Goal: Task Accomplishment & Management: Manage account settings

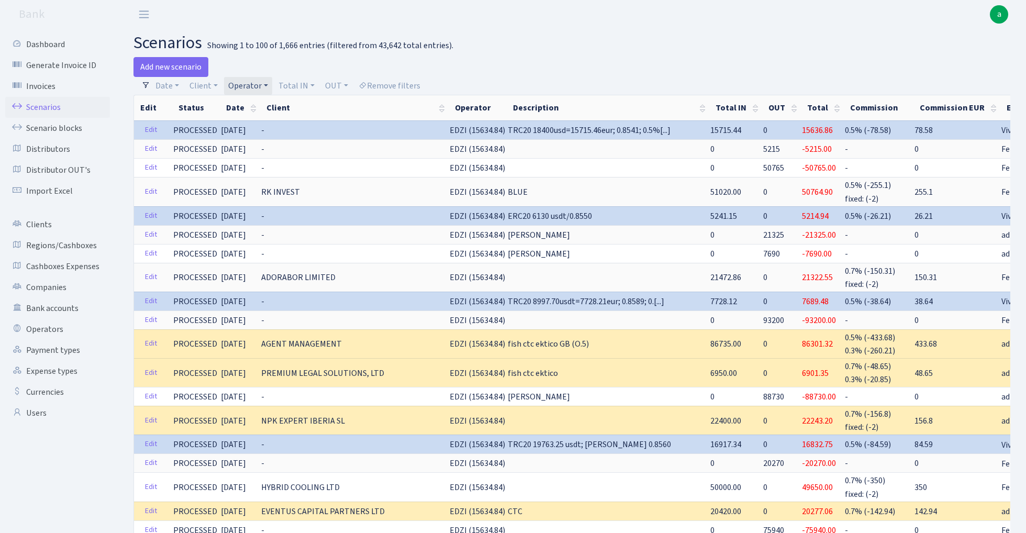
select select "100"
click at [255, 84] on link "Operator" at bounding box center [248, 86] width 48 height 18
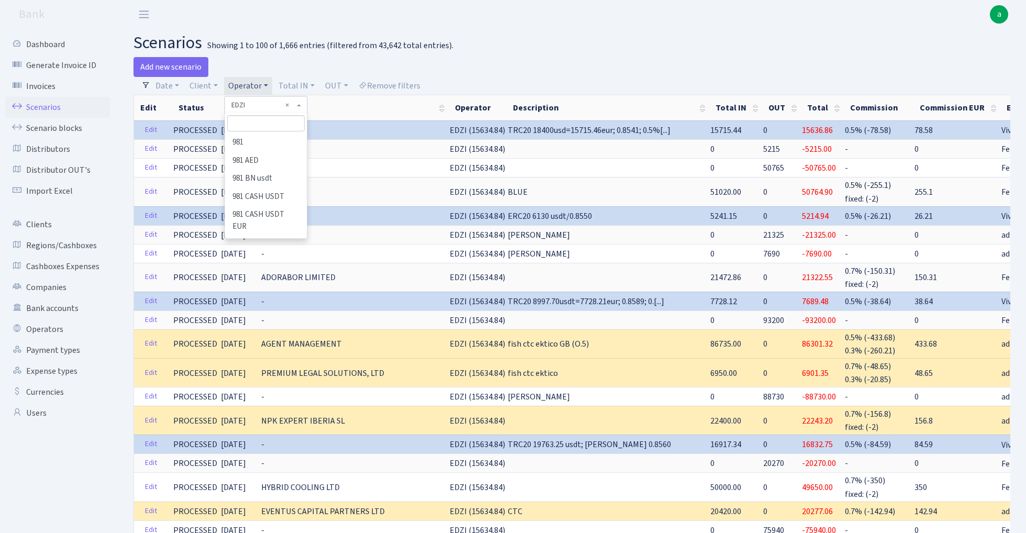
scroll to position [1520, 0]
click at [279, 130] on input "search" at bounding box center [265, 123] width 77 height 16
type input "kost"
click at [273, 141] on li "[PERSON_NAME]" at bounding box center [265, 142] width 79 height 18
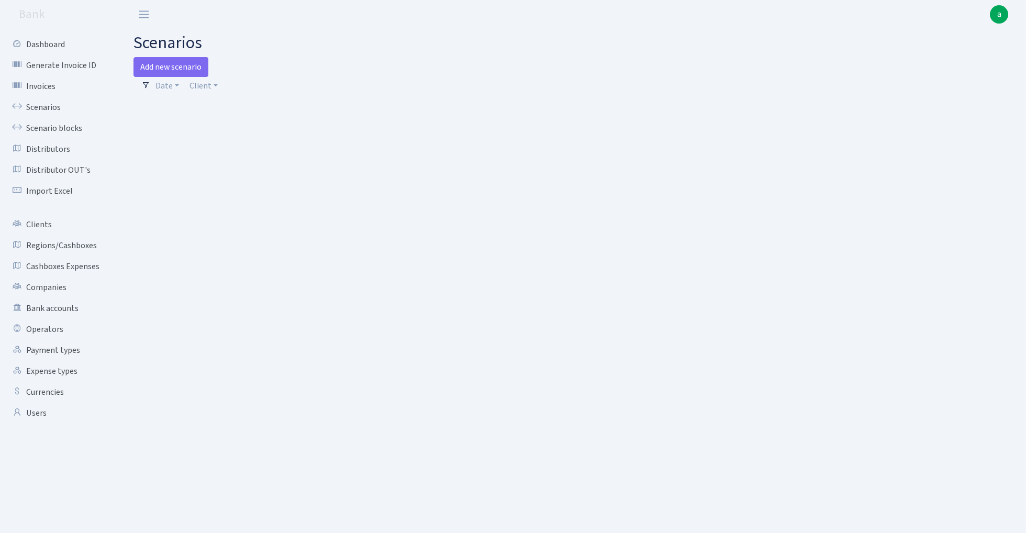
select select "100"
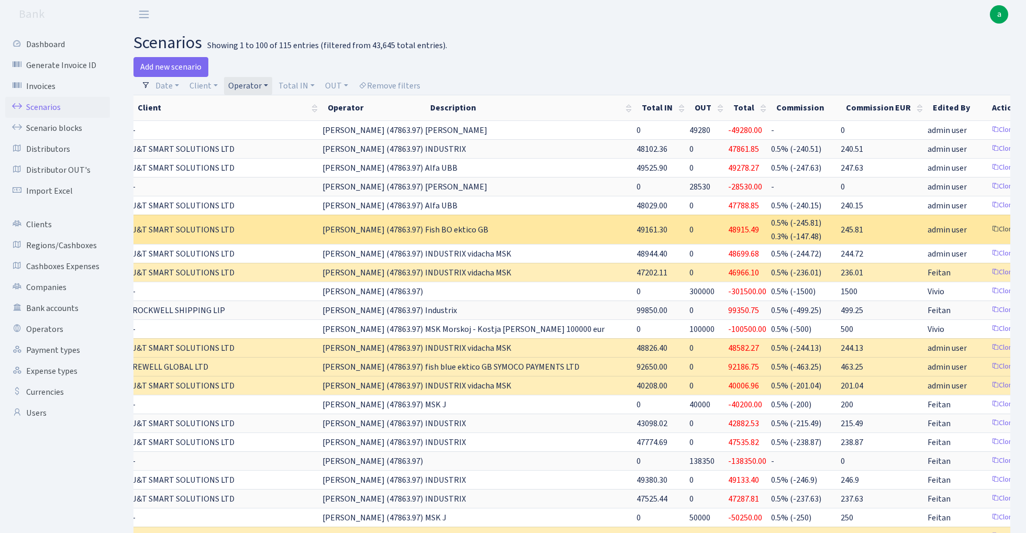
scroll to position [0, 128]
click at [987, 227] on link "Clone" at bounding box center [1004, 229] width 35 height 16
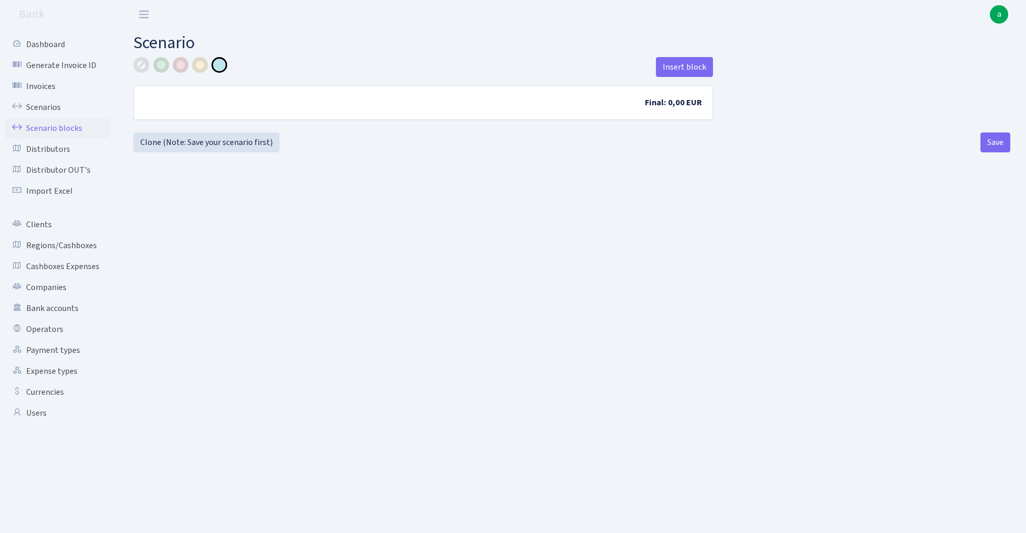
click at [54, 124] on link "Scenario blocks" at bounding box center [57, 128] width 105 height 21
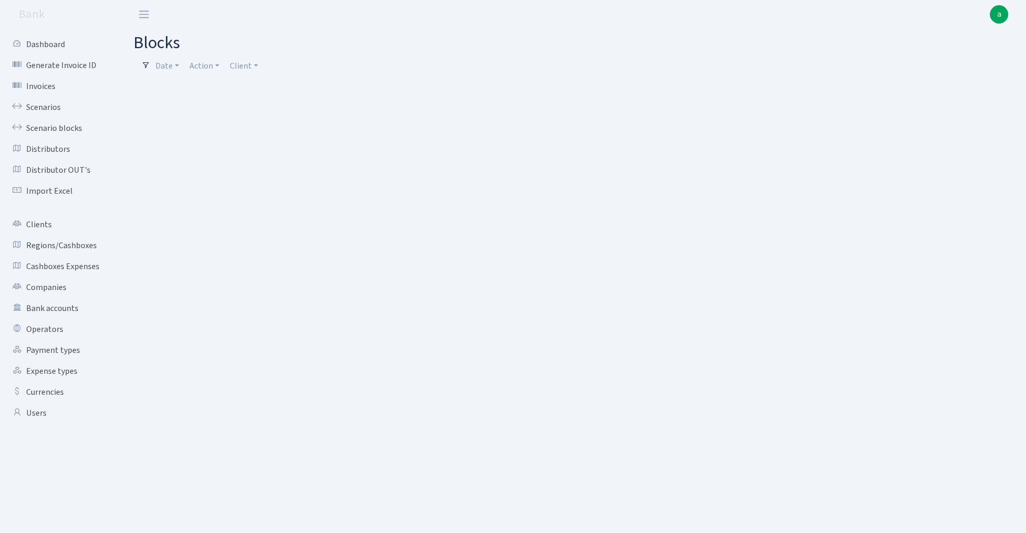
select select "100"
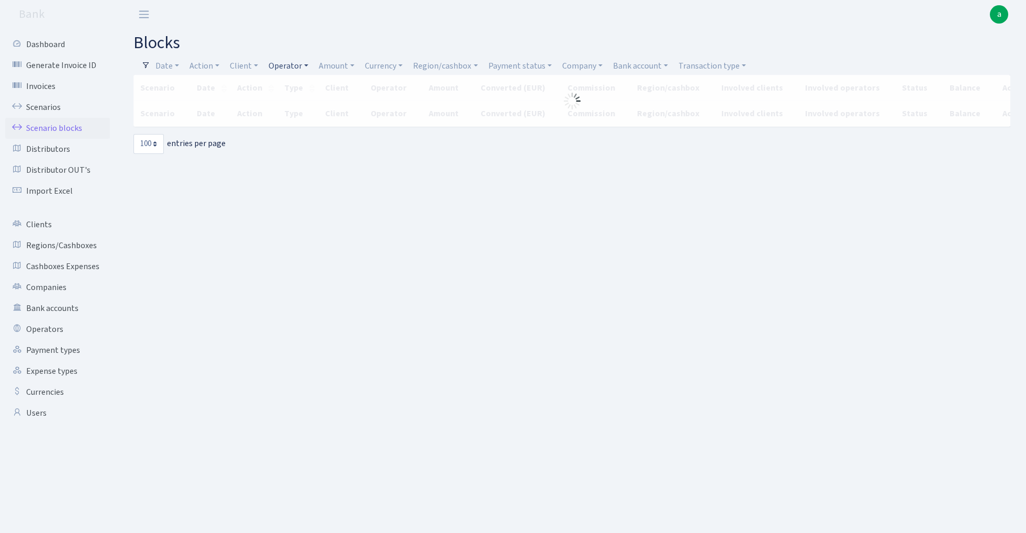
click at [294, 65] on link "Operator" at bounding box center [288, 66] width 48 height 18
click at [308, 105] on input "search" at bounding box center [306, 103] width 77 height 16
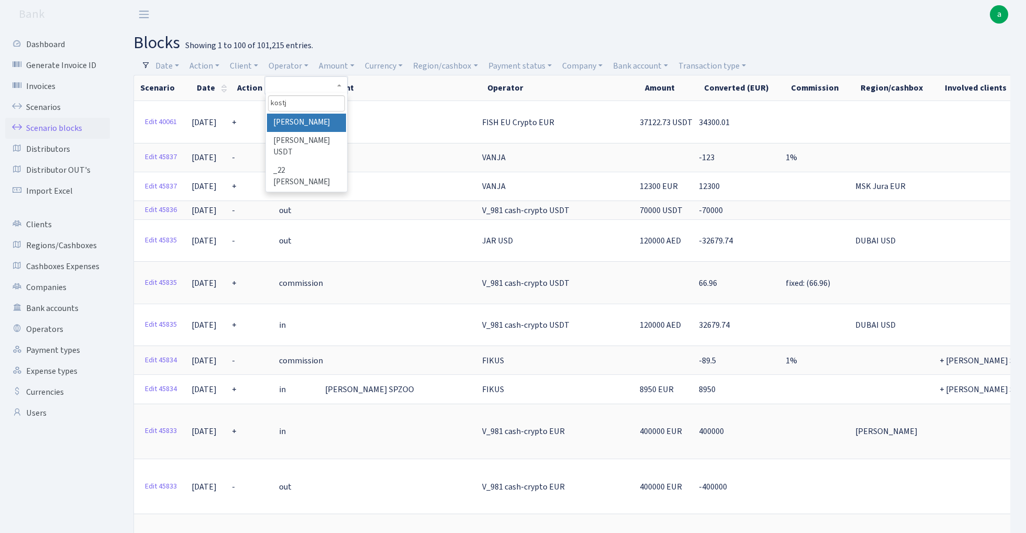
type input "kostj"
click at [320, 122] on li "[PERSON_NAME]" at bounding box center [306, 123] width 79 height 18
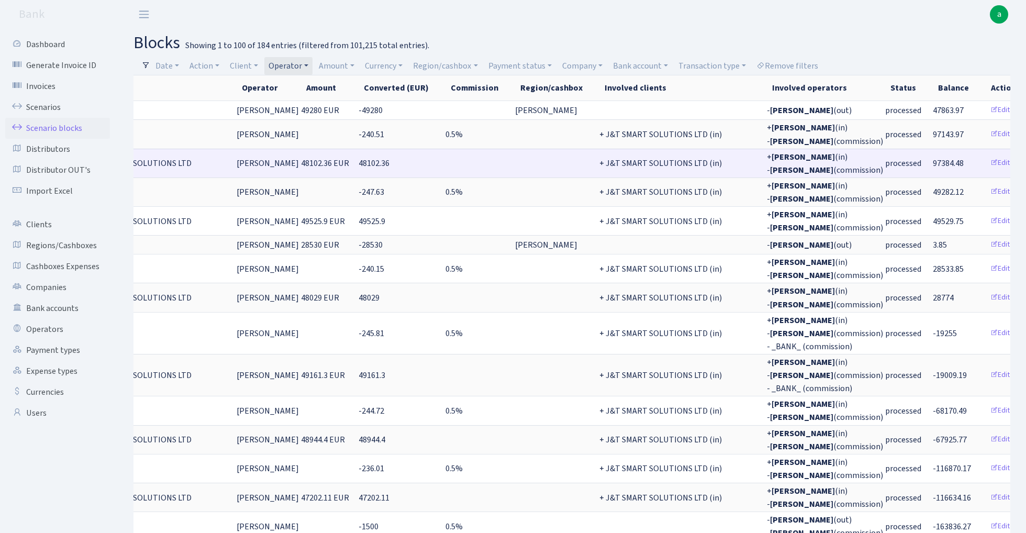
scroll to position [0, 235]
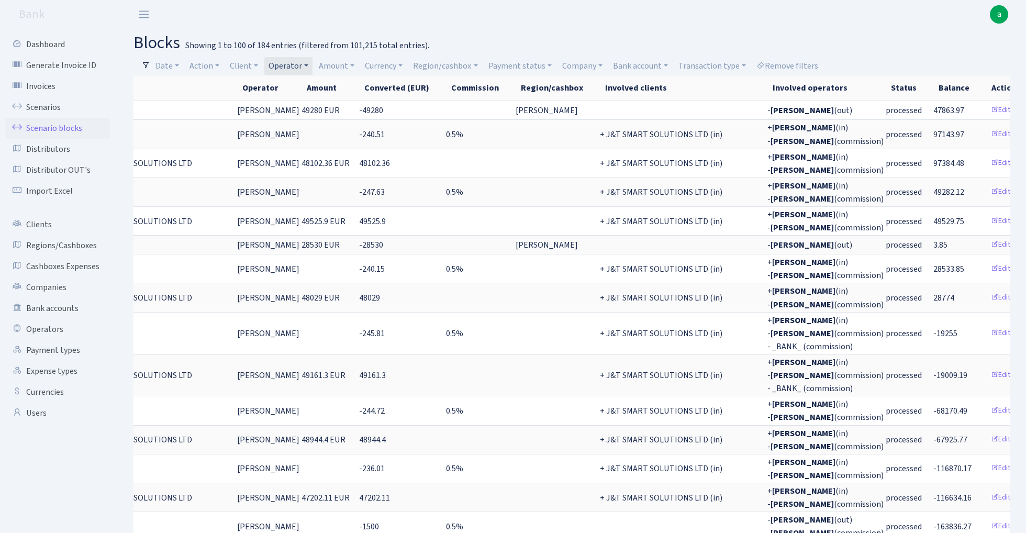
click at [290, 65] on link "Operator" at bounding box center [288, 66] width 48 height 18
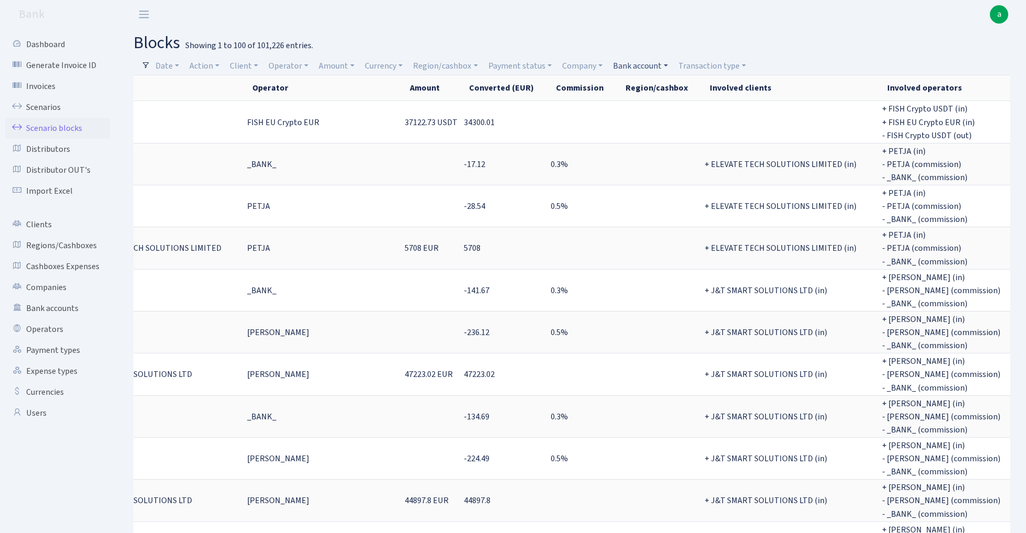
click at [633, 67] on link "Bank account" at bounding box center [640, 66] width 63 height 18
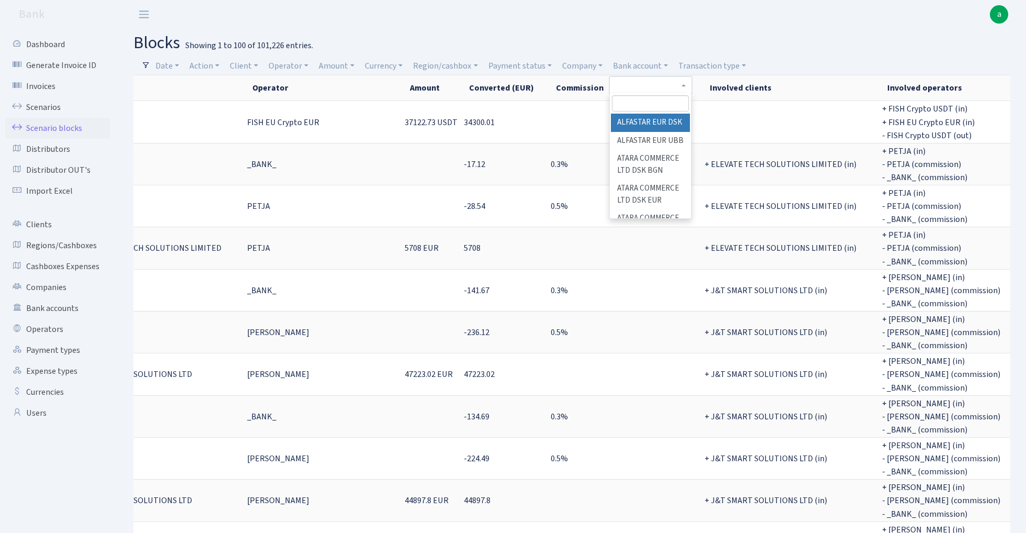
click at [647, 120] on li "ALFASTAR EUR DSK" at bounding box center [650, 123] width 79 height 18
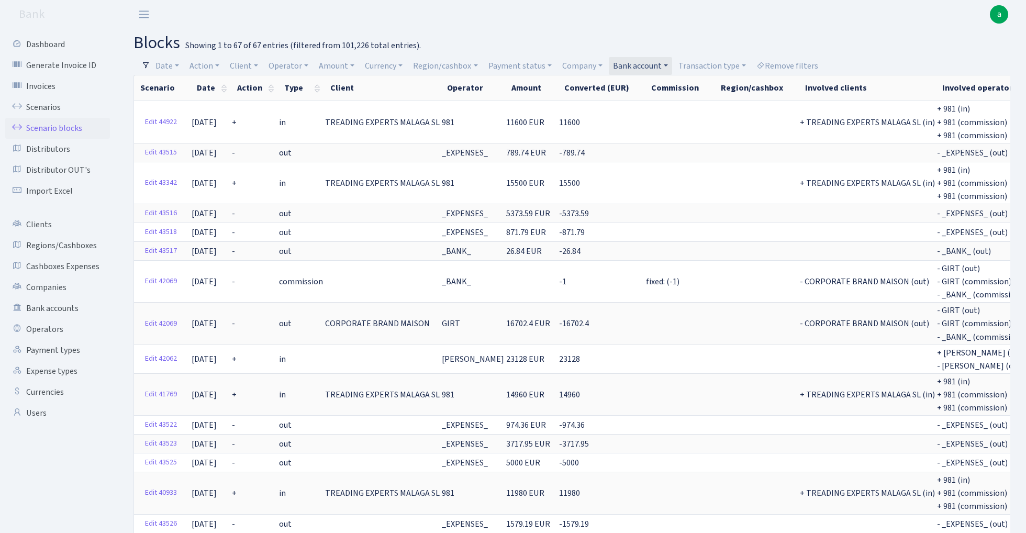
click at [633, 70] on link "Bank account" at bounding box center [640, 66] width 63 height 18
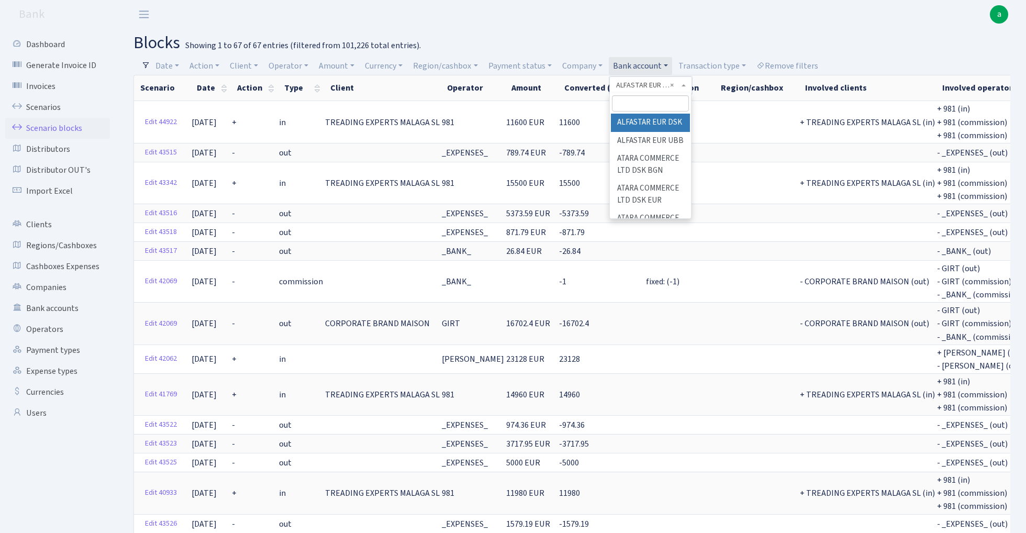
click at [633, 70] on link "Bank account" at bounding box center [640, 66] width 63 height 18
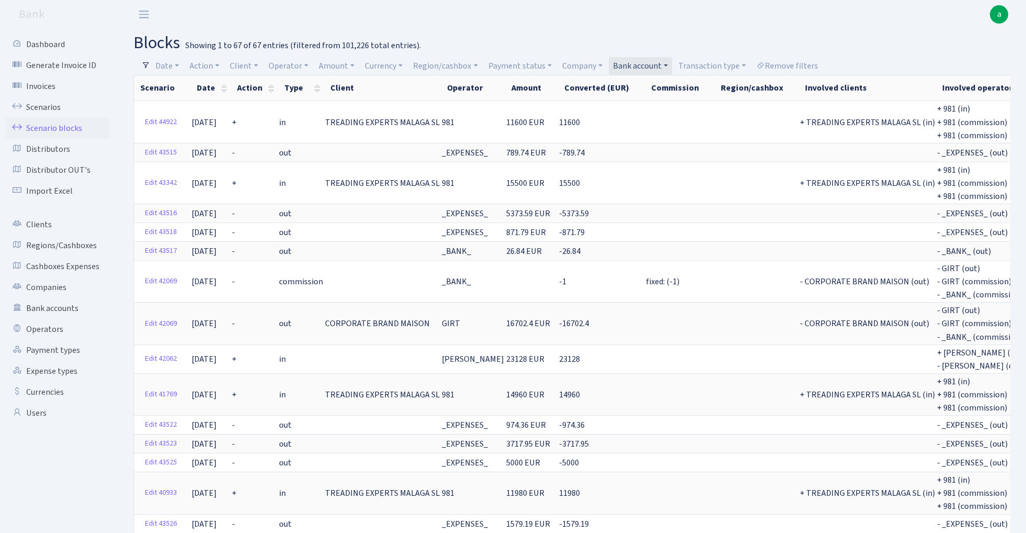
click at [643, 61] on link "Bank account" at bounding box center [640, 66] width 63 height 18
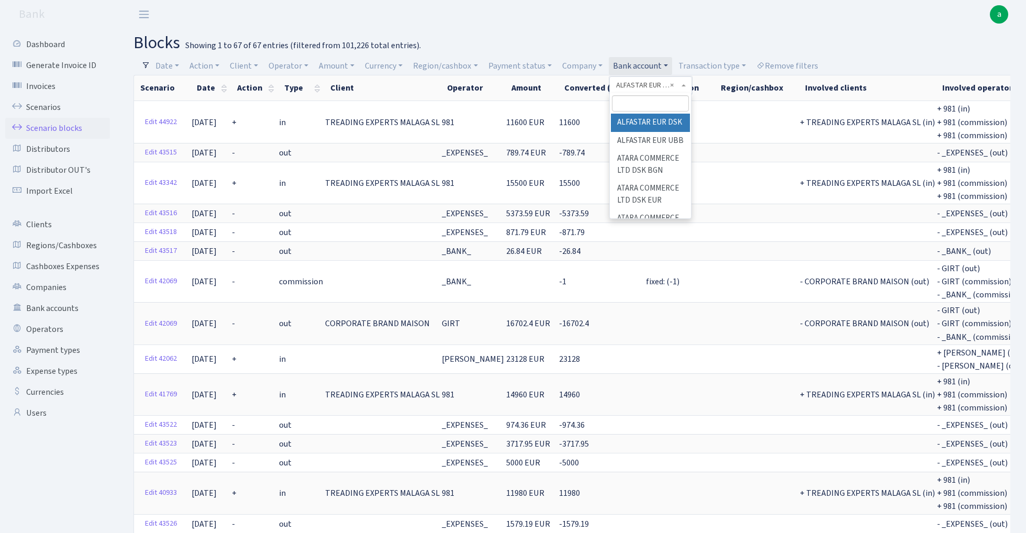
click at [636, 100] on input "search" at bounding box center [650, 103] width 77 height 16
type input "ctc"
click at [650, 139] on li "FISH CTC Ektico GB SETTLEGO SOLUTIONS LTD" at bounding box center [650, 135] width 79 height 42
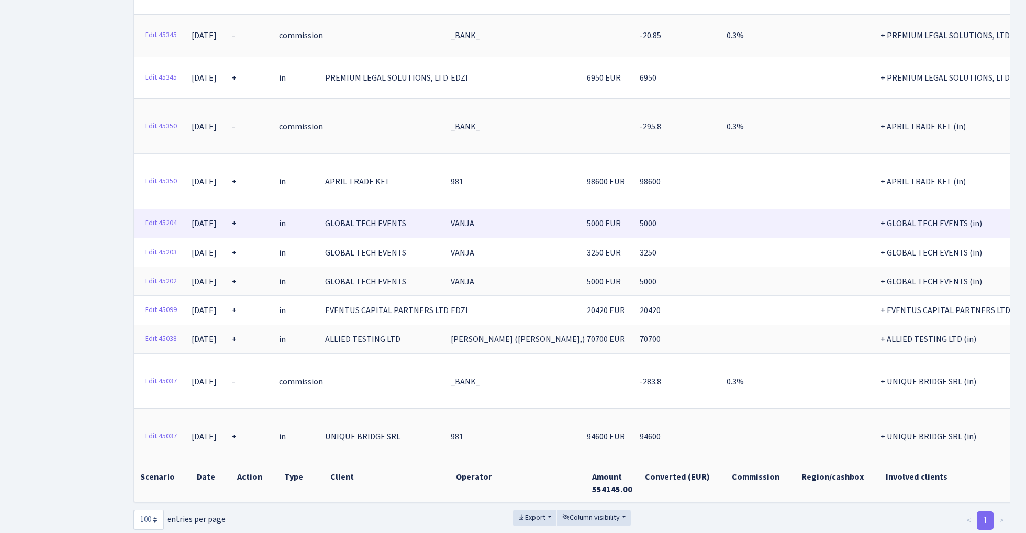
scroll to position [467, 0]
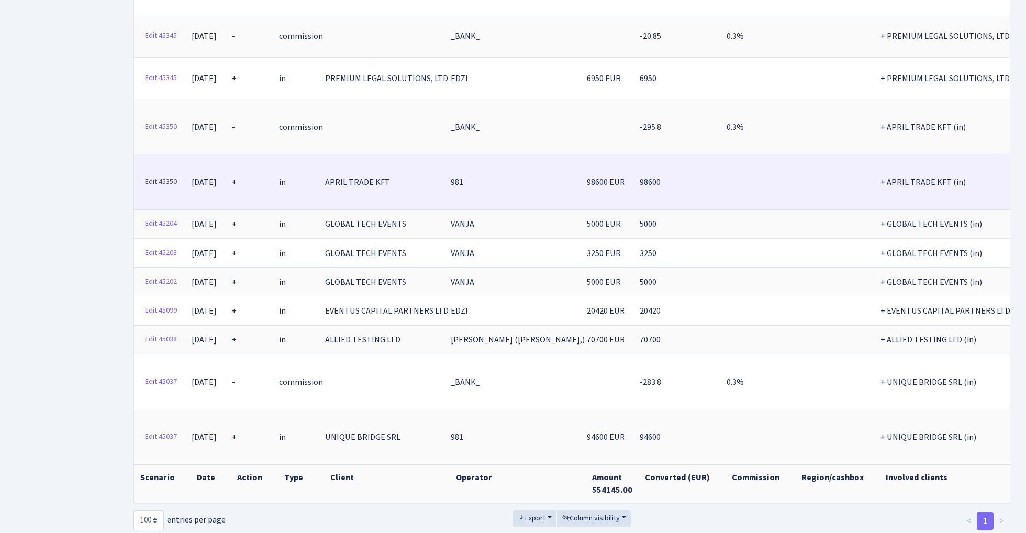
click at [160, 174] on link "Edit 45350" at bounding box center [160, 182] width 41 height 16
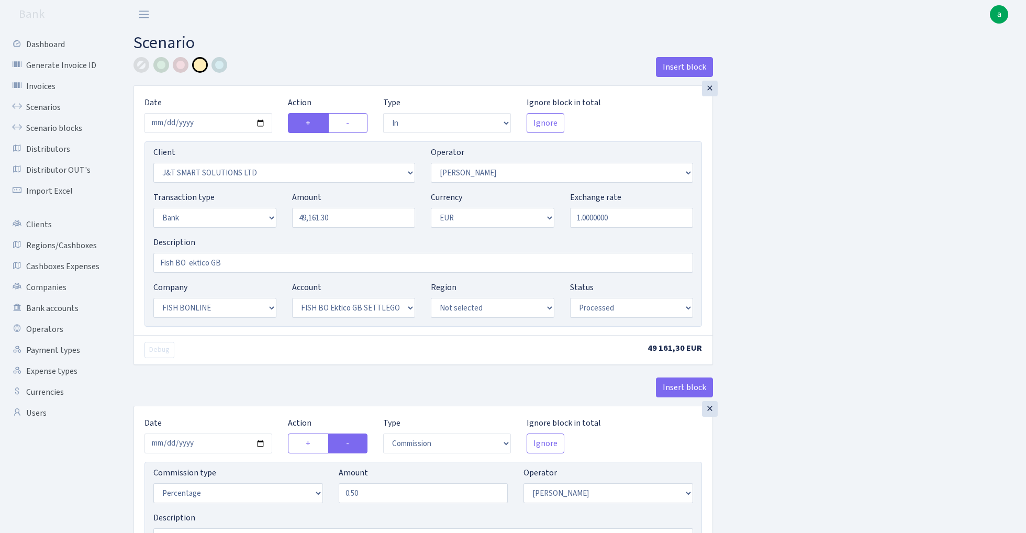
select select "in"
select select "3304"
select select "439"
select select "2"
select select "1"
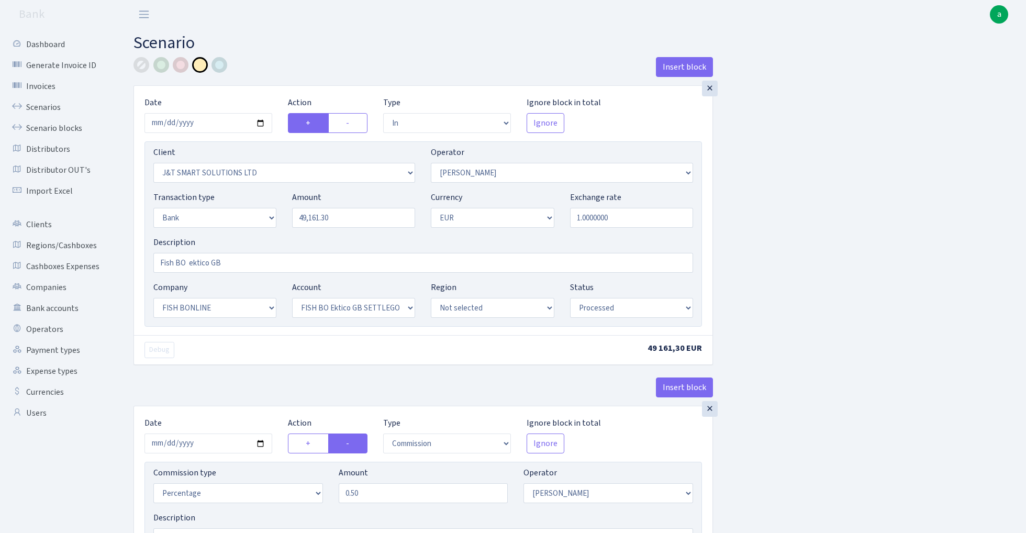
select select "22"
select select "63"
select select "processed"
select select "commission"
select select "439"
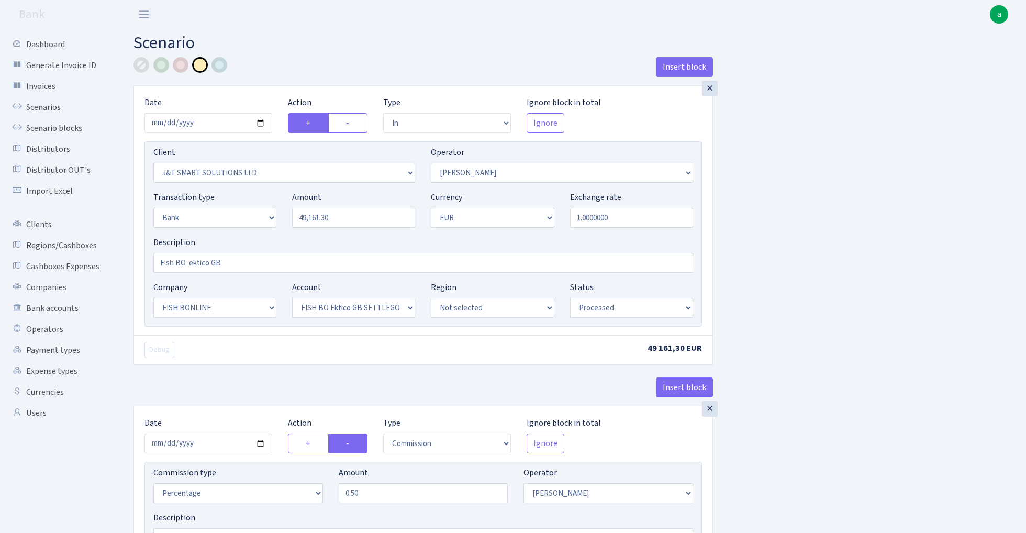
select select "processed"
select select "commission"
select select "1"
select select "22"
select select "63"
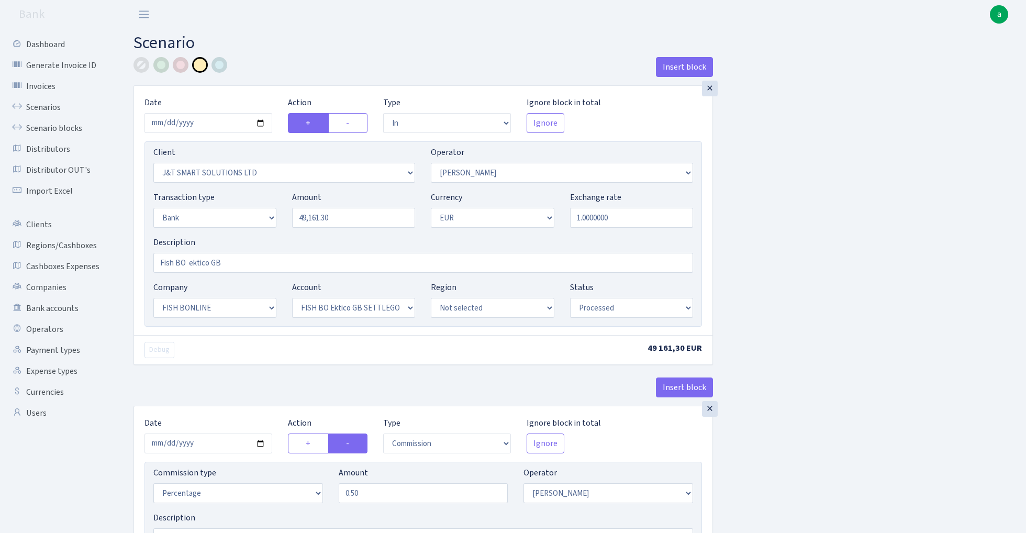
select select "processed"
click at [203, 125] on input "2025-08-27" at bounding box center [208, 123] width 128 height 20
type input "2025-09-01"
click at [309, 38] on h2 "Scenario" at bounding box center [571, 43] width 877 height 20
click at [352, 218] on input "49161.30" at bounding box center [353, 218] width 123 height 20
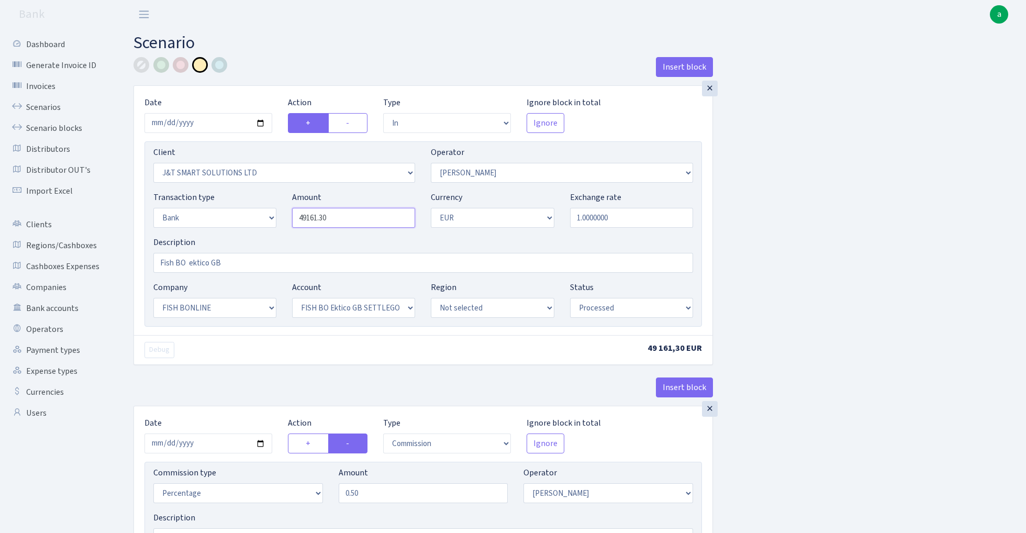
click at [352, 218] on input "49161.30" at bounding box center [353, 218] width 123 height 20
paste input "4897,8"
type input "44,897.80"
click at [185, 263] on input "Fish BO ektico GB" at bounding box center [423, 263] width 540 height 20
type input "Fish Blue ektico GB"
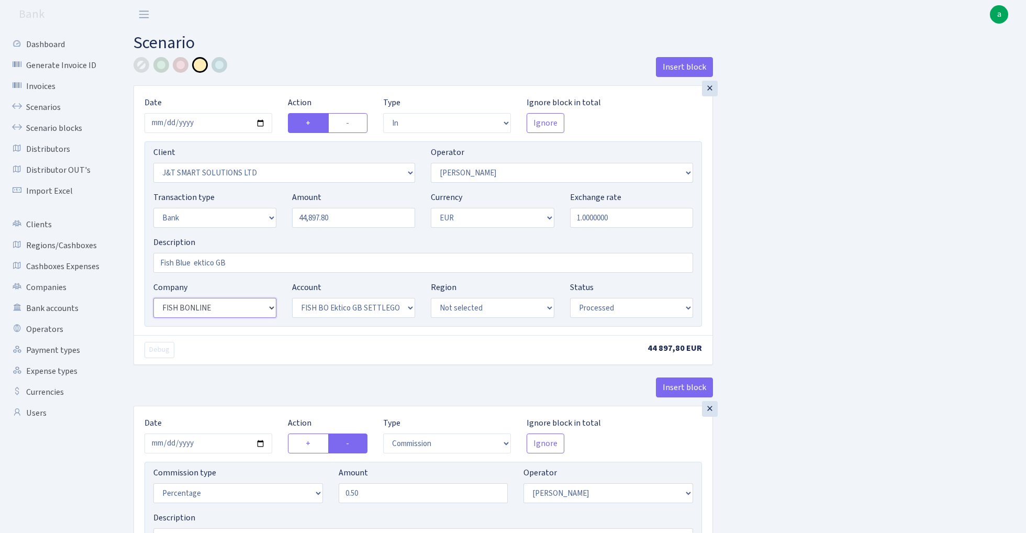
select select "23"
select select "67"
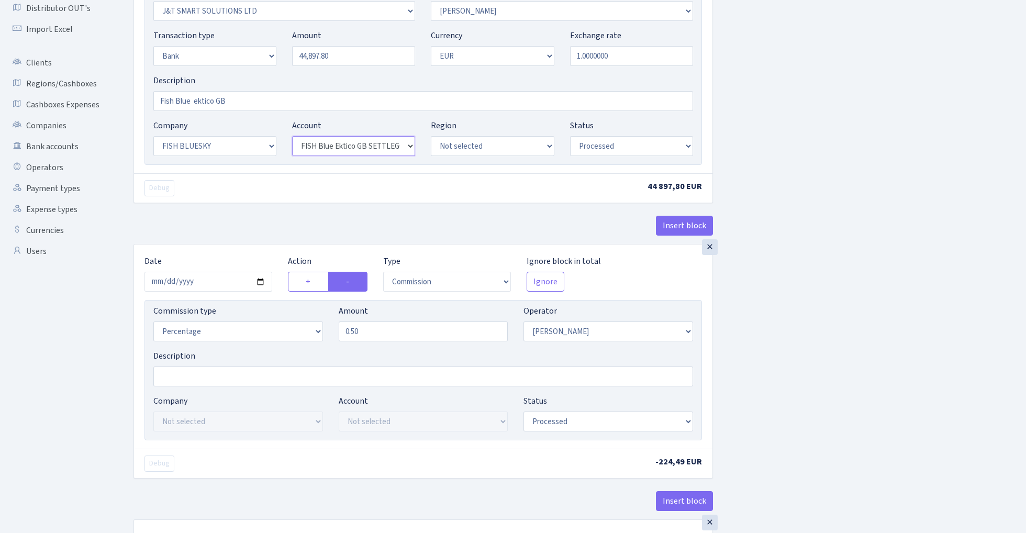
scroll to position [162, 0]
click at [210, 286] on input "2025-08-27" at bounding box center [208, 281] width 128 height 20
type input "[DATE]"
click at [227, 236] on div "Insert block" at bounding box center [422, 229] width 579 height 28
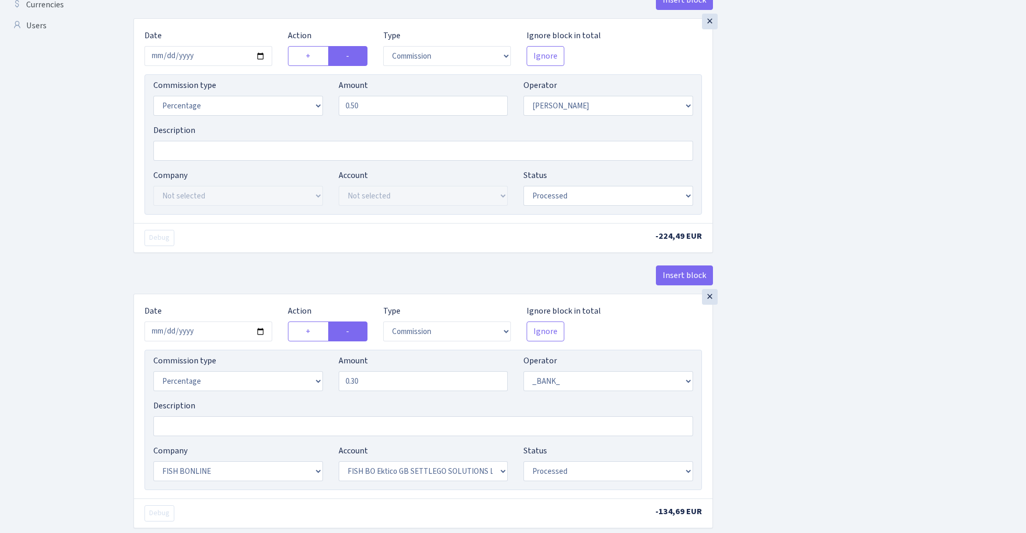
scroll to position [400, 0]
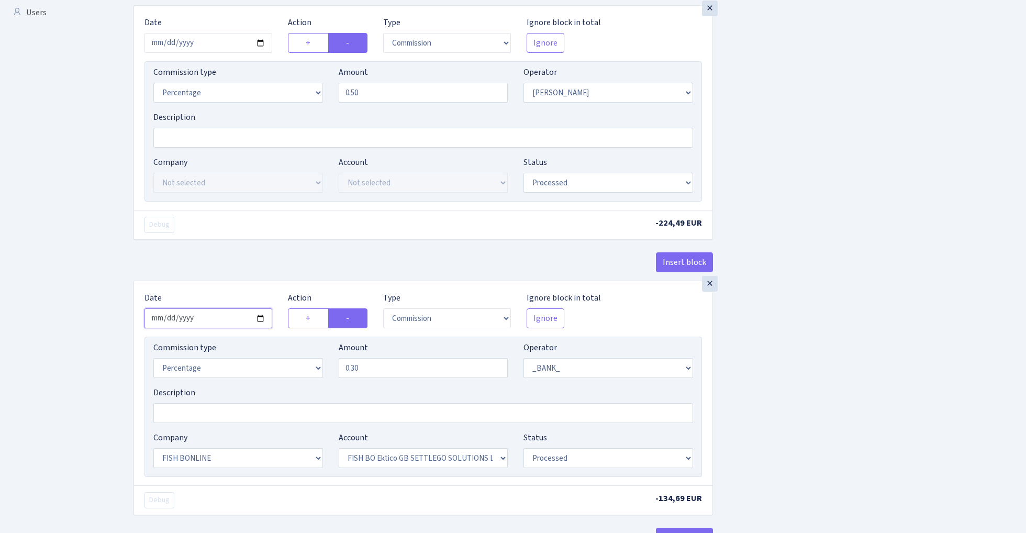
click at [218, 323] on input "2025-08-27" at bounding box center [208, 318] width 128 height 20
type input "2025-09-01"
click at [236, 249] on div "× Date 2025-09-01 Action + - Type --- In Out Commission Field required. Ignore …" at bounding box center [422, 142] width 579 height 275
select select "23"
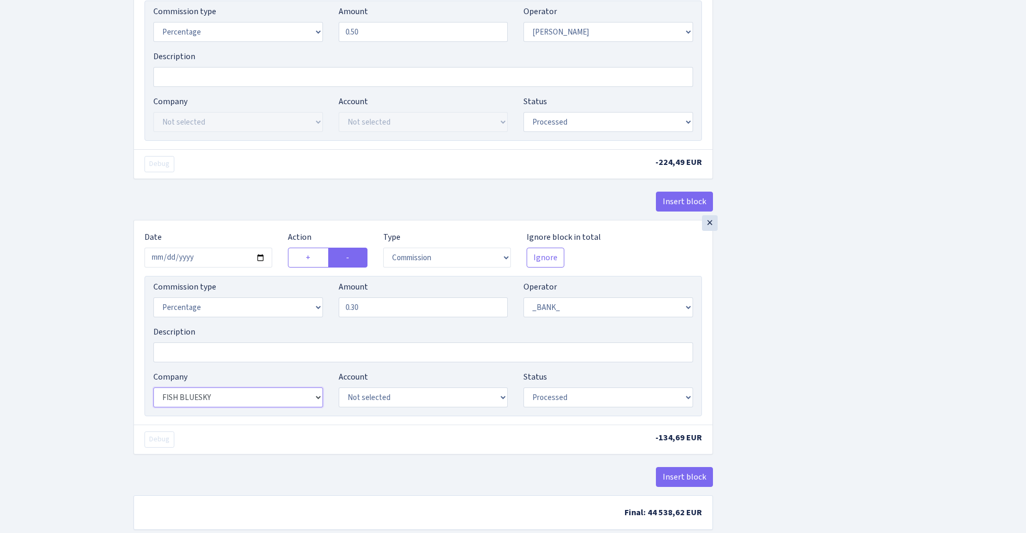
scroll to position [486, 0]
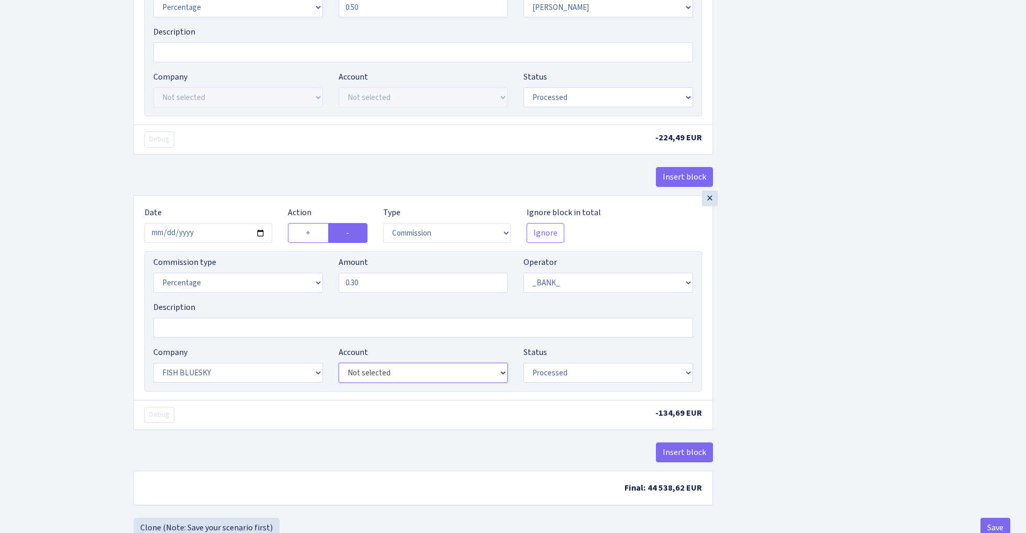
select select "67"
click at [790, 294] on div "Insert block × Date 2025-09-01 Action + - Type --- In Out Commission Field requ…" at bounding box center [572, 44] width 892 height 946
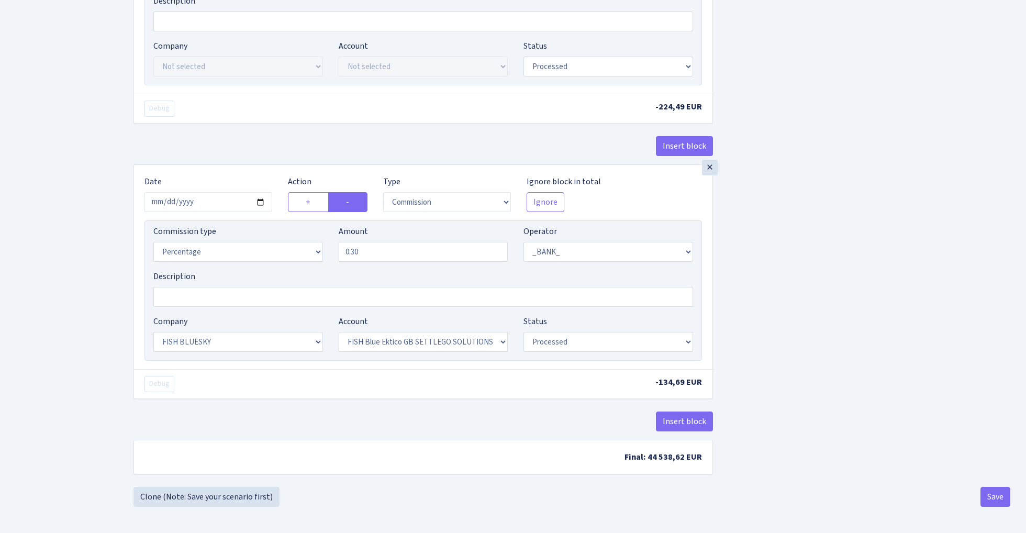
scroll to position [521, 0]
click at [994, 497] on button "Save" at bounding box center [995, 497] width 30 height 20
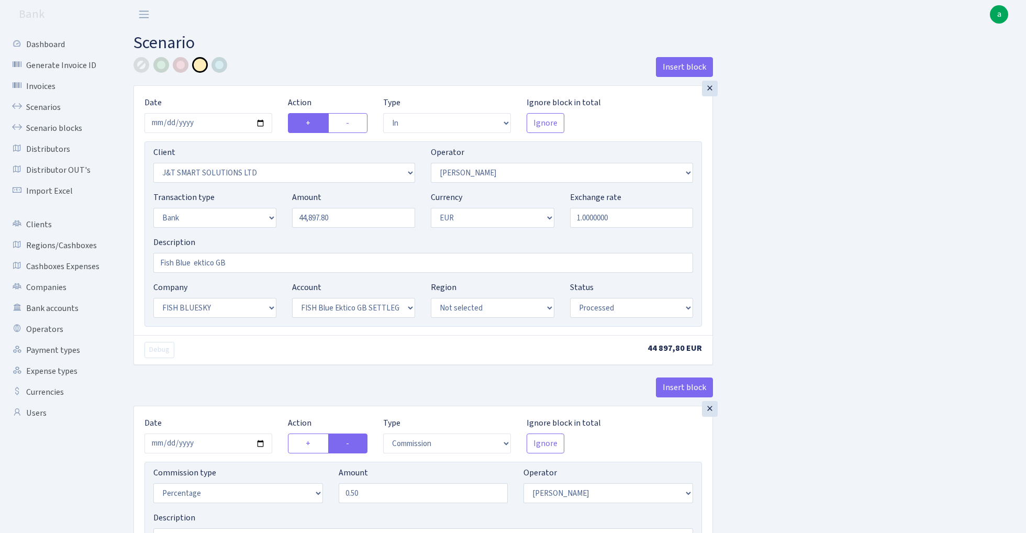
select select "in"
select select "3304"
select select "439"
select select "2"
select select "1"
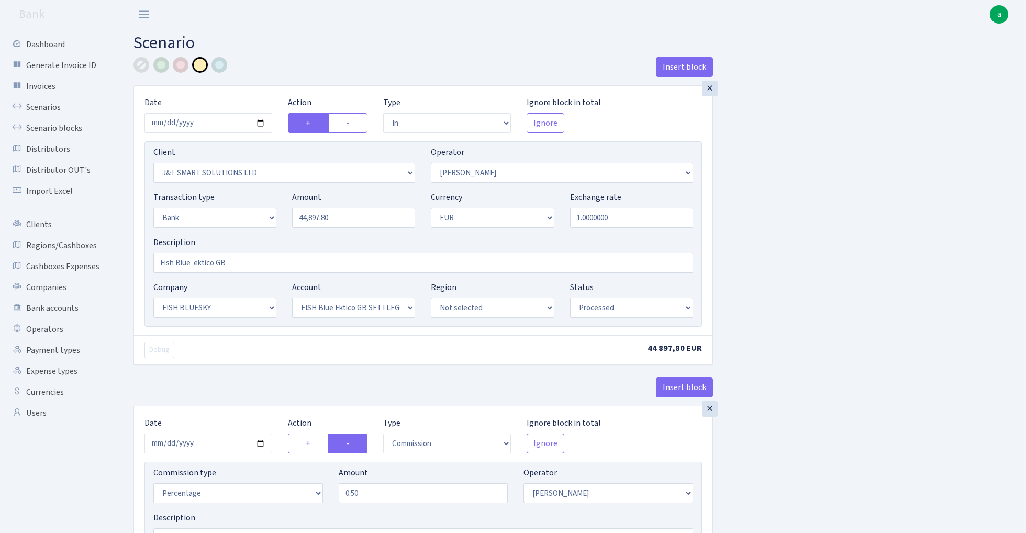
select select "23"
select select "67"
select select "processed"
select select "commission"
select select "439"
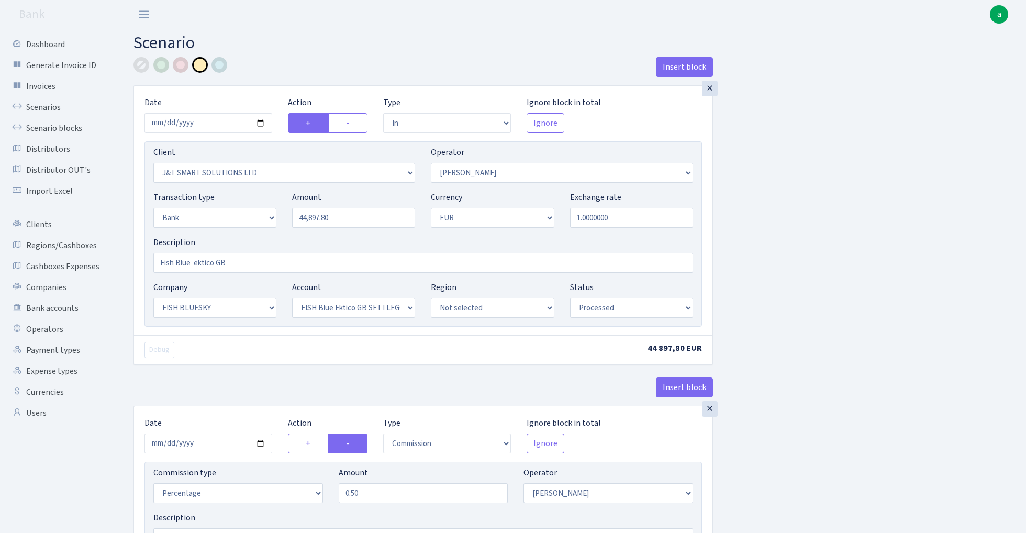
select select "processed"
select select "commission"
select select "1"
select select "23"
select select "67"
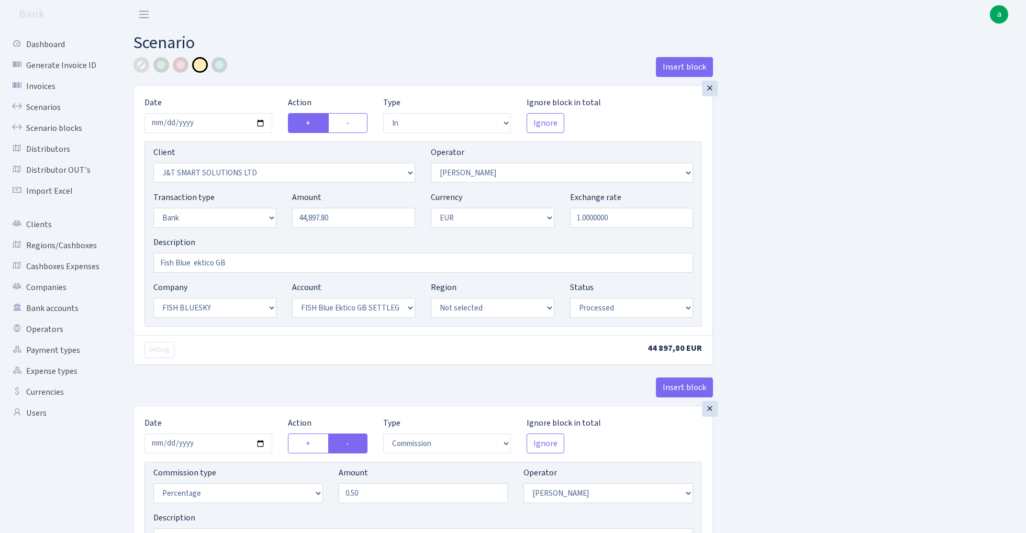
select select "processed"
click at [32, 107] on link "Scenarios" at bounding box center [57, 107] width 105 height 21
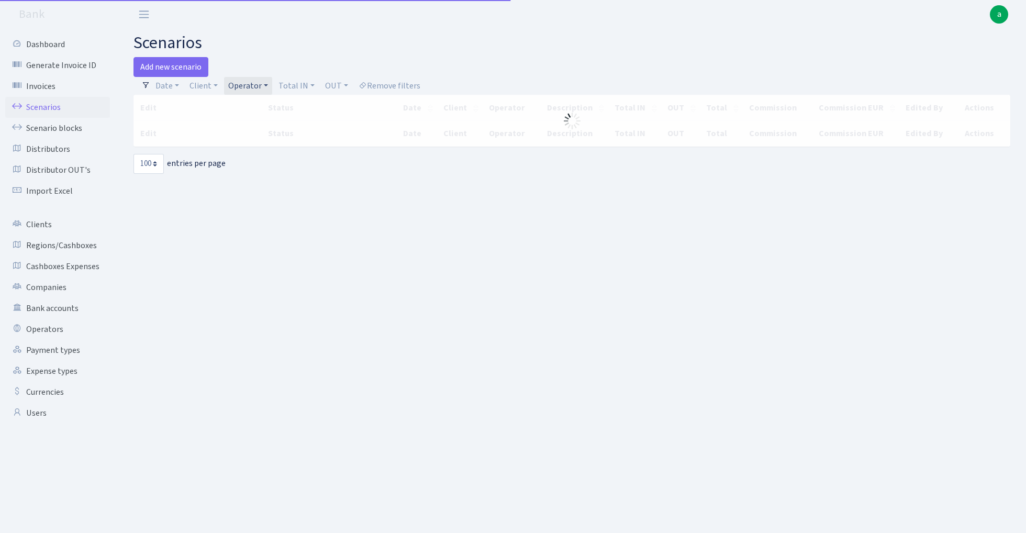
select select "100"
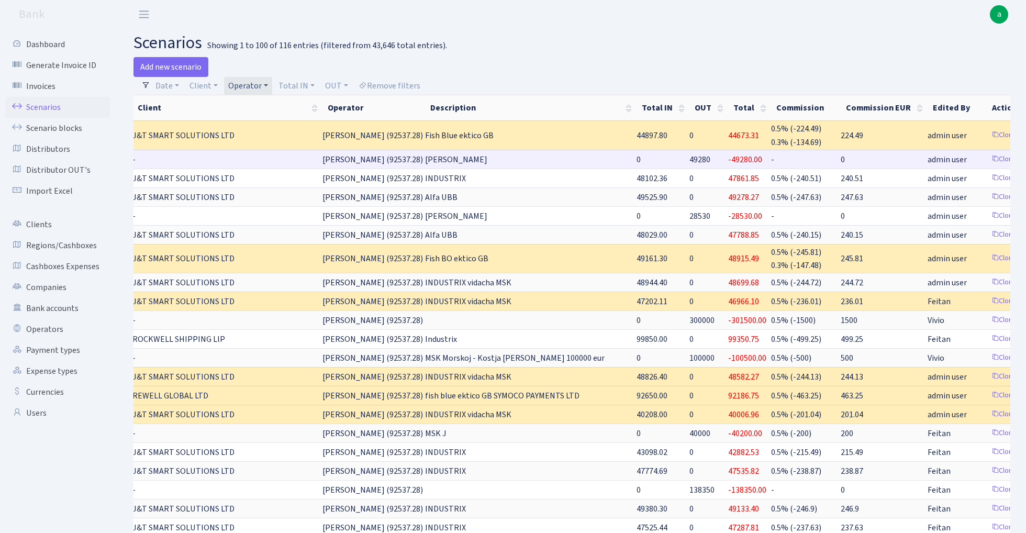
scroll to position [0, 128]
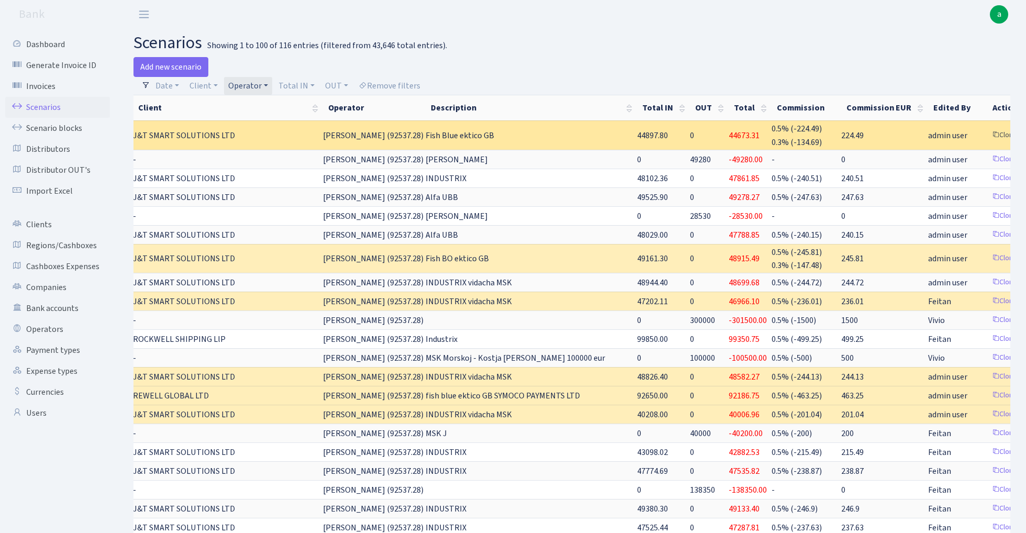
click at [987, 132] on link "Clone" at bounding box center [1004, 135] width 35 height 16
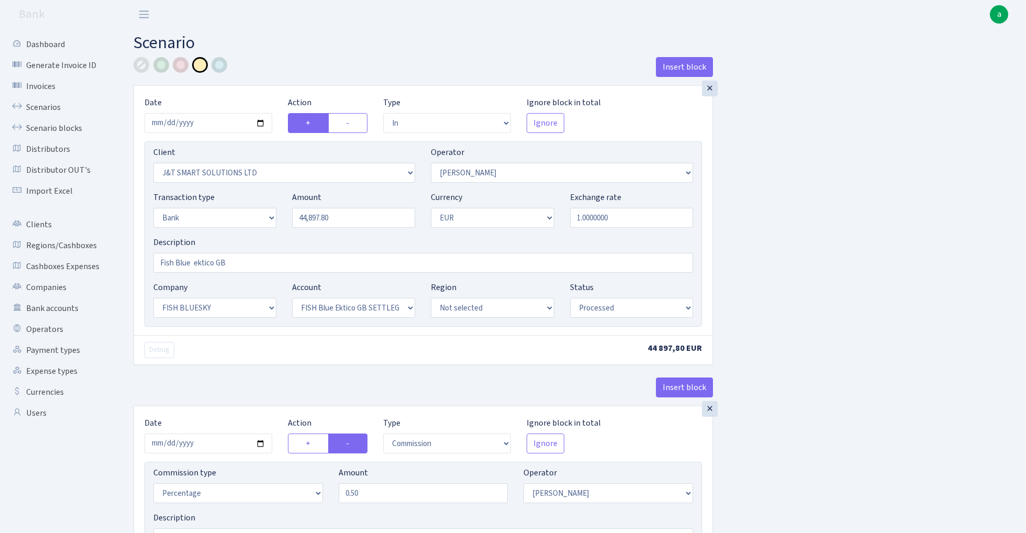
select select "in"
select select "3304"
select select "439"
select select "2"
select select "1"
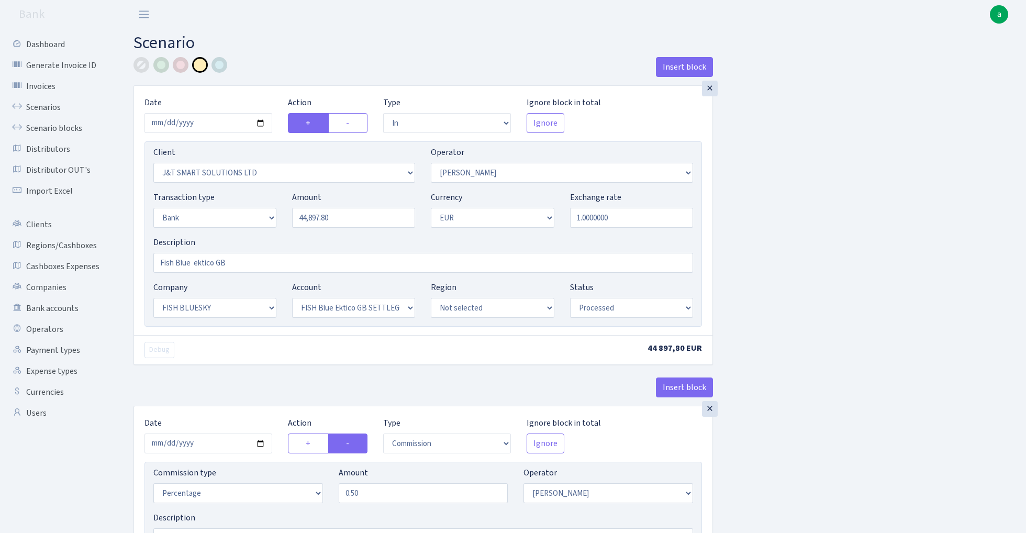
select select "23"
select select "67"
select select "processed"
select select "commission"
select select "439"
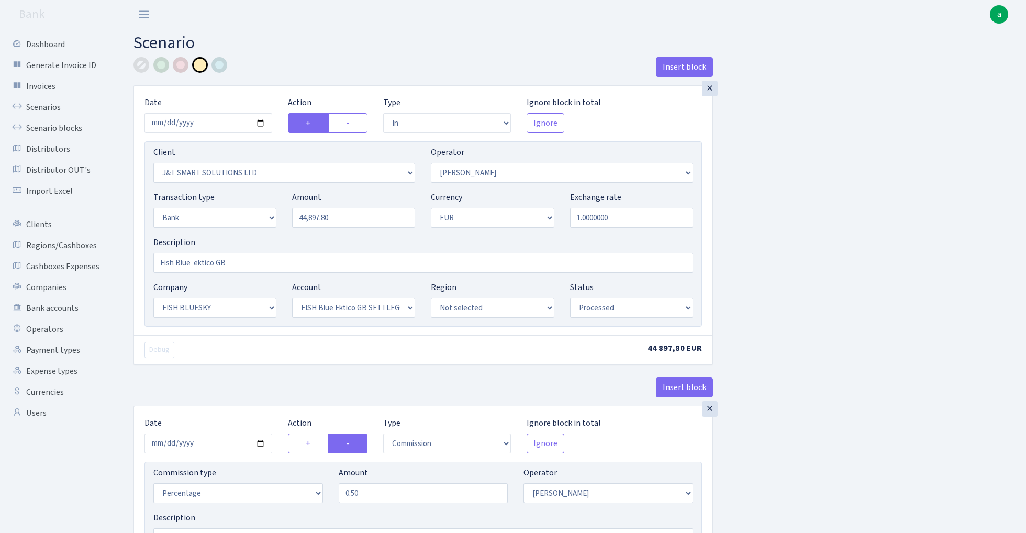
select select "processed"
select select "commission"
select select "1"
select select "23"
select select "67"
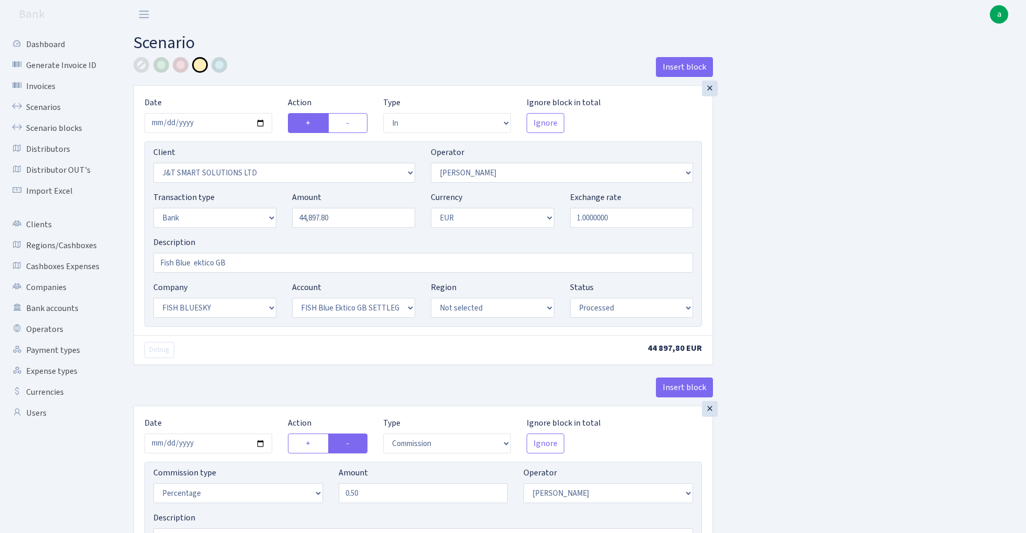
select select "processed"
click at [369, 218] on input "44897.80" at bounding box center [353, 218] width 123 height 20
paste input "7223,02"
type input "47,223.02"
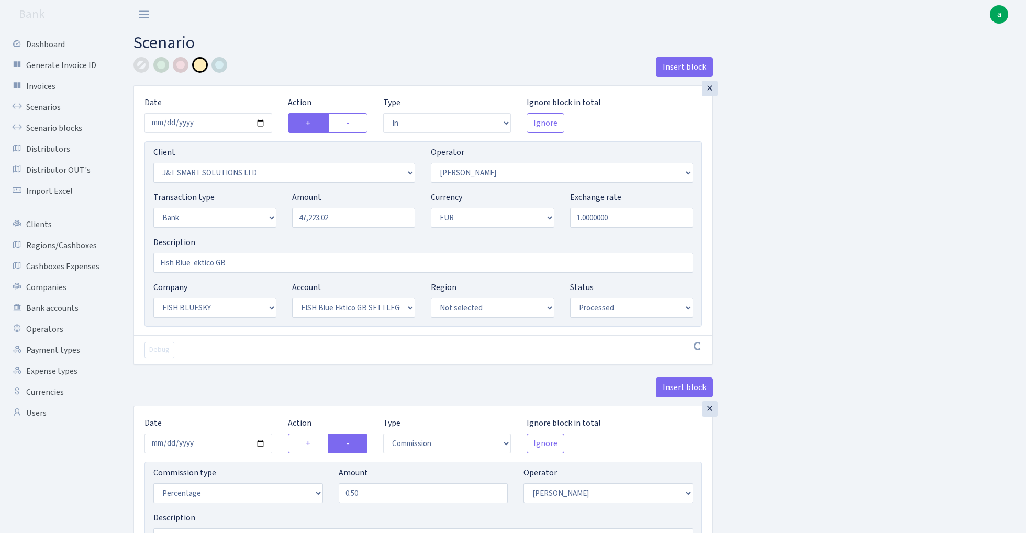
click at [820, 261] on div "Insert block × Date 2025-09-01 Action + - Type --- In Out Commission Field requ…" at bounding box center [572, 528] width 892 height 942
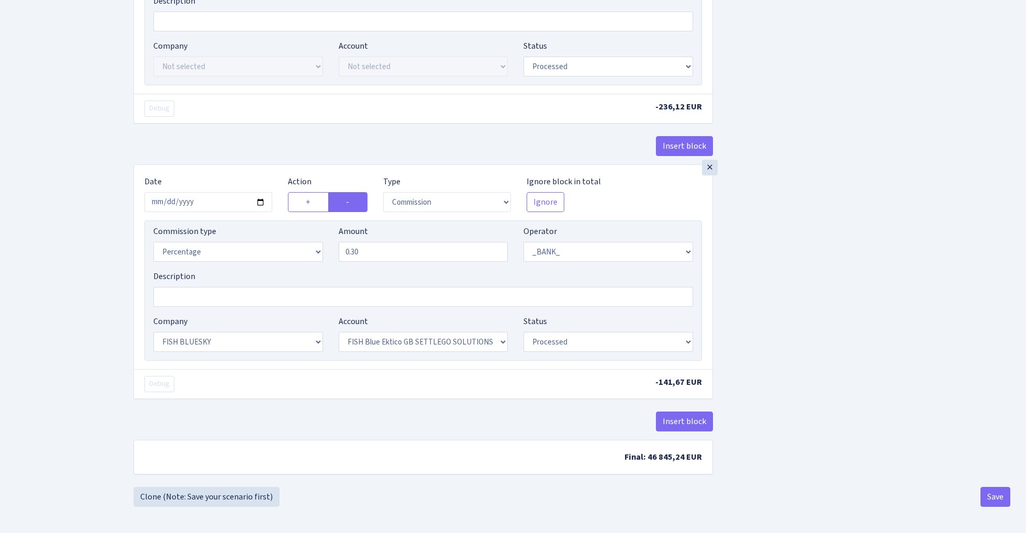
scroll to position [521, 0]
click at [993, 500] on button "Save" at bounding box center [995, 497] width 30 height 20
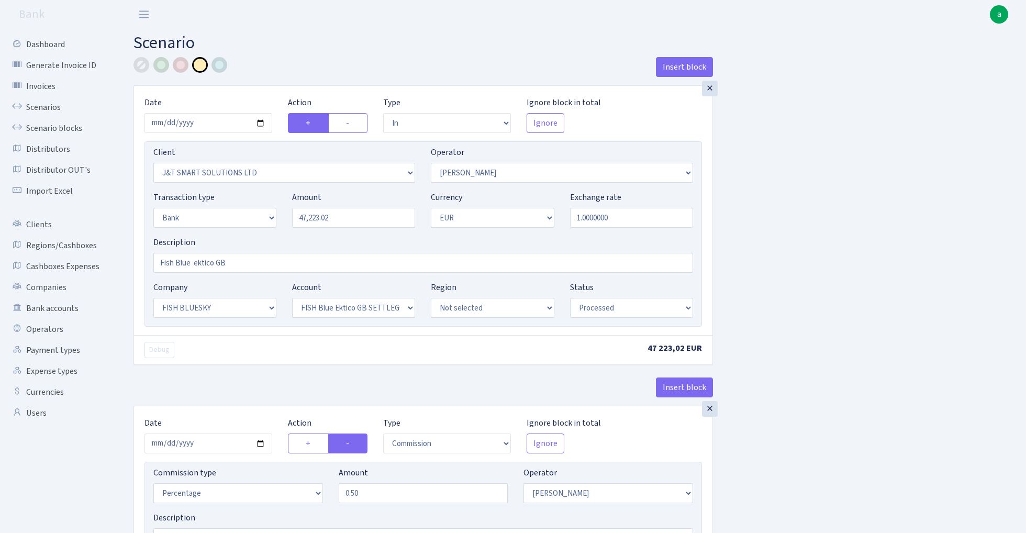
select select "in"
select select "3304"
select select "439"
select select "2"
select select "1"
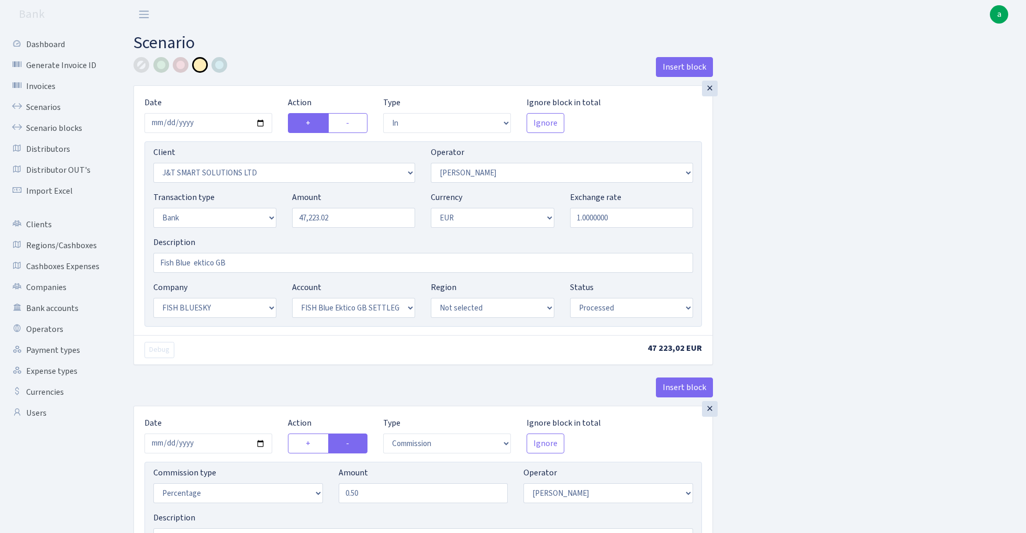
select select "23"
select select "67"
select select "processed"
select select "commission"
select select "439"
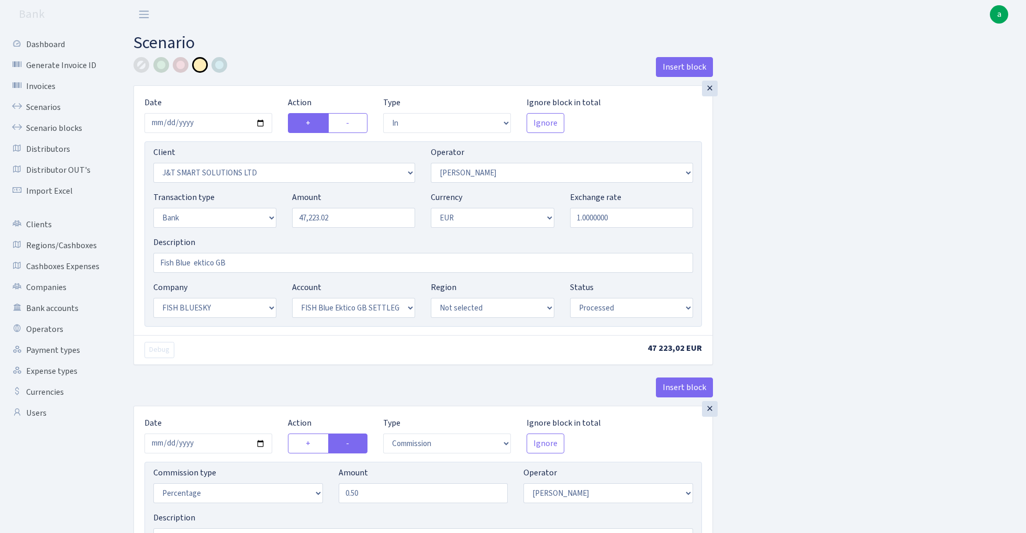
select select "processed"
select select "commission"
select select "1"
select select "23"
select select "67"
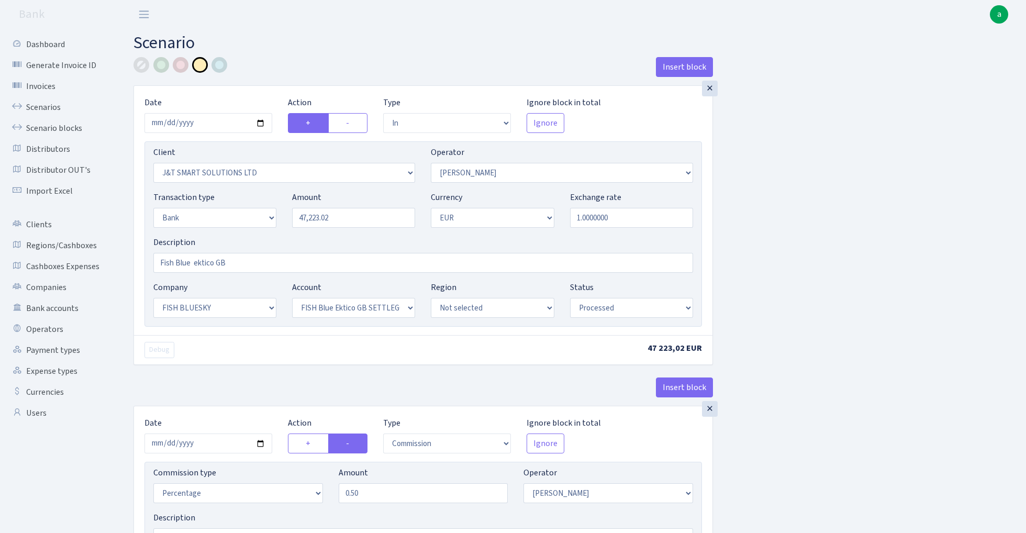
select select "processed"
click at [40, 105] on link "Scenarios" at bounding box center [57, 107] width 105 height 21
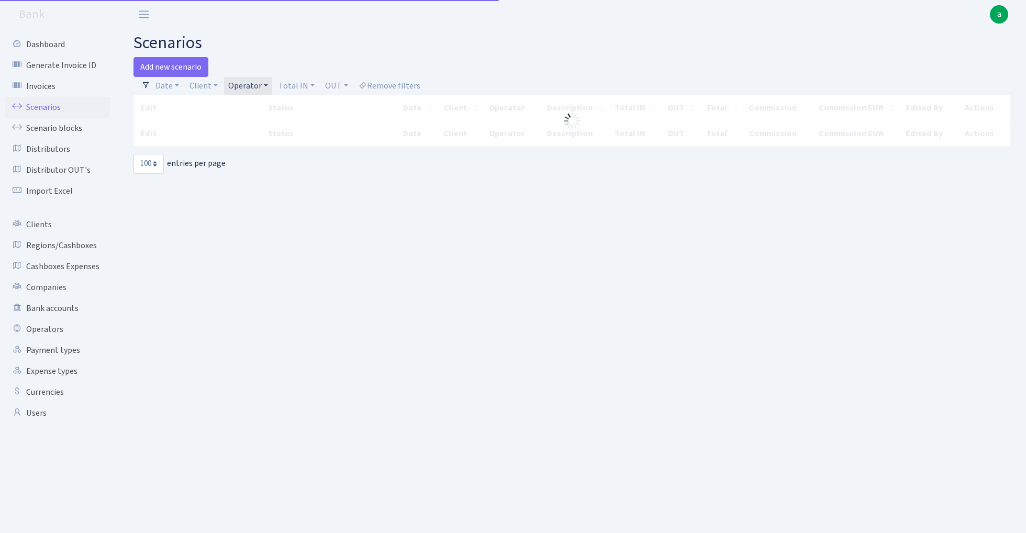
select select "100"
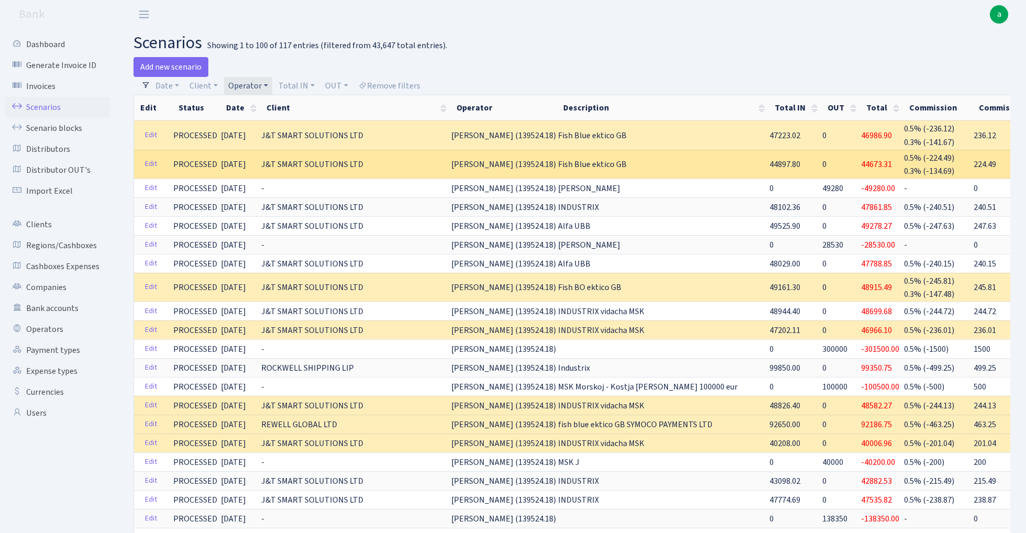
click at [769, 162] on span "44897.80" at bounding box center [784, 165] width 31 height 12
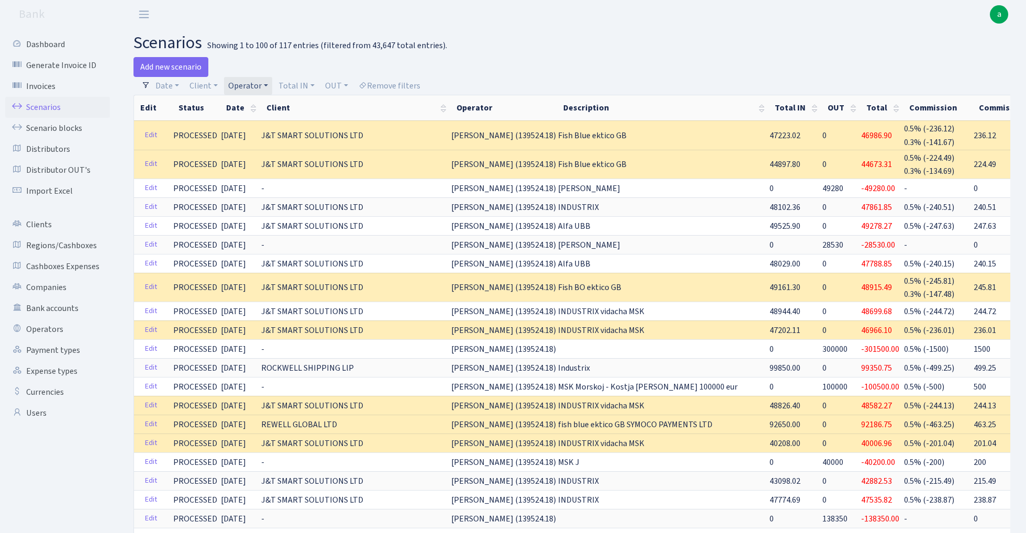
click at [261, 87] on link "Operator" at bounding box center [248, 86] width 48 height 18
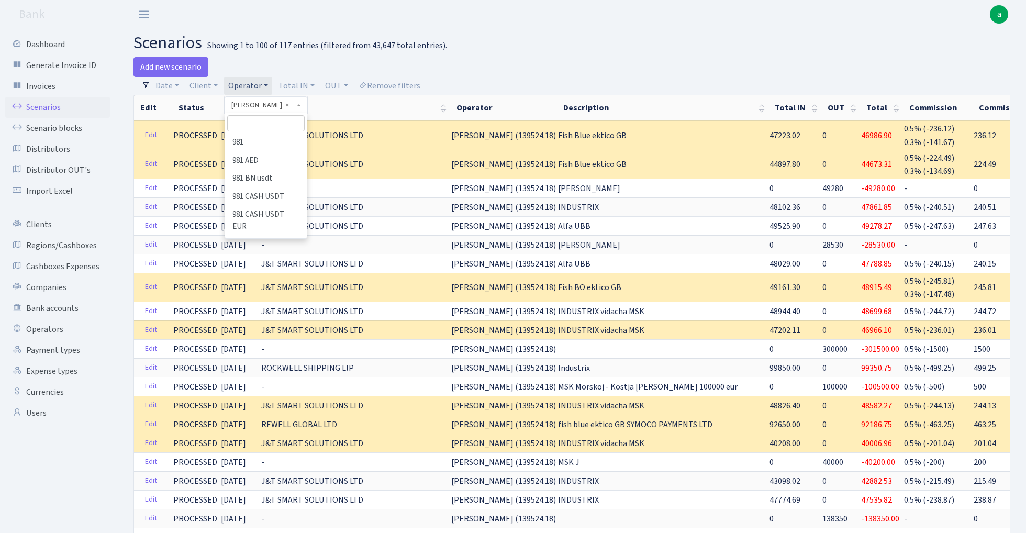
scroll to position [3310, 0]
click at [269, 125] on input "search" at bounding box center [265, 123] width 77 height 16
type input "petj"
click at [267, 143] on li "PETJA" at bounding box center [265, 142] width 79 height 18
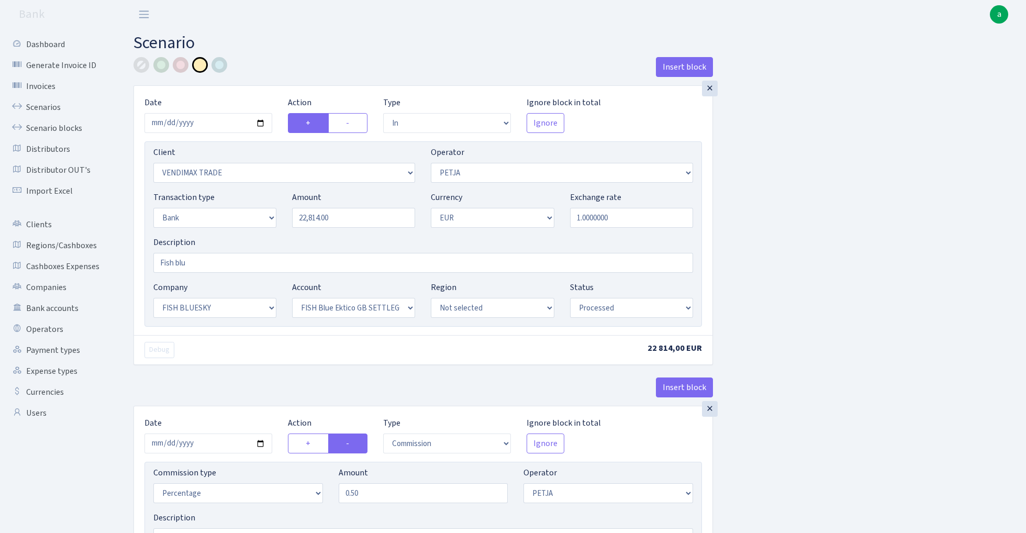
select select "in"
select select "2707"
select select "392"
select select "2"
select select "1"
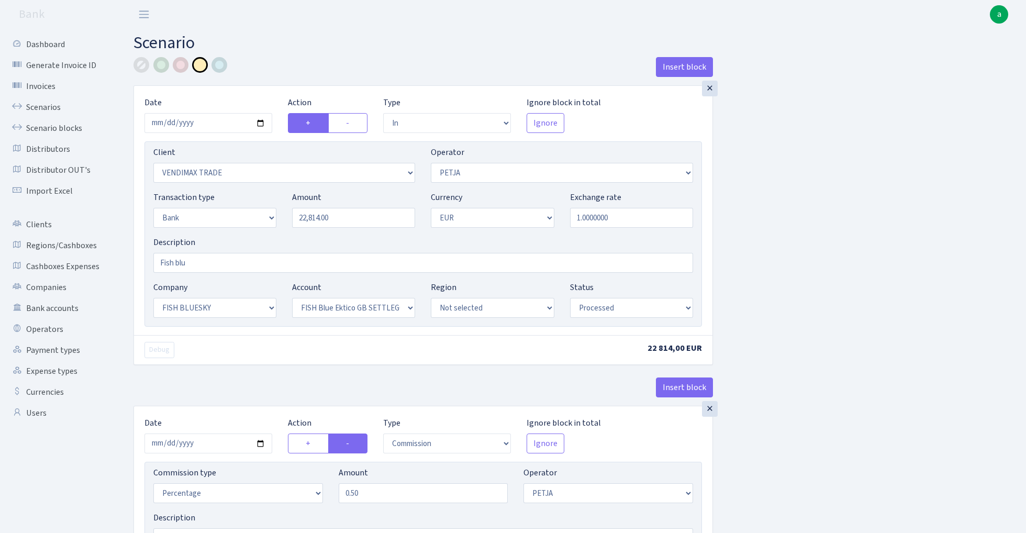
select select "23"
select select "67"
select select "processed"
select select "commission"
select select "392"
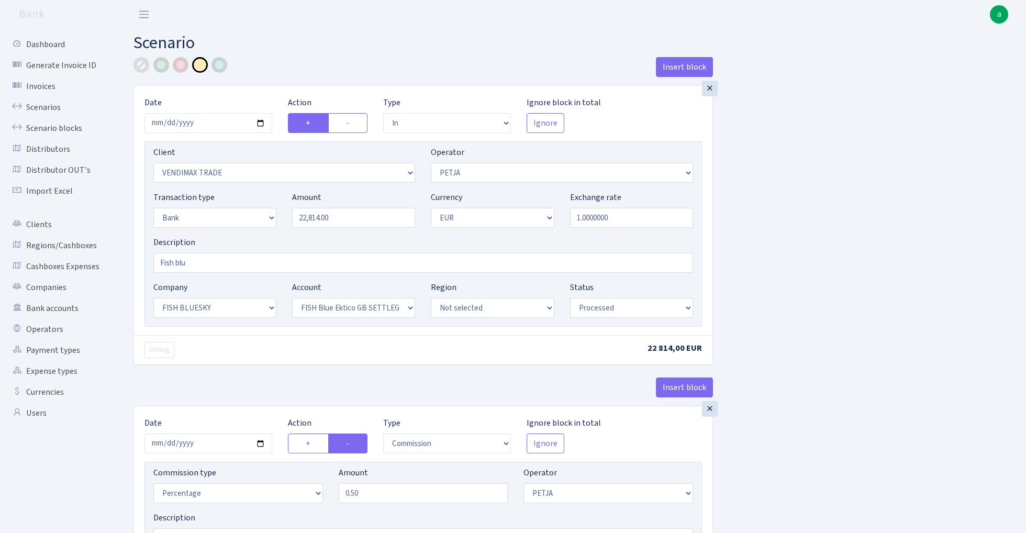
select select "processed"
click at [203, 122] on input "2025-08-28" at bounding box center [208, 123] width 128 height 20
type input "2025-08-29"
click at [282, 76] on div "Insert block" at bounding box center [422, 71] width 579 height 28
click at [346, 220] on input "22814.00" at bounding box center [353, 218] width 123 height 20
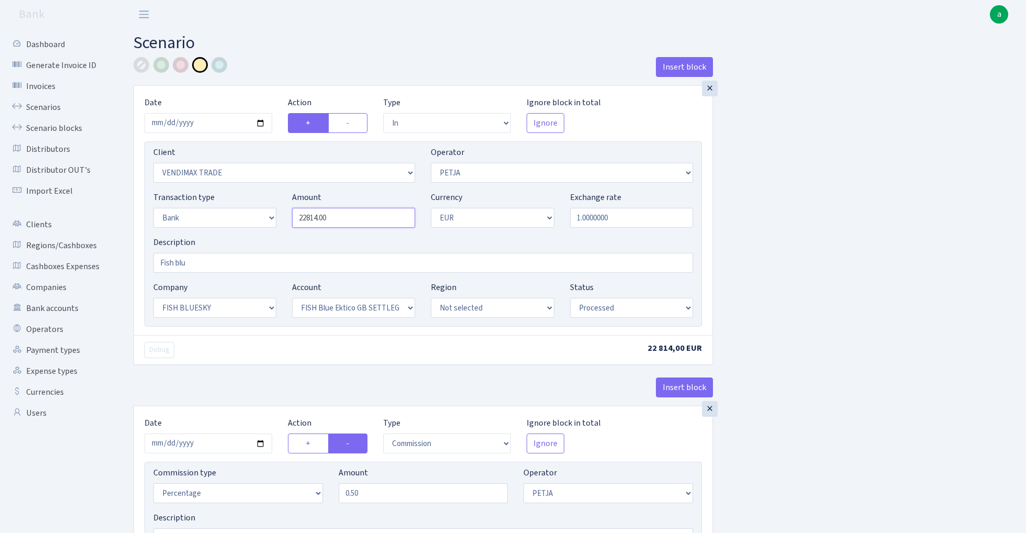
click at [346, 220] on input "22814.00" at bounding box center [353, 218] width 123 height 20
paste input "19968"
type input "19,968.00"
click at [783, 214] on div "Insert block × Date 2025-08-29 Action + - Type --- In Out Commission Field requ…" at bounding box center [572, 392] width 892 height 671
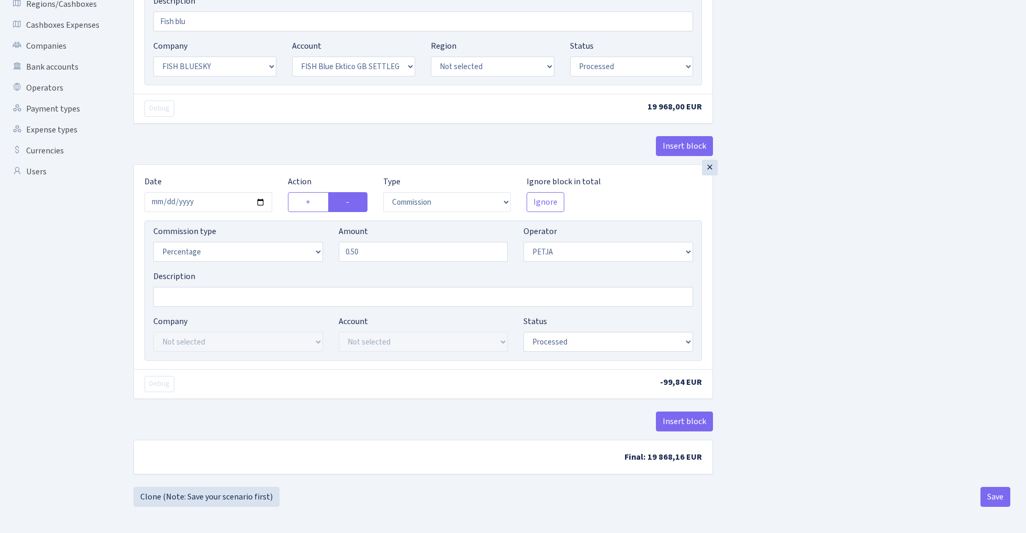
scroll to position [244, 0]
click at [206, 199] on input "2025-08-28" at bounding box center [208, 202] width 128 height 20
type input "2025-08-29"
click at [254, 159] on div "Insert block" at bounding box center [422, 150] width 579 height 28
click at [685, 422] on button "Insert block" at bounding box center [684, 421] width 57 height 20
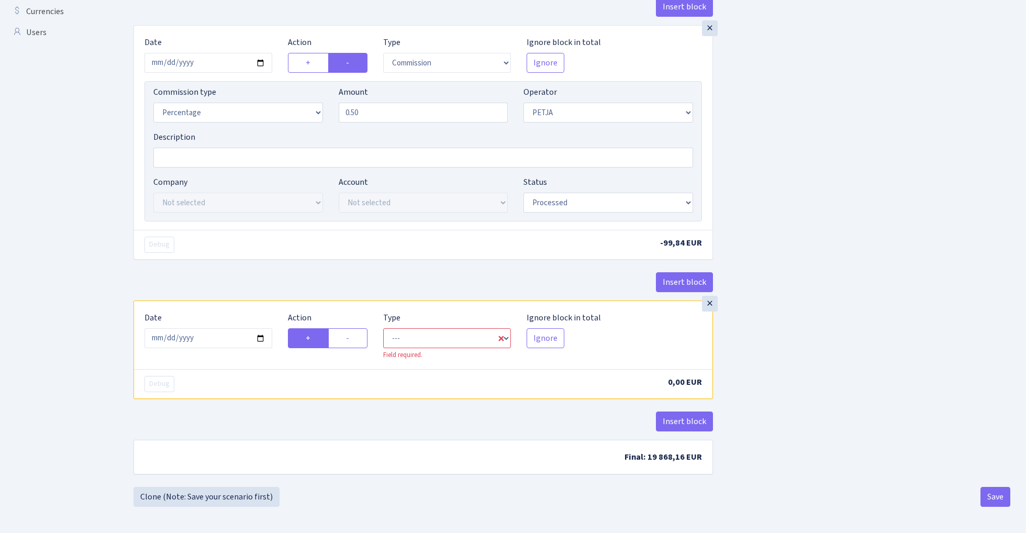
scroll to position [384, 0]
click at [214, 333] on input "[DATE]" at bounding box center [208, 338] width 128 height 20
type input "2025-08-29"
click at [279, 234] on div "Debug -99,84 EUR" at bounding box center [423, 244] width 578 height 29
click at [350, 334] on label "-" at bounding box center [347, 338] width 39 height 20
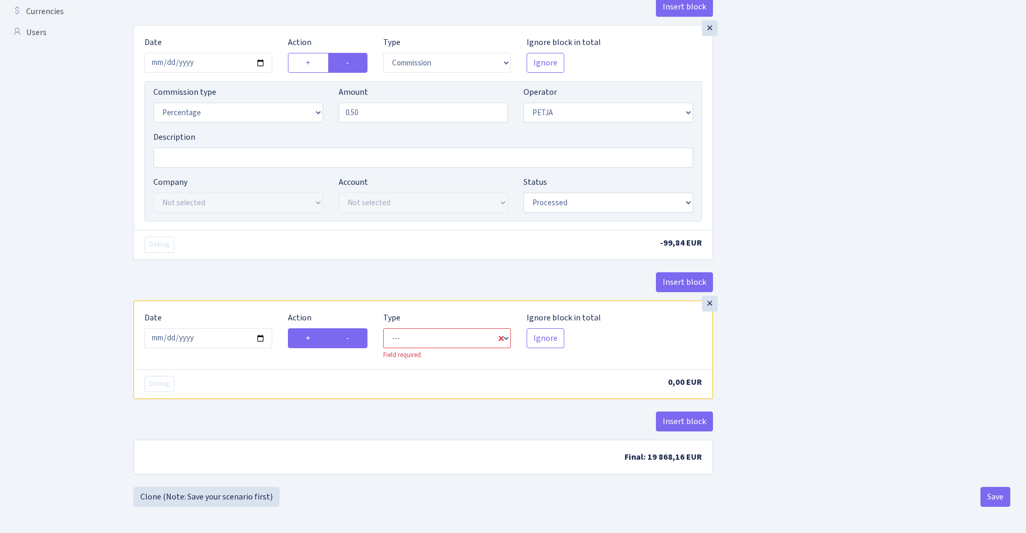
click at [350, 334] on input "-" at bounding box center [349, 335] width 7 height 7
radio input "true"
radio input "false"
select select "commission"
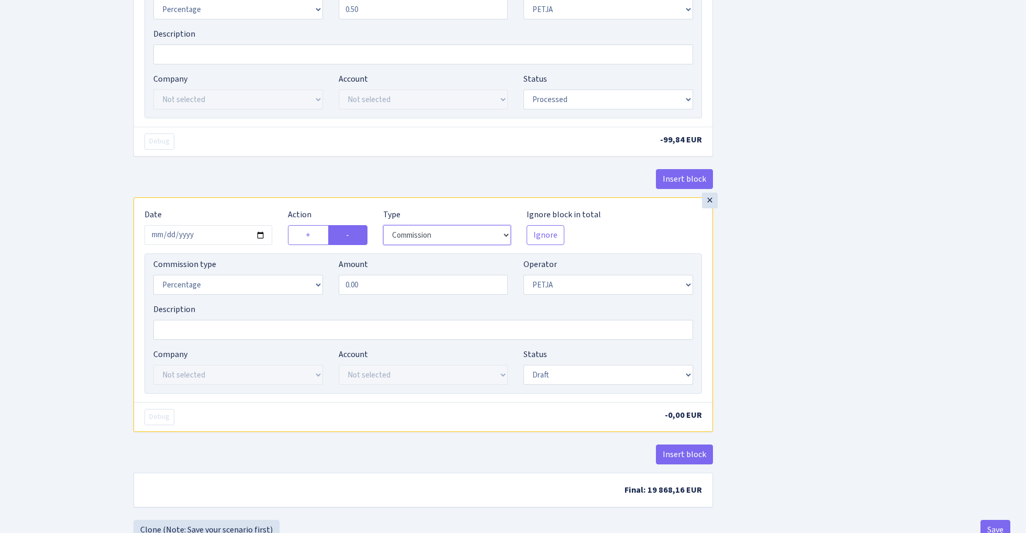
scroll to position [485, 0]
select select "1"
click at [401, 284] on input "0.00" at bounding box center [424, 284] width 170 height 20
type input "0.30"
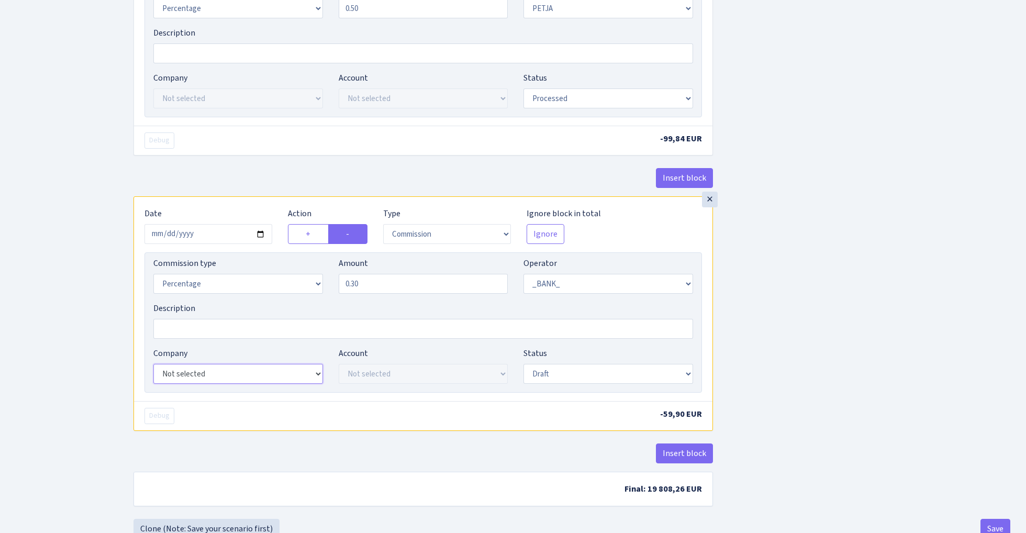
select select "23"
select select "67"
select select "processed"
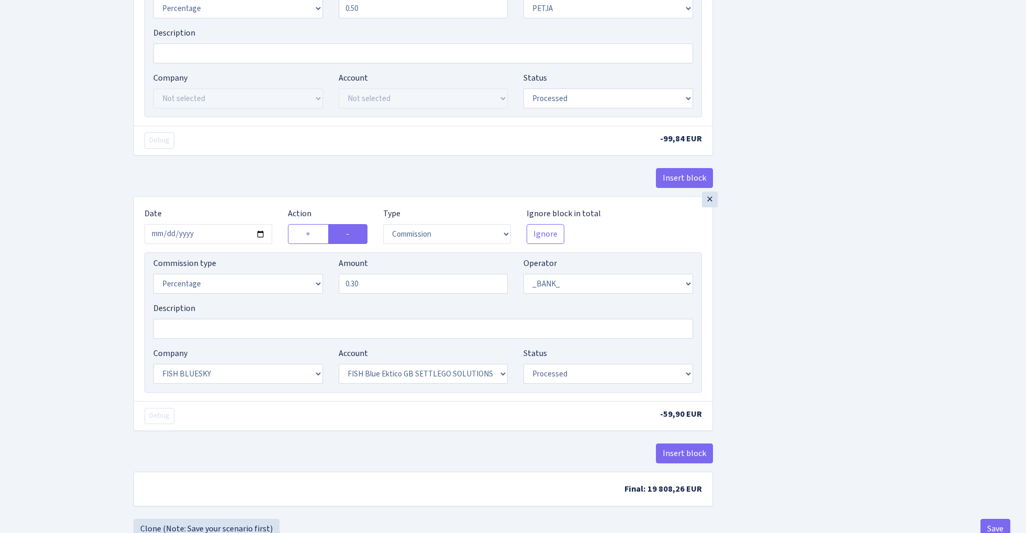
click at [744, 368] on div "Insert block × Date 2025-08-29 Action + - Type --- In Out Commission Field requ…" at bounding box center [572, 45] width 892 height 946
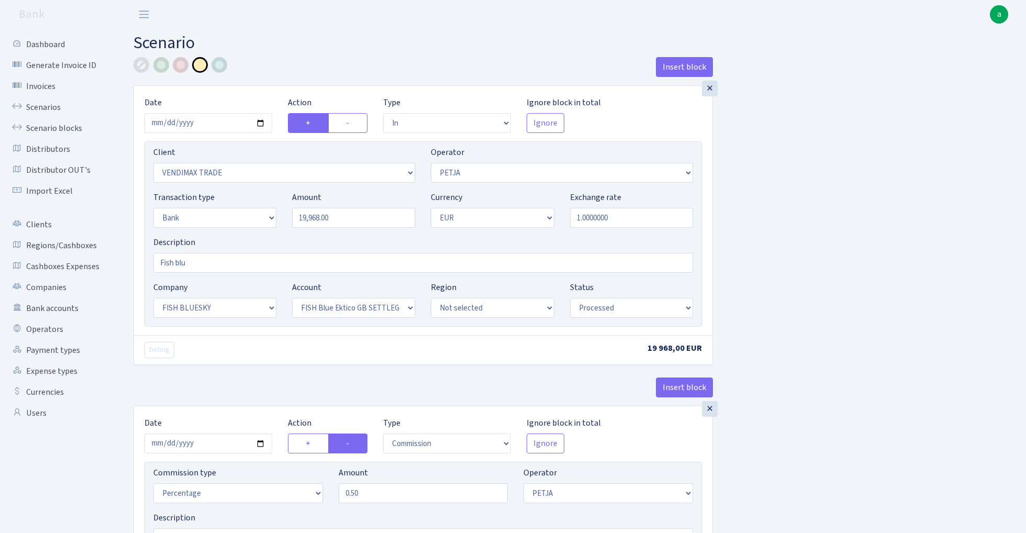
scroll to position [0, 0]
click at [201, 122] on input "2025-08-29" at bounding box center [208, 123] width 128 height 20
type input "2025-09-01"
click at [306, 44] on h2 "Scenario" at bounding box center [571, 43] width 877 height 20
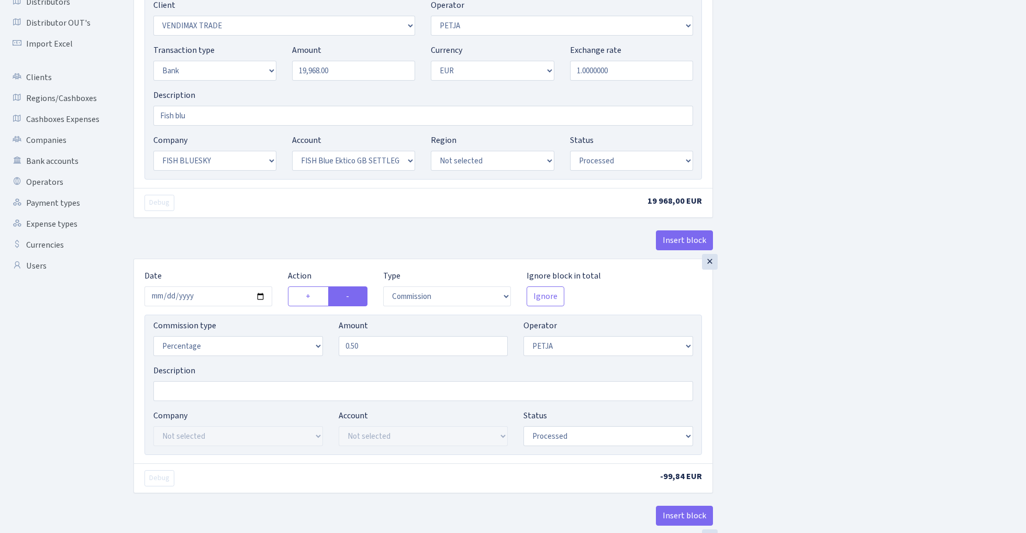
scroll to position [204, 0]
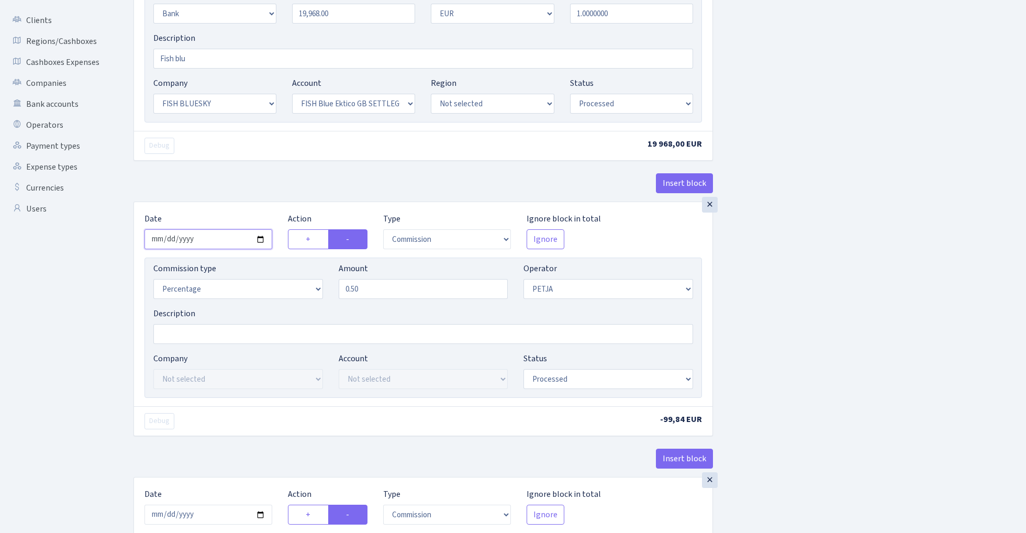
click at [212, 238] on input "2025-08-29" at bounding box center [208, 239] width 128 height 20
type input "2025-09-01"
click at [207, 198] on div "Insert block" at bounding box center [422, 187] width 579 height 28
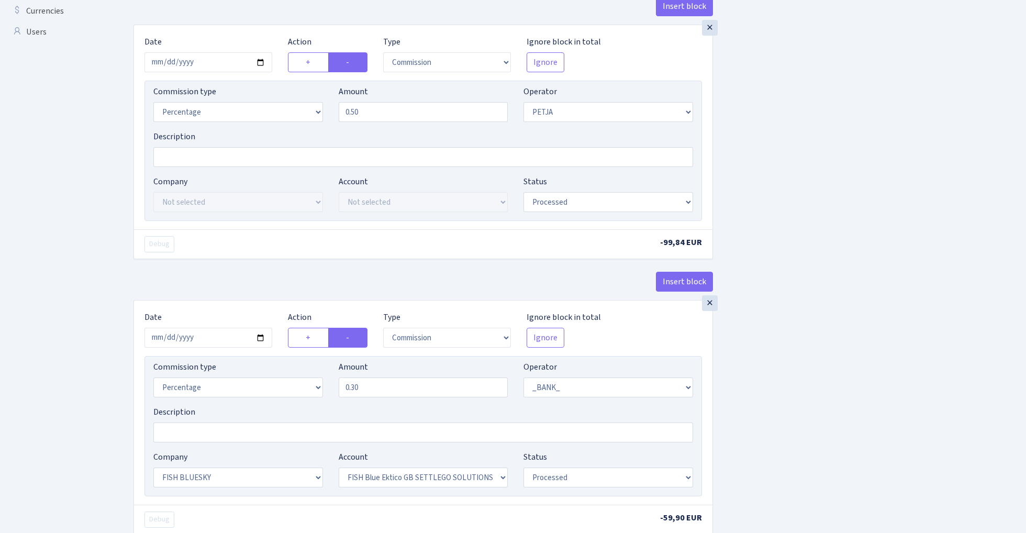
scroll to position [417, 0]
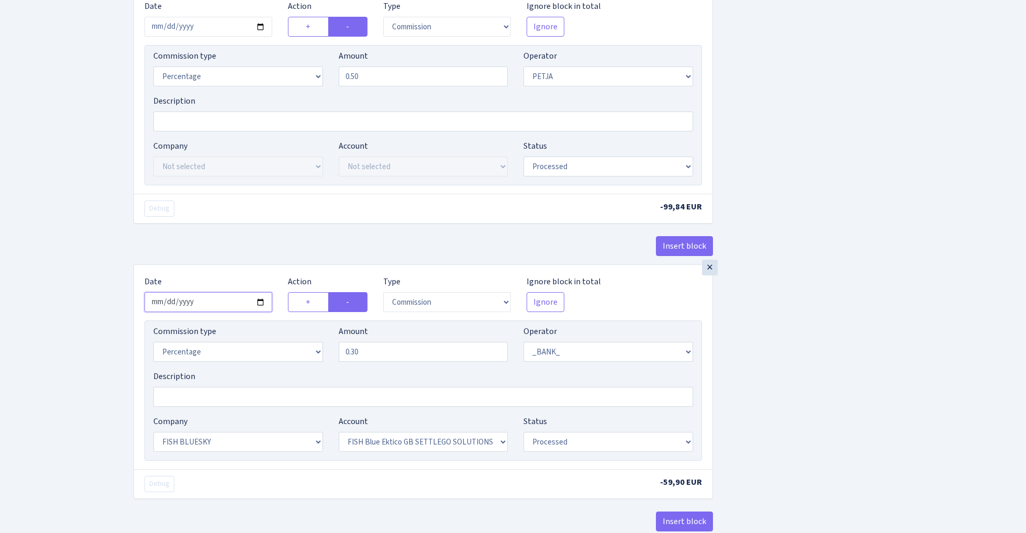
click at [206, 304] on input "2025-08-29" at bounding box center [208, 302] width 128 height 20
type input "2025-09-01"
click at [229, 260] on div "Insert block" at bounding box center [422, 250] width 579 height 28
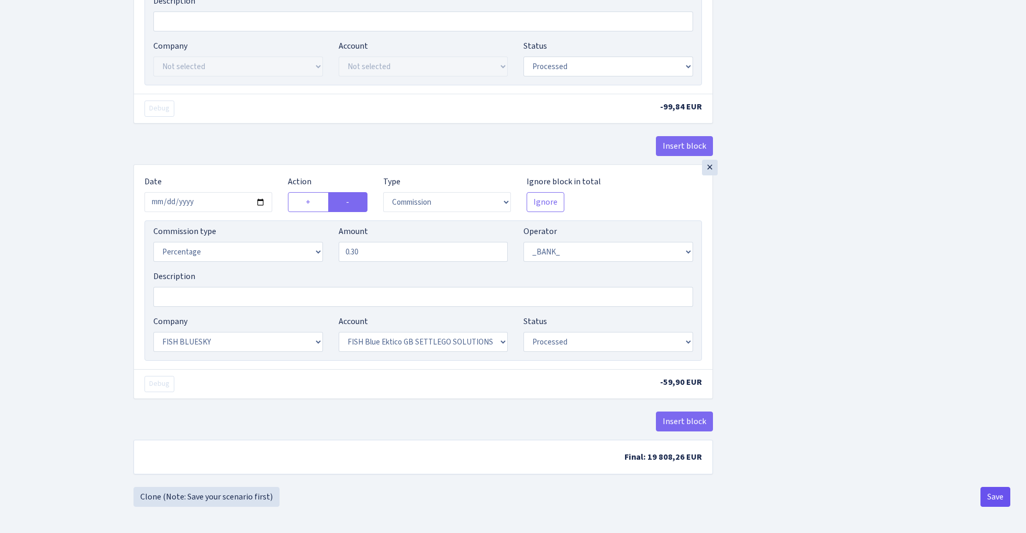
scroll to position [521, 0]
click at [1002, 498] on button "Save" at bounding box center [995, 497] width 30 height 20
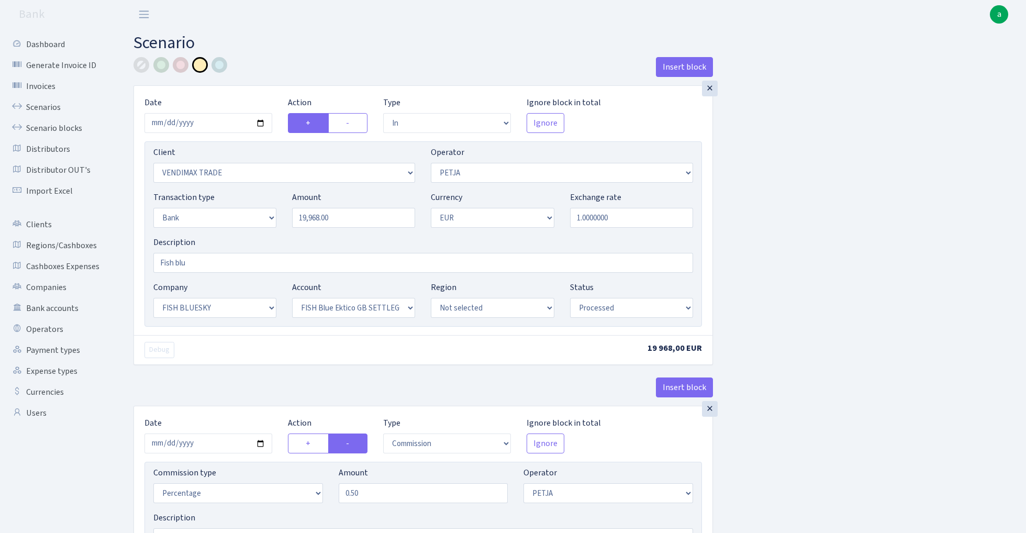
select select "in"
select select "2707"
select select "392"
select select "2"
select select "1"
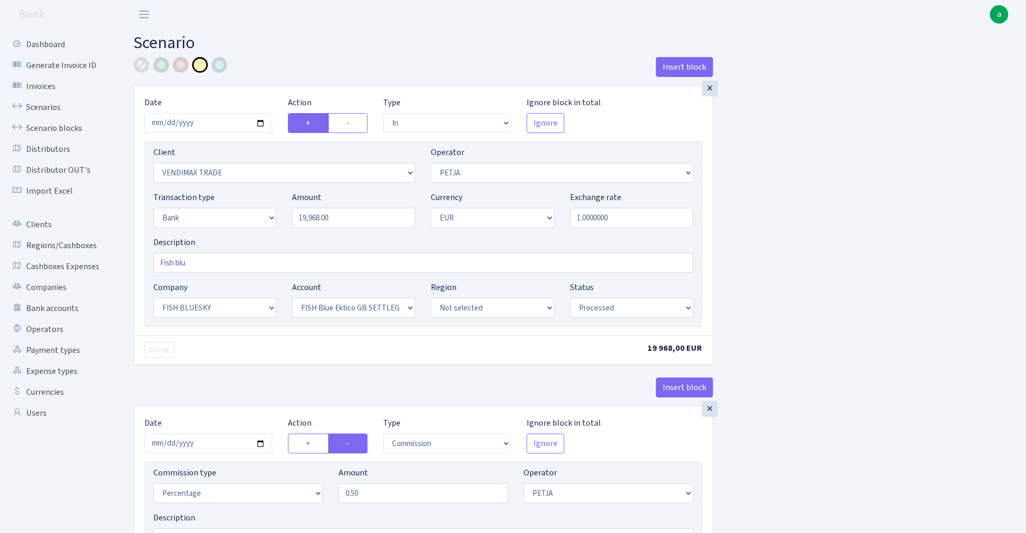
select select "23"
select select "67"
select select "processed"
select select "commission"
select select "392"
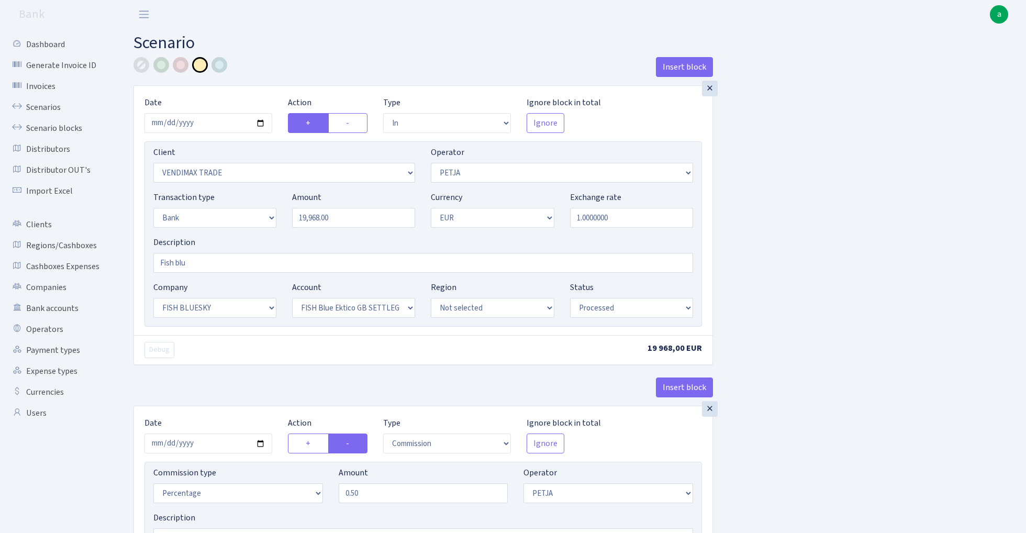
select select "processed"
select select "commission"
select select "1"
select select "23"
select select "67"
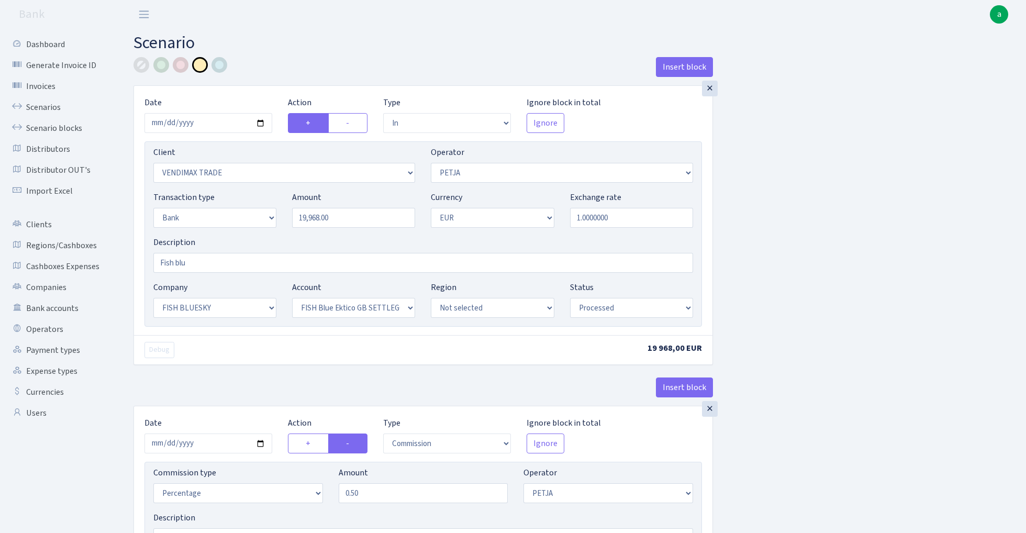
select select "processed"
click at [40, 104] on link "Scenarios" at bounding box center [57, 107] width 105 height 21
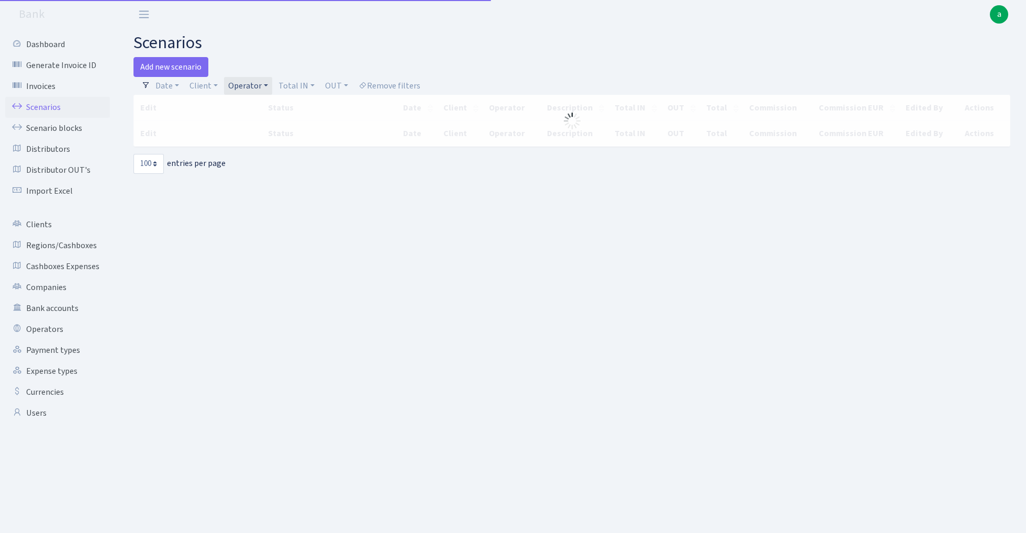
select select "100"
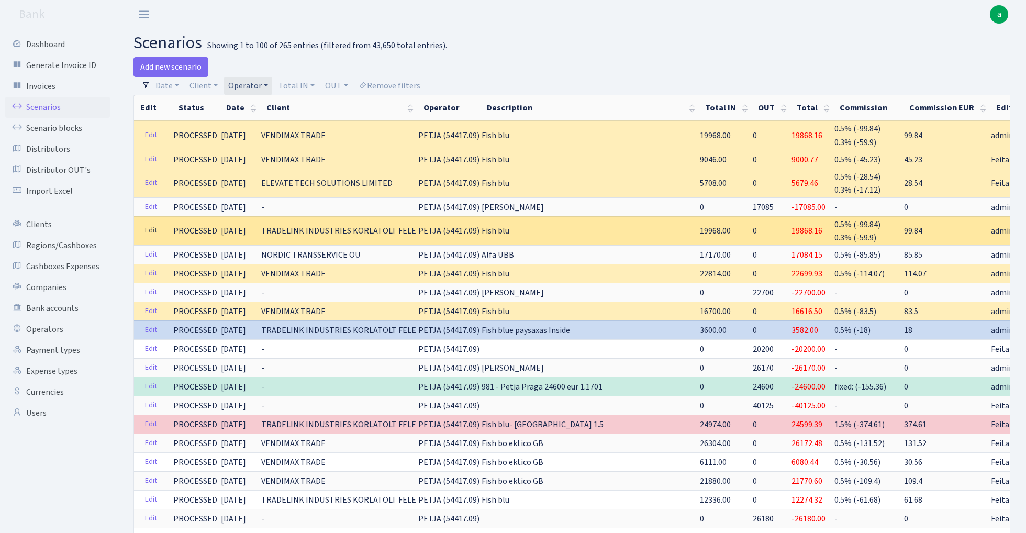
click at [151, 227] on link "Edit" at bounding box center [150, 230] width 21 height 16
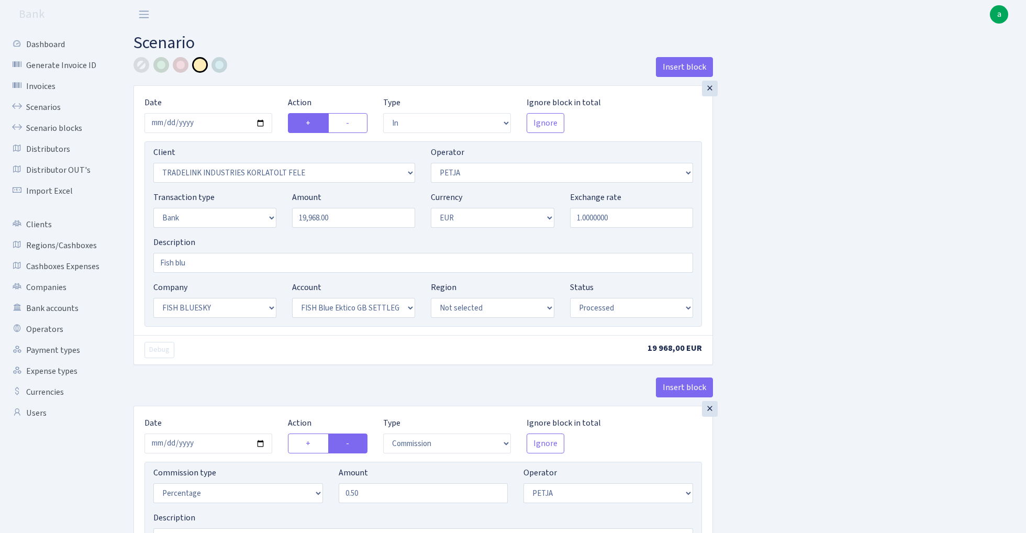
select select "in"
select select "3051"
select select "392"
select select "2"
select select "1"
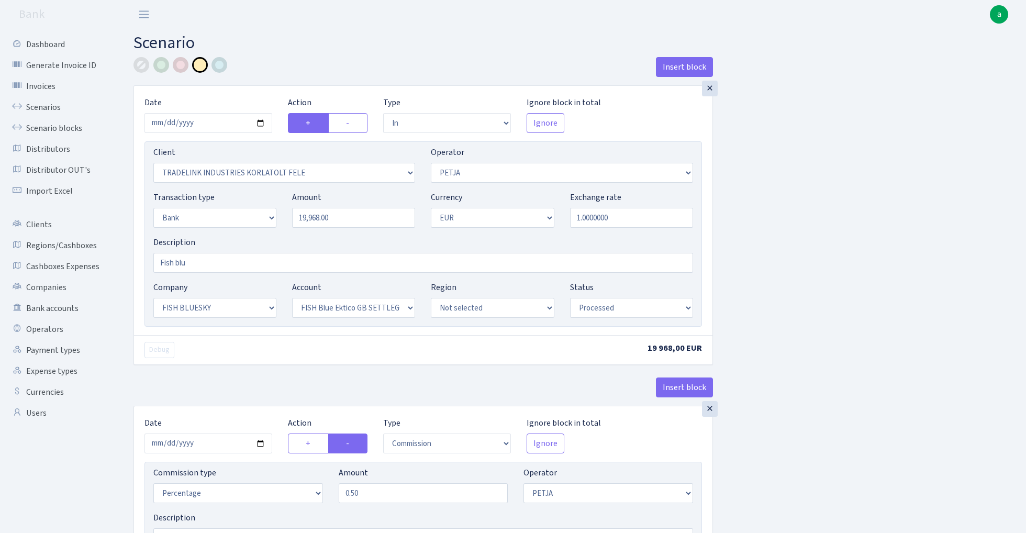
select select "23"
select select "67"
select select "processed"
select select "commission"
select select "392"
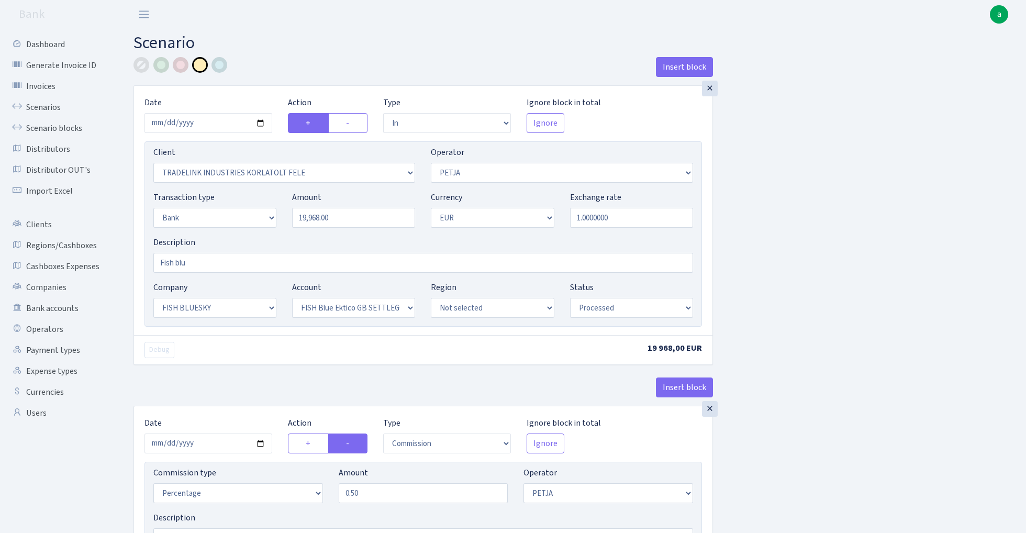
select select "processed"
select select "commission"
select select "1"
select select "23"
select select "67"
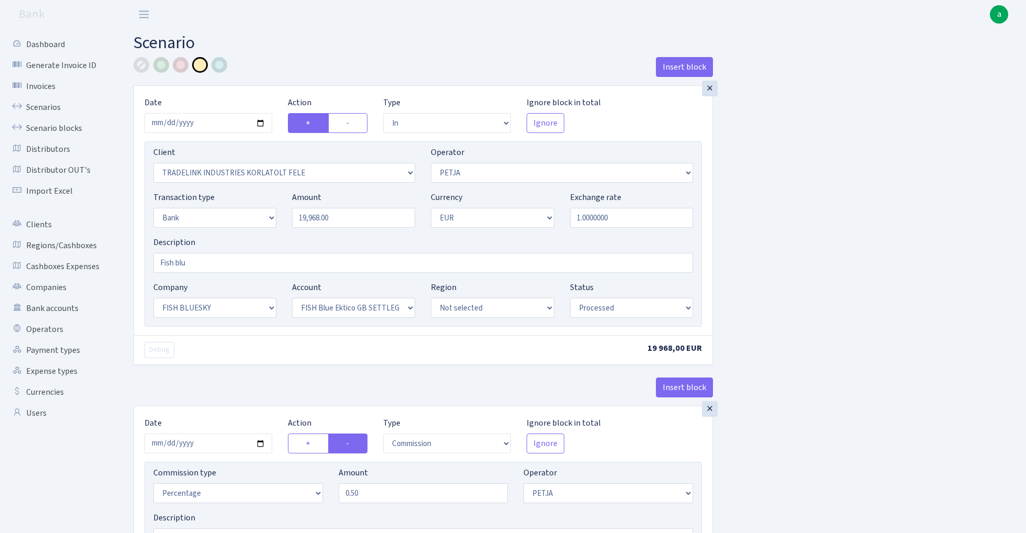
select select "processed"
click at [202, 122] on input "2025-08-29" at bounding box center [208, 123] width 128 height 20
click at [360, 59] on div "Insert block" at bounding box center [422, 71] width 579 height 28
click at [216, 125] on input "2025-08-29" at bounding box center [208, 123] width 128 height 20
type input "2025-09-01"
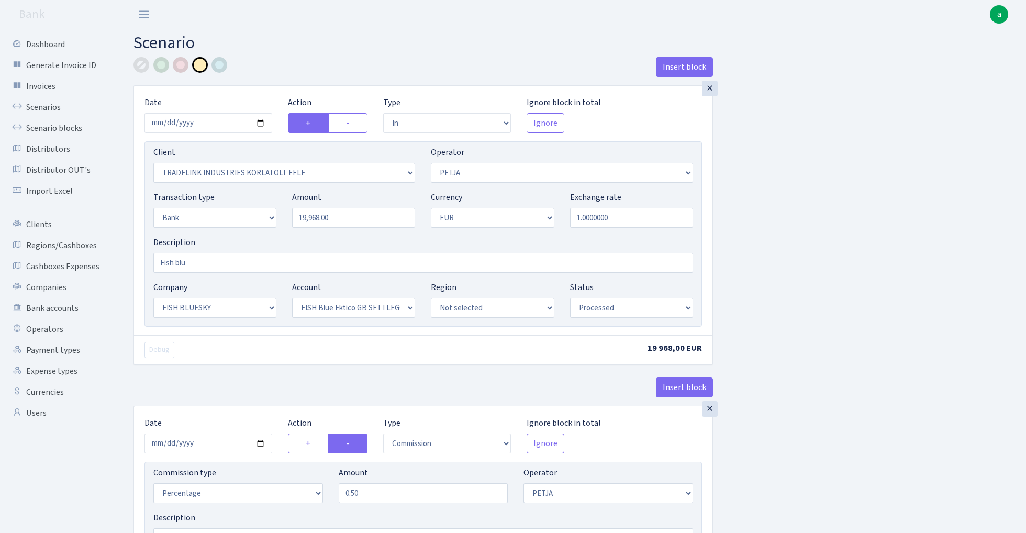
click at [271, 73] on div "Insert block" at bounding box center [422, 71] width 579 height 28
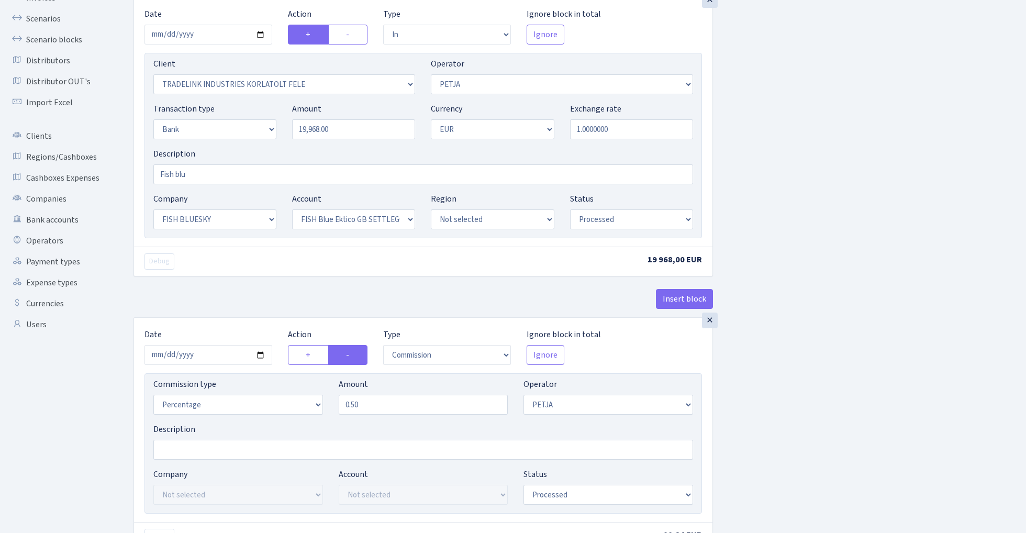
scroll to position [166, 0]
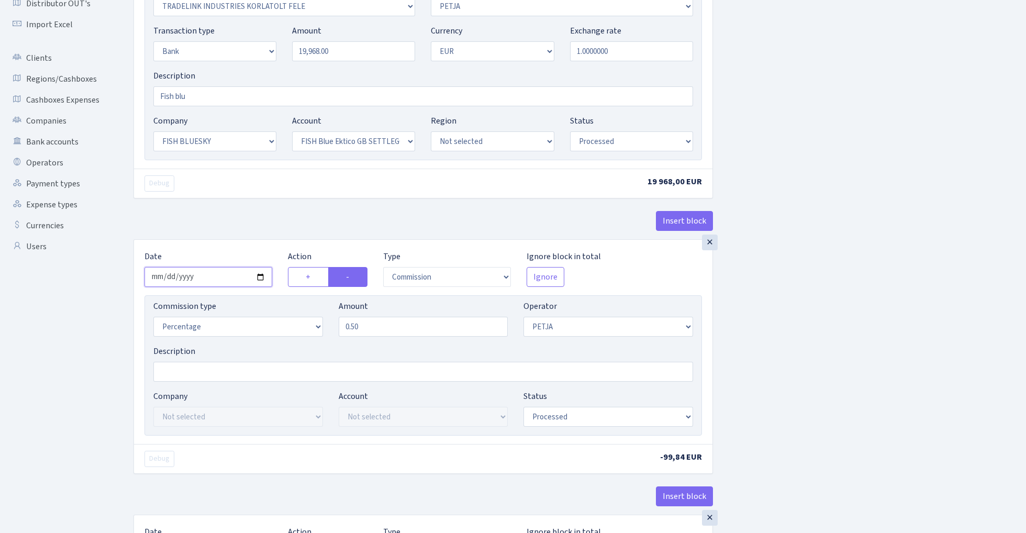
click at [217, 278] on input "2025-08-29" at bounding box center [208, 277] width 128 height 20
type input "2025-09-01"
click at [227, 228] on div "Insert block" at bounding box center [422, 225] width 579 height 28
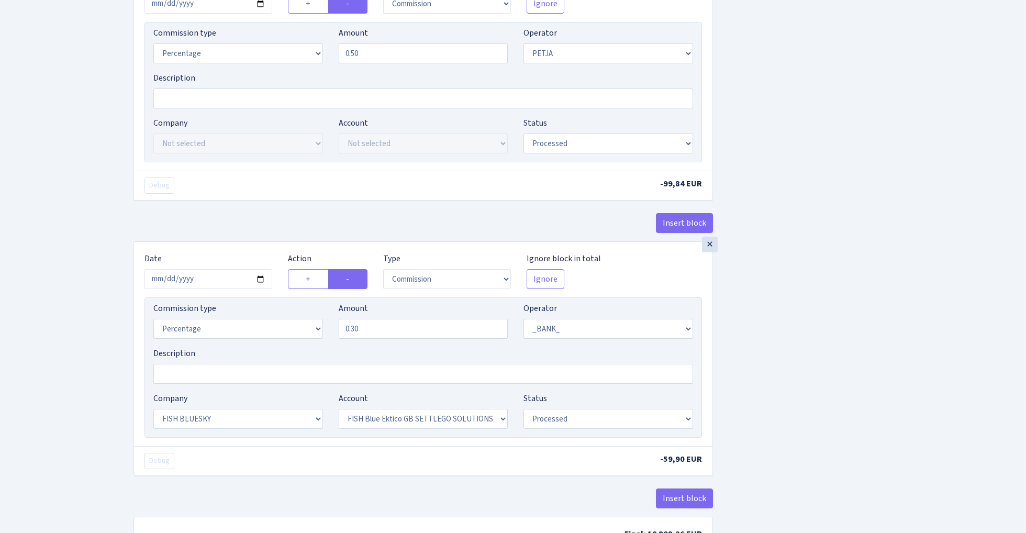
scroll to position [451, 0]
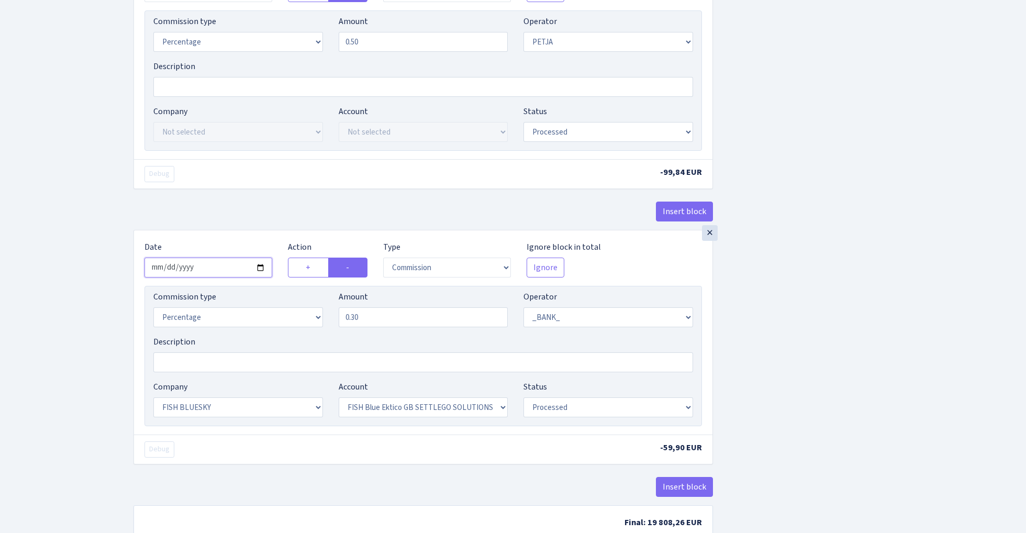
click at [210, 272] on input "2025-08-29" at bounding box center [208, 267] width 128 height 20
type input "2025-09-01"
click at [212, 212] on div "Insert block" at bounding box center [422, 215] width 579 height 28
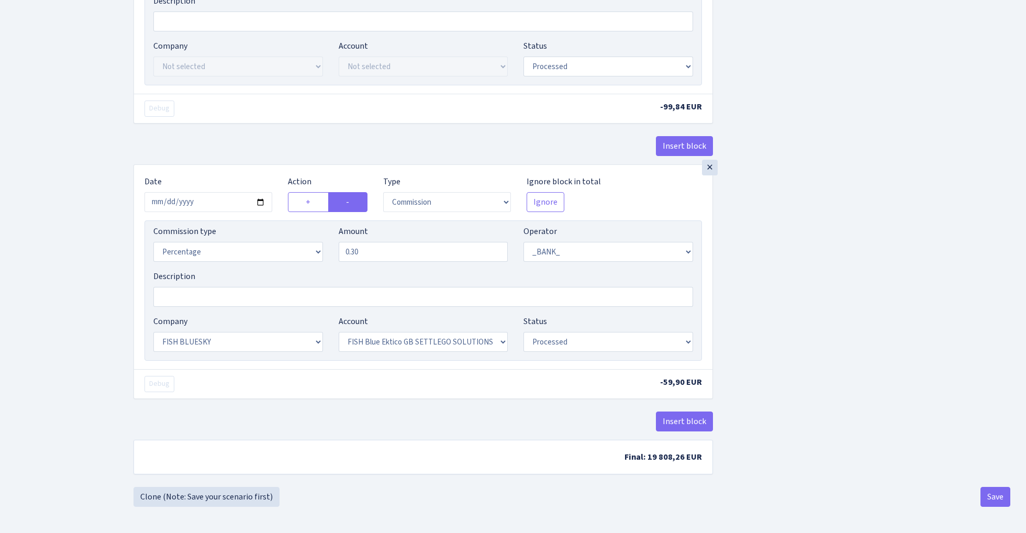
scroll to position [521, 0]
click at [993, 500] on button "Save" at bounding box center [995, 497] width 30 height 20
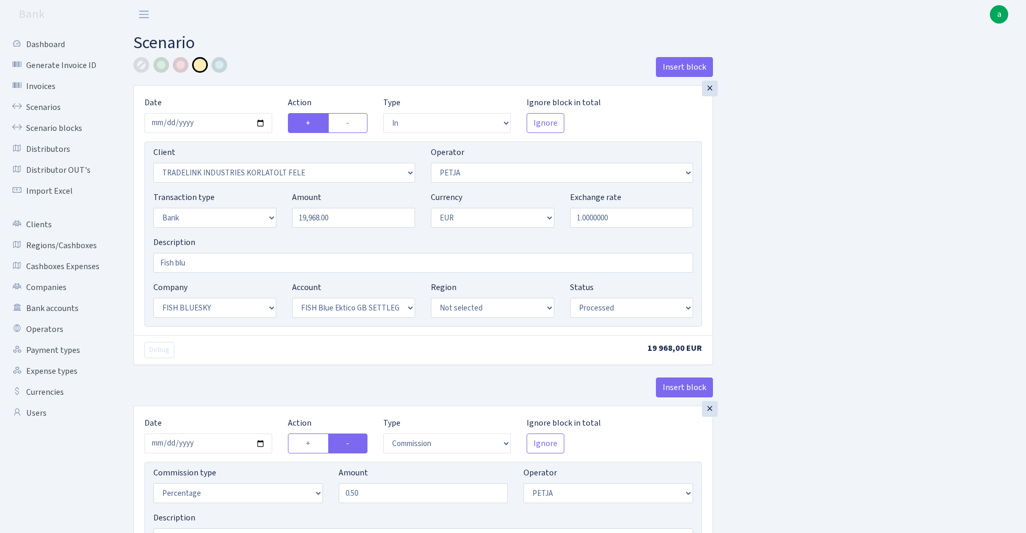
select select "in"
select select "3051"
select select "392"
select select "2"
select select "1"
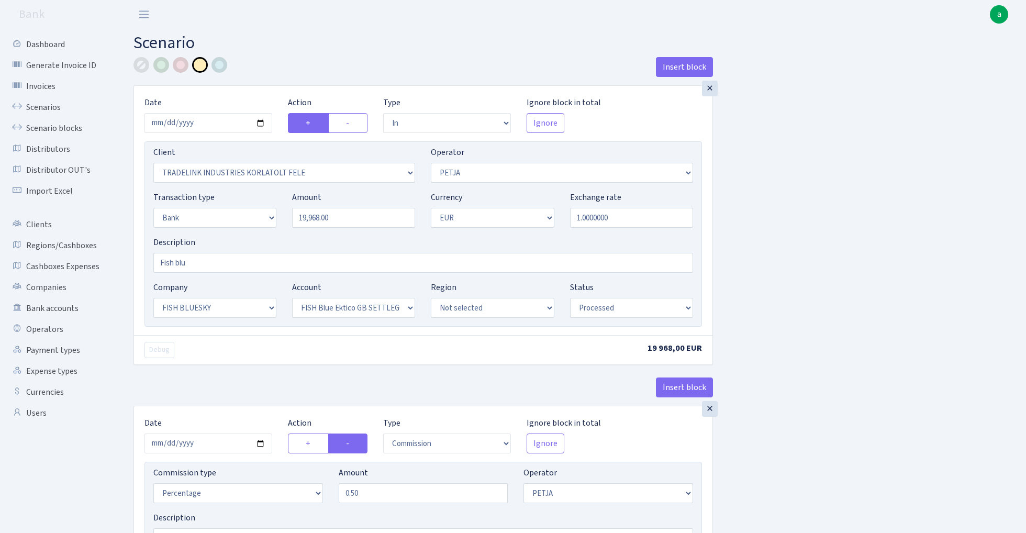
select select "23"
select select "67"
select select "processed"
select select "commission"
select select "392"
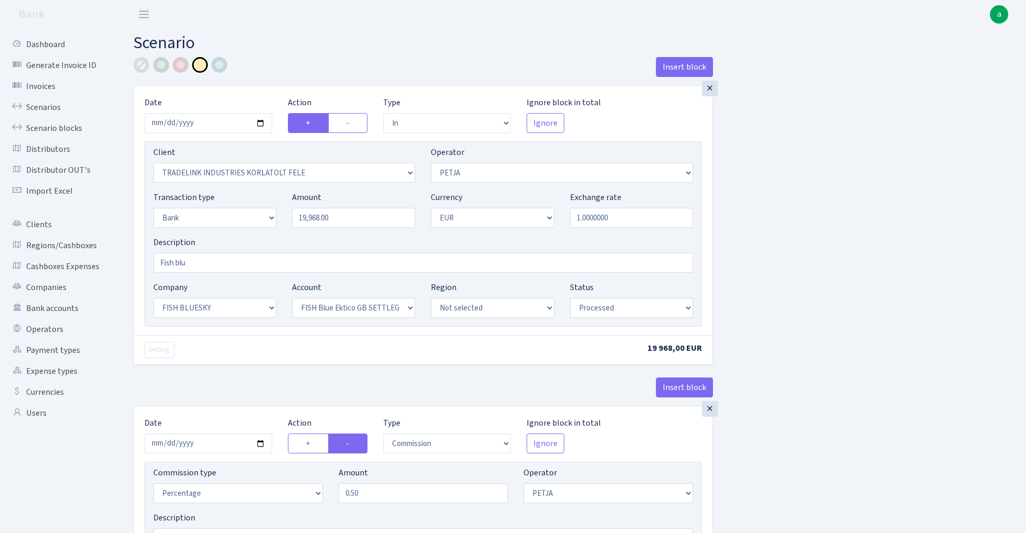
select select "processed"
select select "commission"
select select "1"
select select "23"
select select "67"
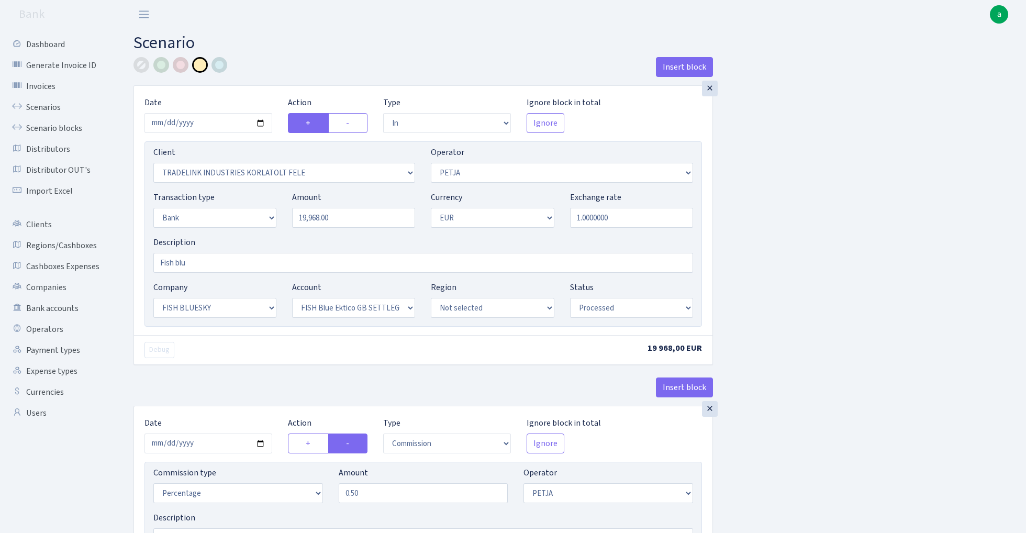
select select "processed"
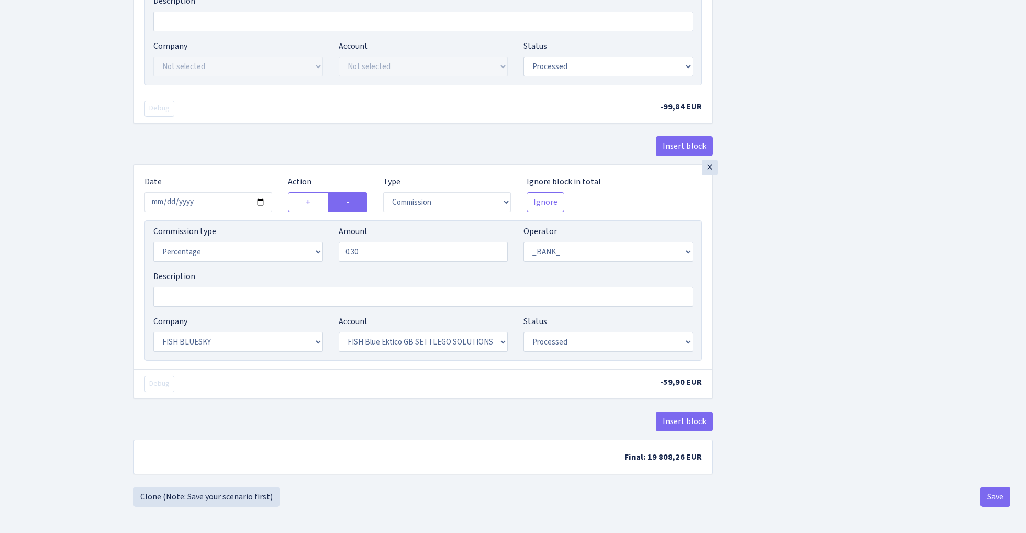
scroll to position [521, 0]
click at [993, 497] on button "Save" at bounding box center [995, 497] width 30 height 20
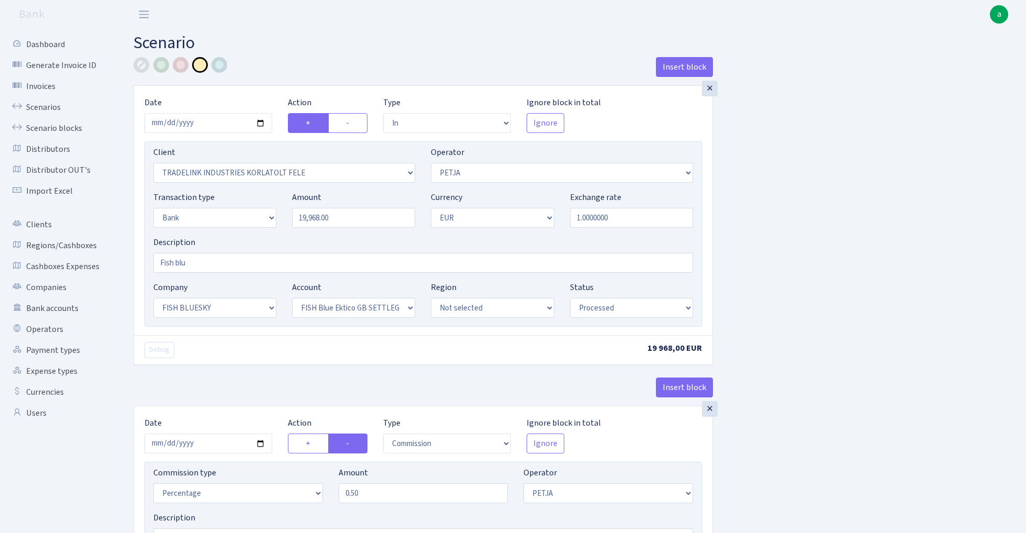
select select "in"
select select "3051"
select select "392"
select select "2"
select select "1"
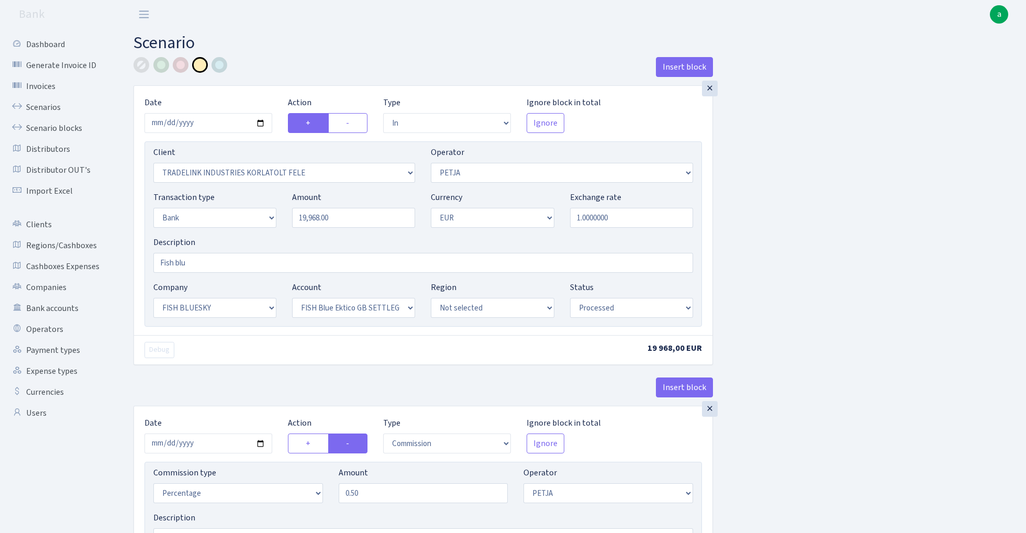
select select "23"
select select "67"
select select "processed"
select select "commission"
select select "392"
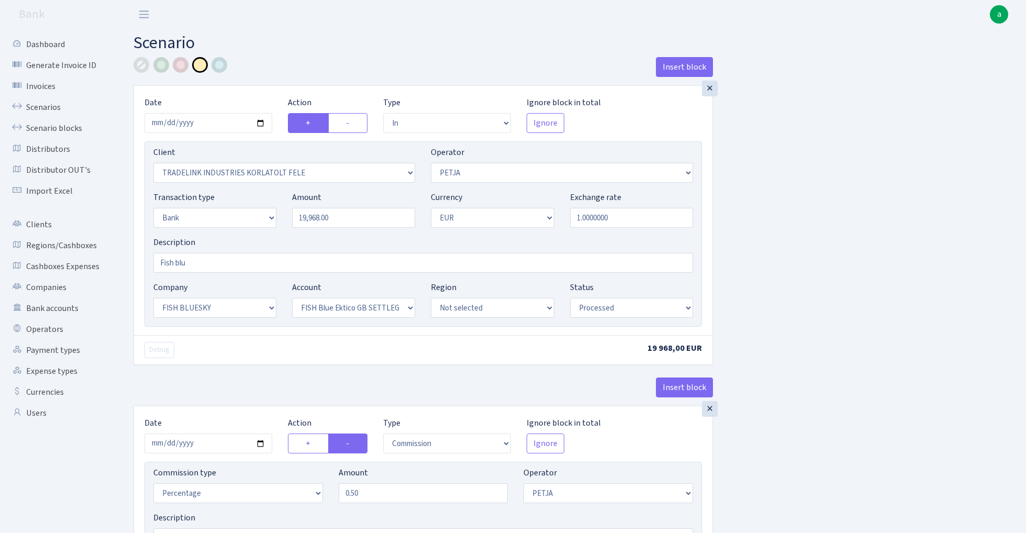
select select "processed"
select select "commission"
select select "1"
select select "23"
select select "67"
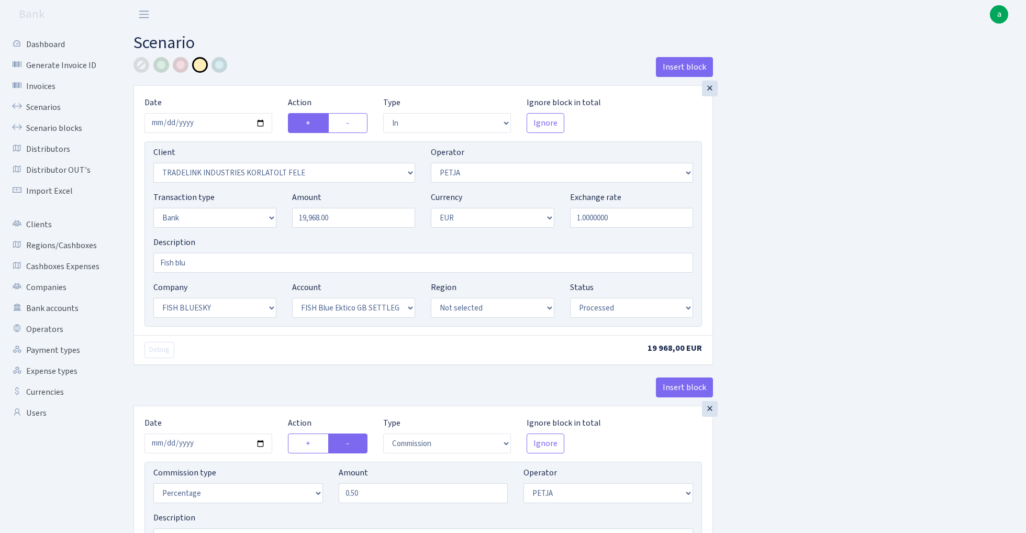
select select "processed"
click at [39, 107] on link "Scenarios" at bounding box center [57, 107] width 105 height 21
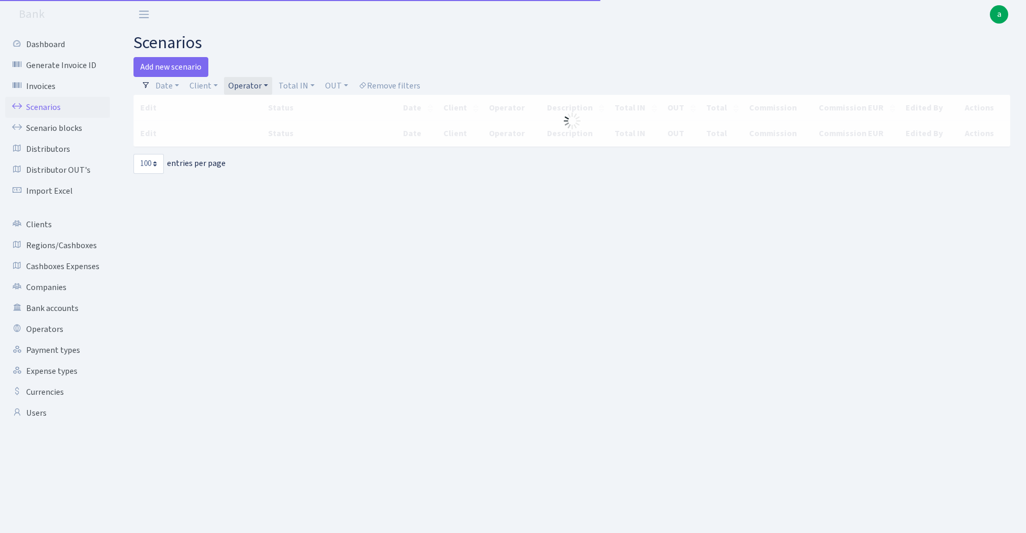
select select "100"
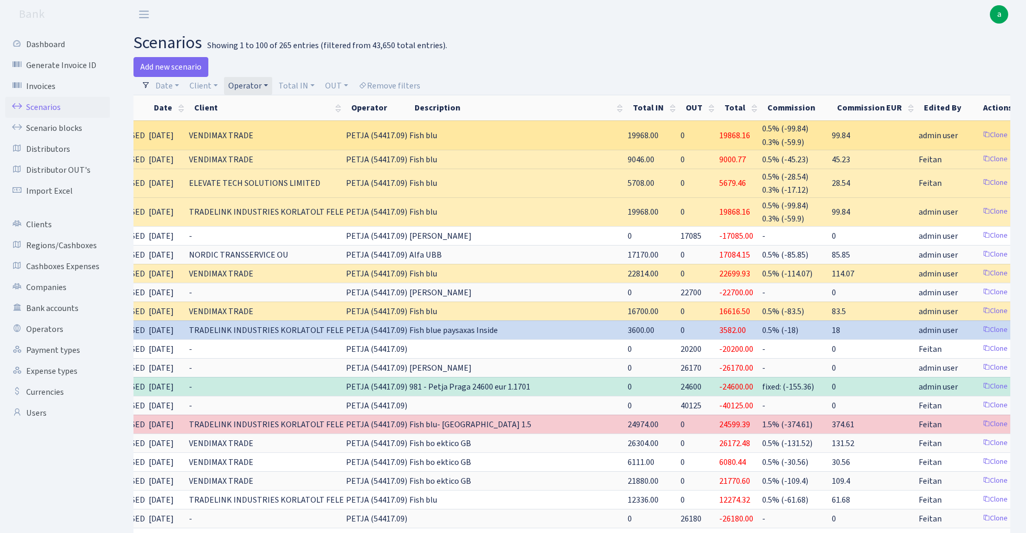
scroll to position [0, 72]
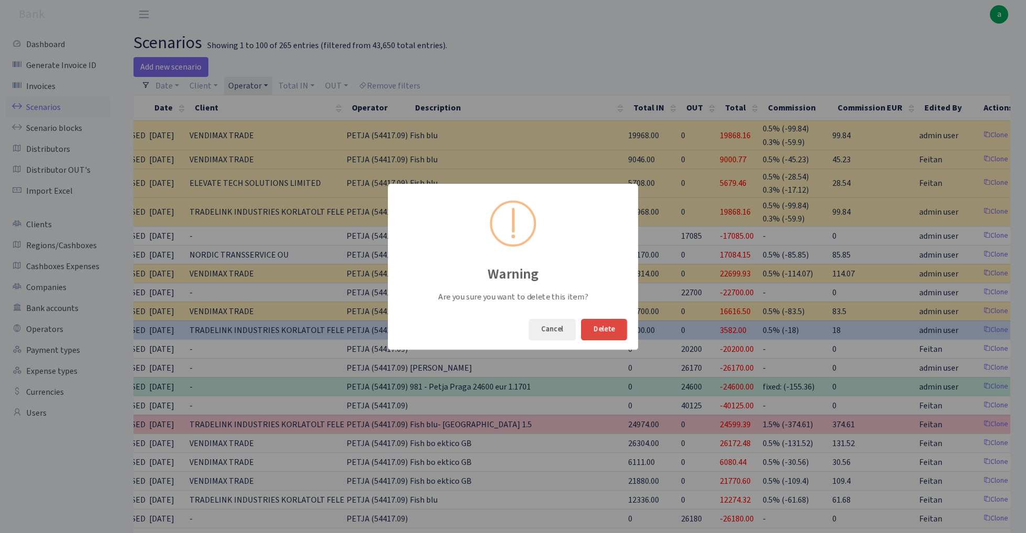
click at [608, 330] on button "Delete" at bounding box center [604, 329] width 46 height 21
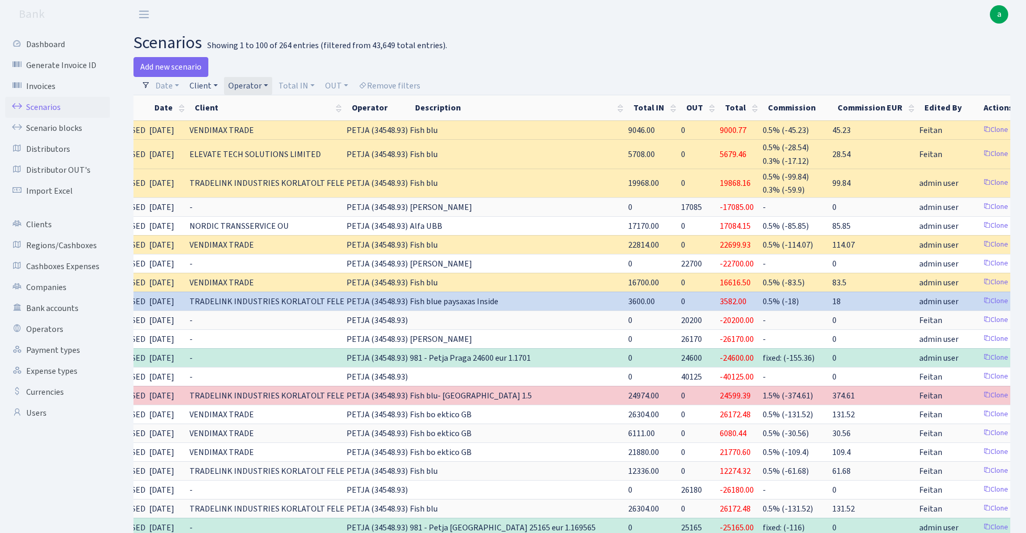
click at [199, 89] on link "Client" at bounding box center [203, 86] width 37 height 18
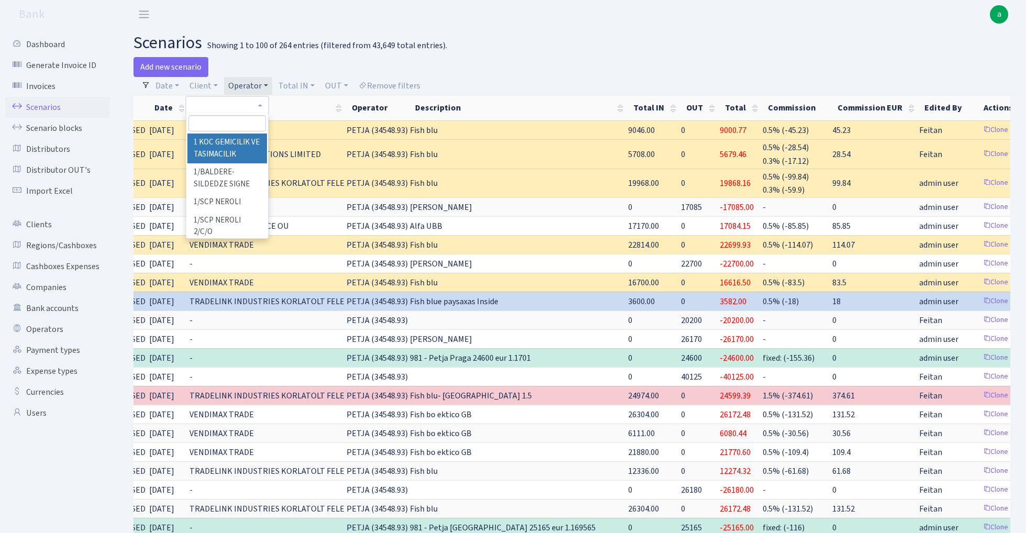
click at [211, 124] on input "search" at bounding box center [226, 123] width 77 height 16
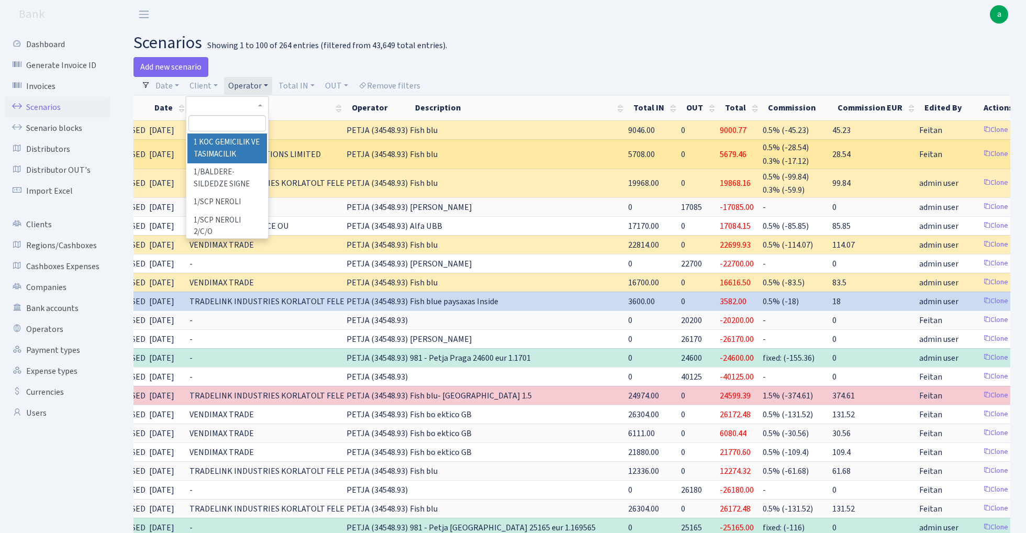
paste input "Exceeded Expectations Ltd"
type input "Exceeded Expectations Ltd"
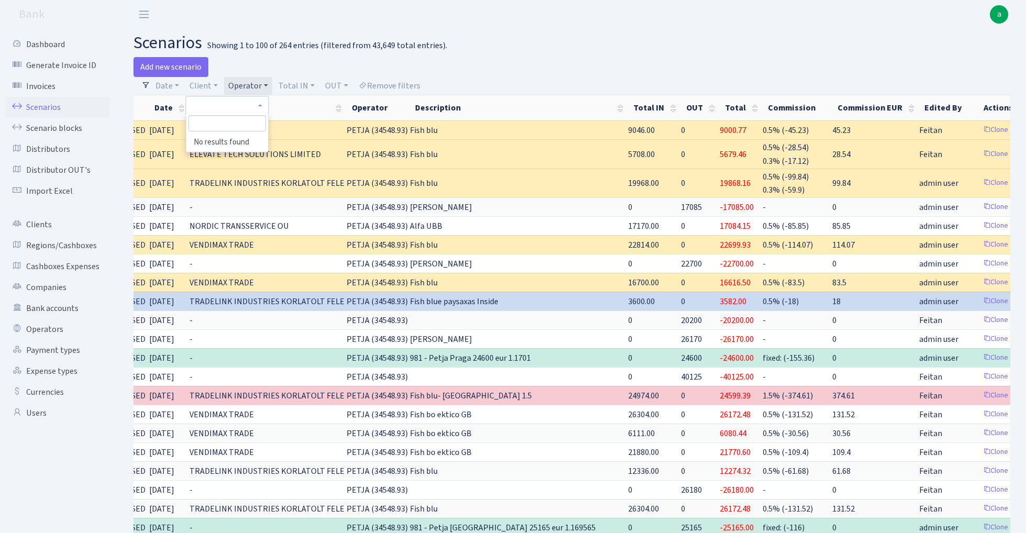
click at [495, 59] on div "Add new scenario" at bounding box center [348, 67] width 431 height 20
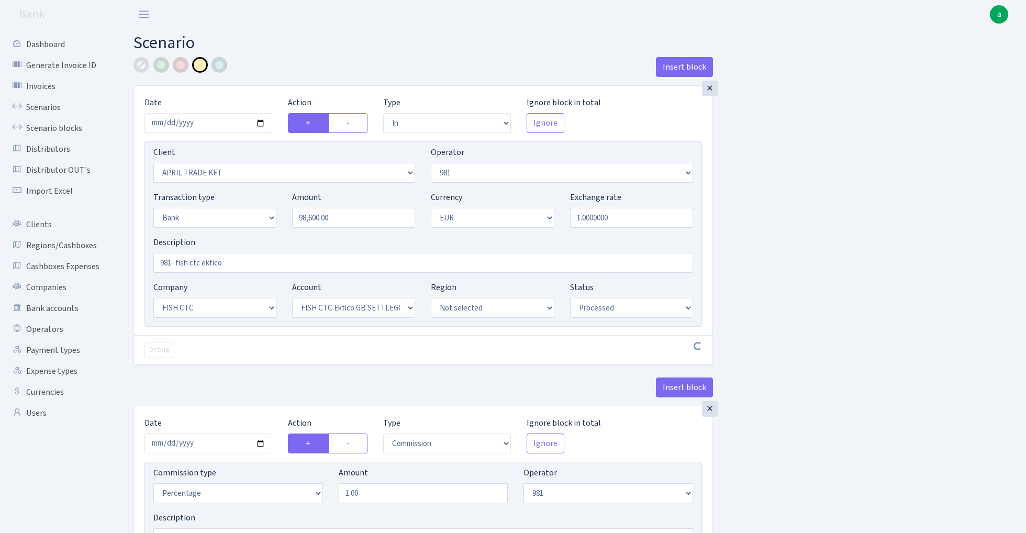
select select "in"
select select "2448"
select select "61"
select select "2"
select select "1"
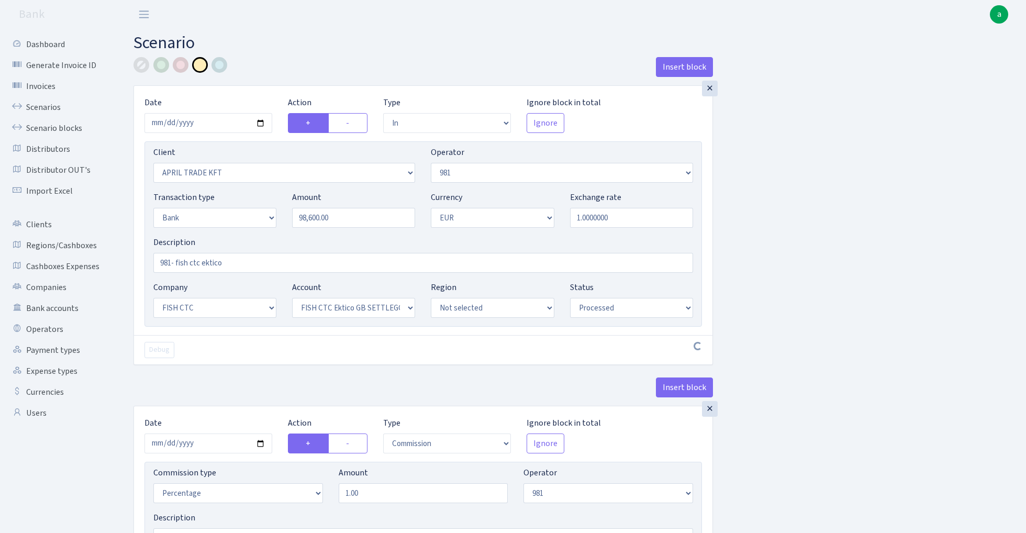
select select "24"
select select "71"
select select "processed"
select select "commission"
select select "61"
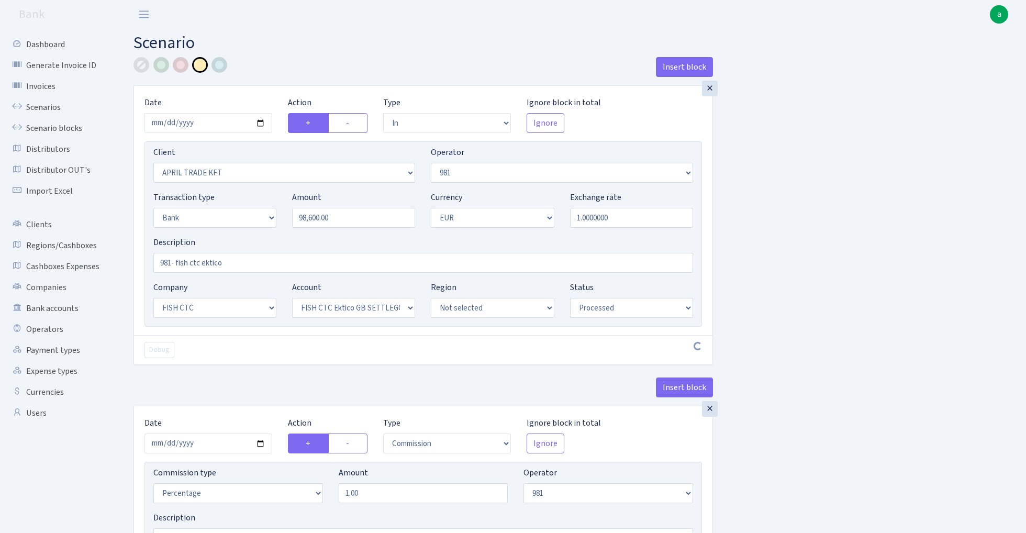
select select "processed"
select select "commission"
select select "fixed"
select select "61"
select select "processed"
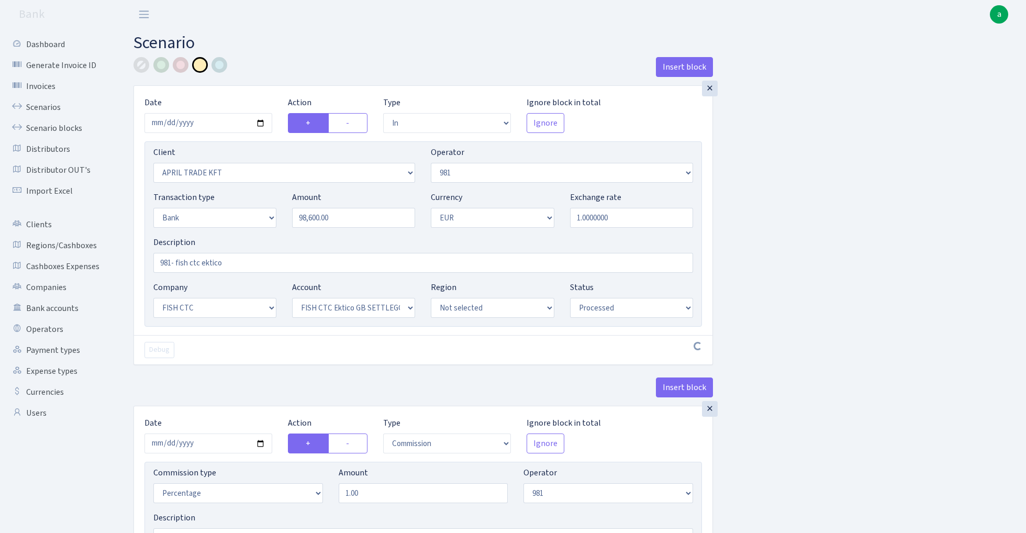
select select "commission"
select select "1"
select select "24"
select select "71"
select select "processed"
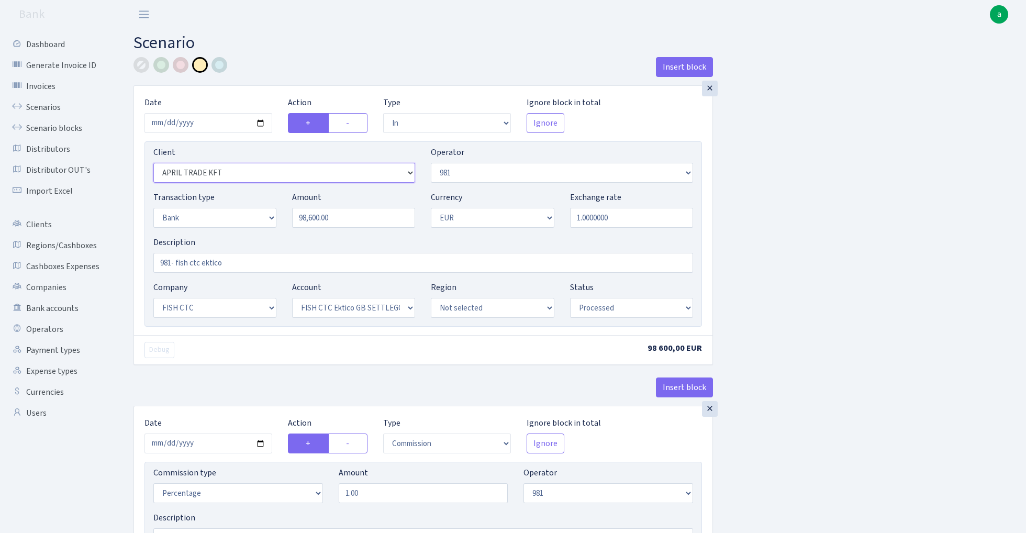
select select "2911"
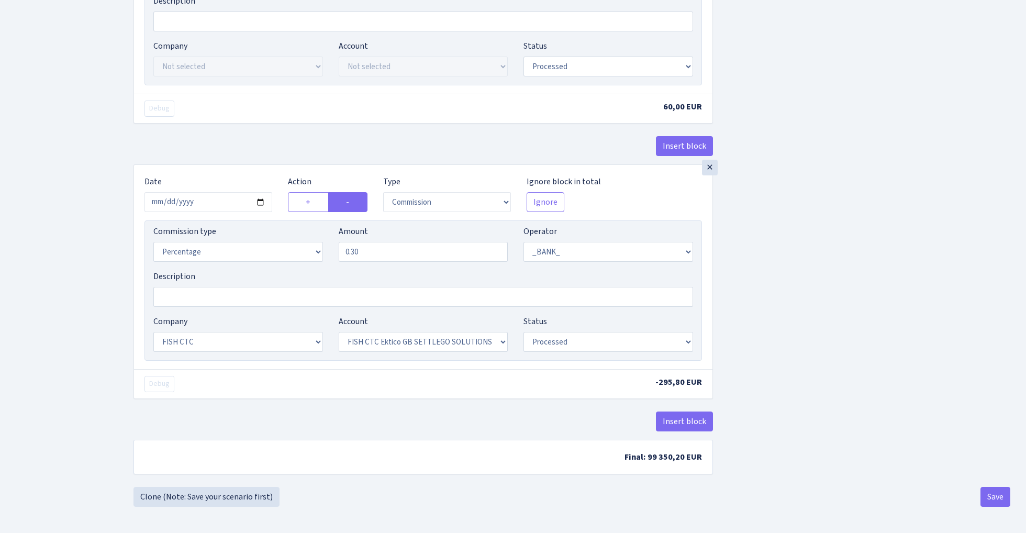
scroll to position [798, 0]
click at [990, 499] on button "Save" at bounding box center [995, 497] width 30 height 20
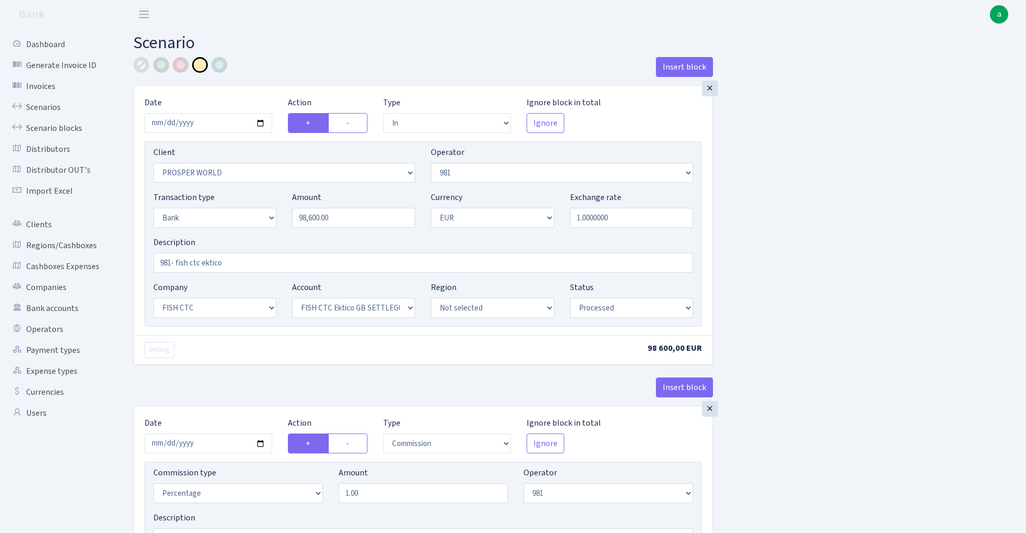
select select "in"
select select "2911"
select select "61"
select select "2"
select select "1"
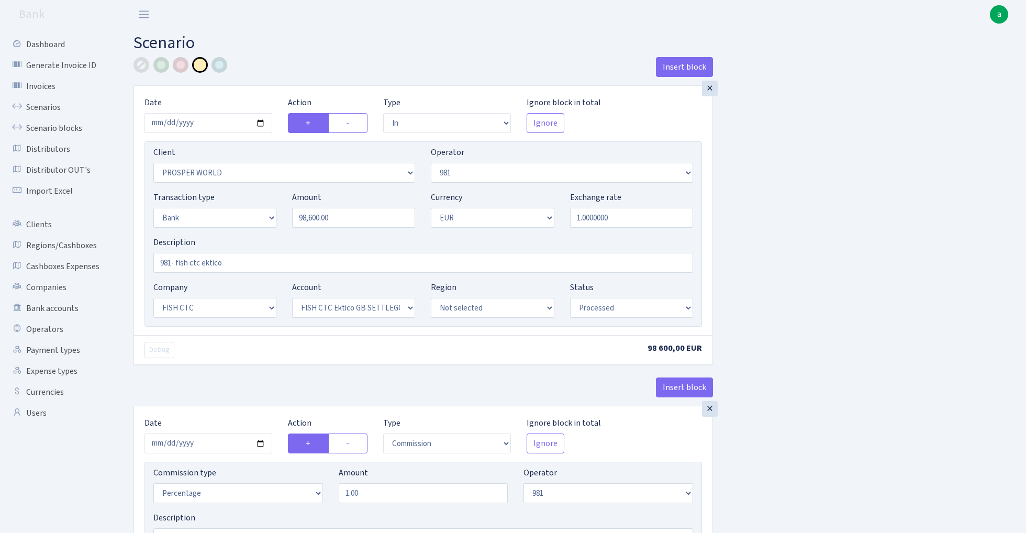
select select "24"
select select "71"
select select "processed"
select select "commission"
select select "61"
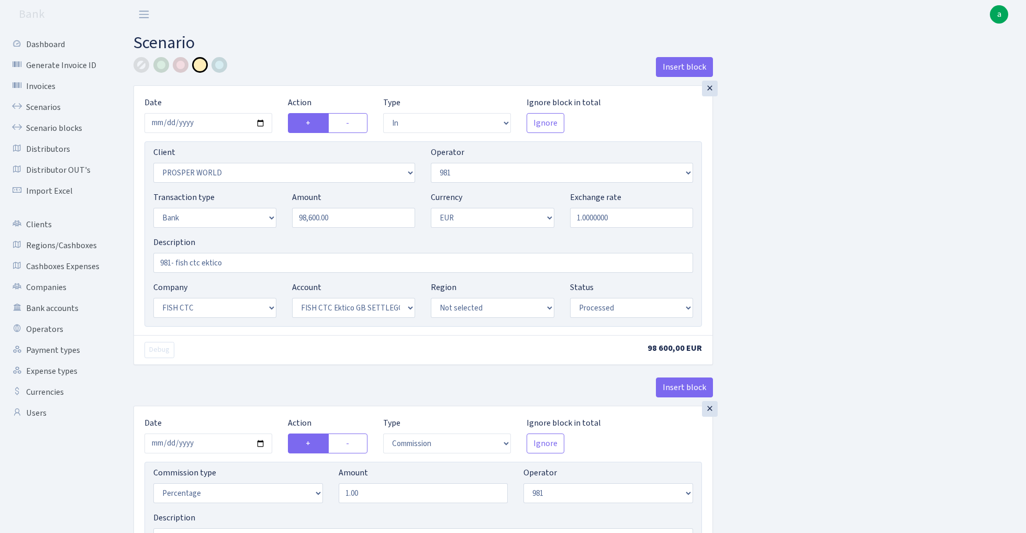
select select "processed"
select select "commission"
select select "fixed"
select select "61"
select select "processed"
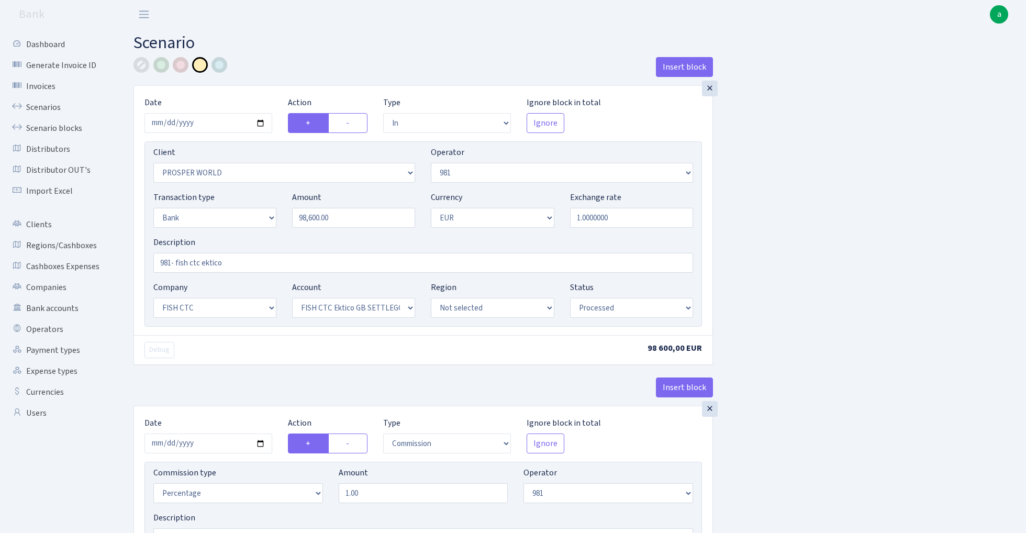
select select "commission"
select select "1"
select select "24"
select select "71"
select select "processed"
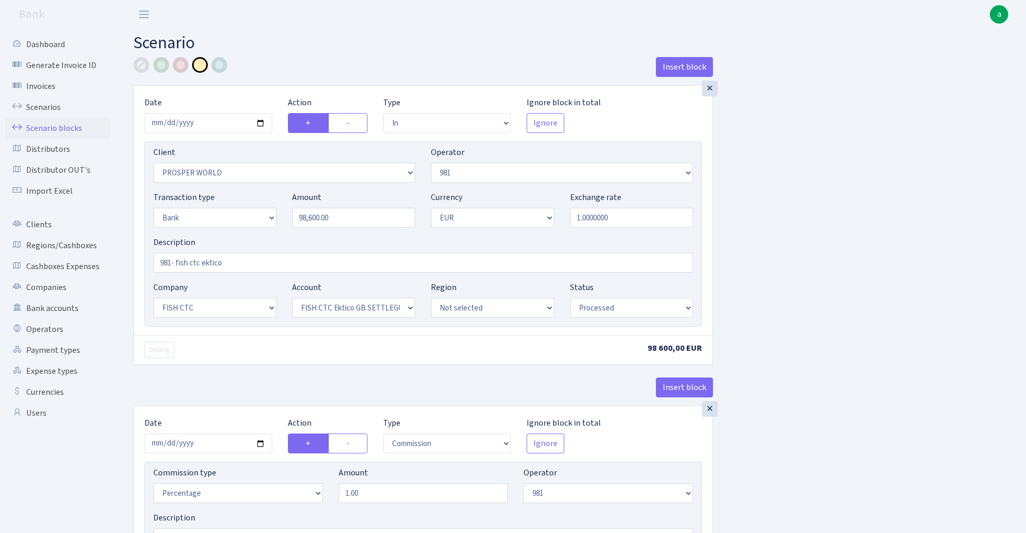
click at [68, 124] on link "Scenario blocks" at bounding box center [57, 128] width 105 height 21
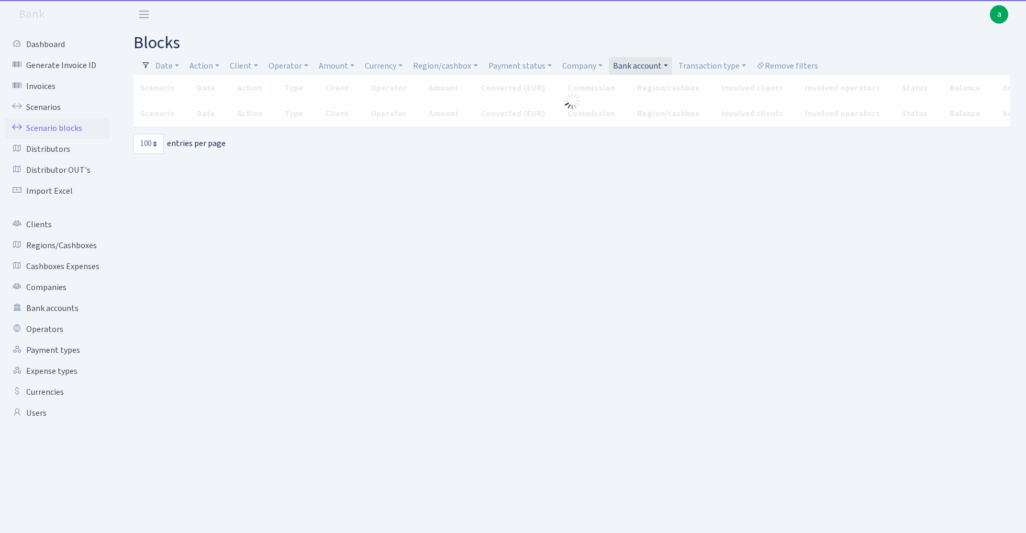
select select "100"
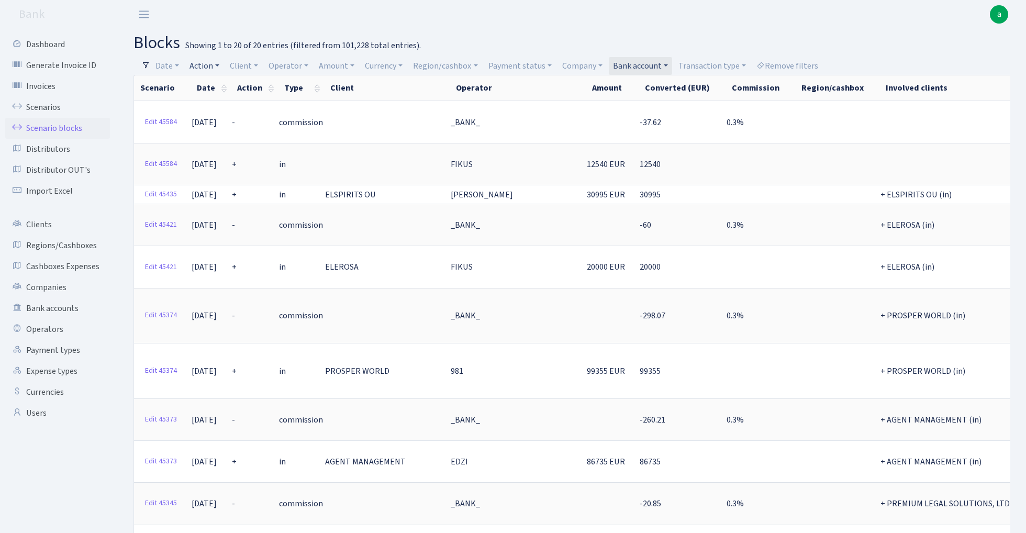
click at [208, 68] on link "Action" at bounding box center [204, 66] width 38 height 18
click at [211, 138] on li "+" at bounding box center [226, 141] width 79 height 18
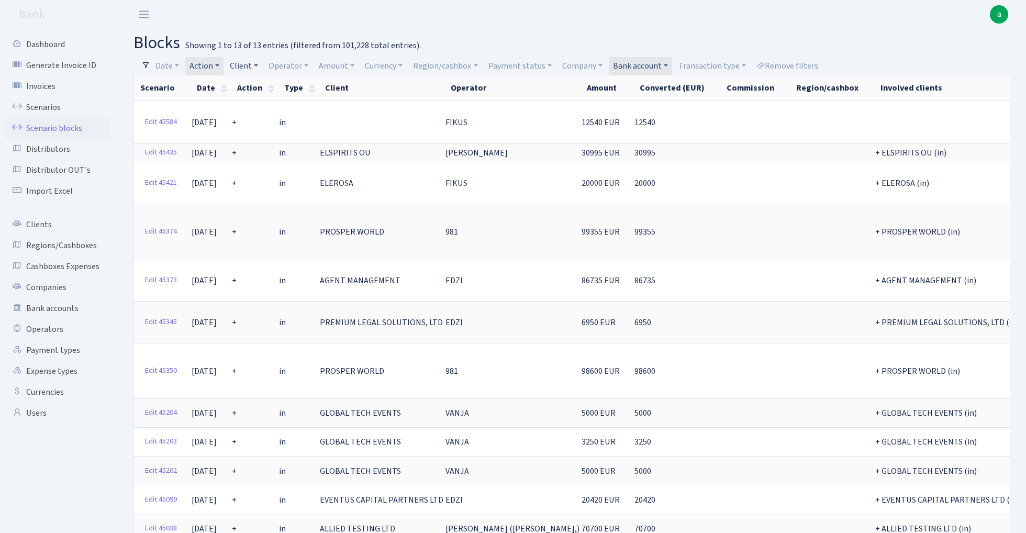
click at [248, 65] on link "Client" at bounding box center [244, 66] width 37 height 18
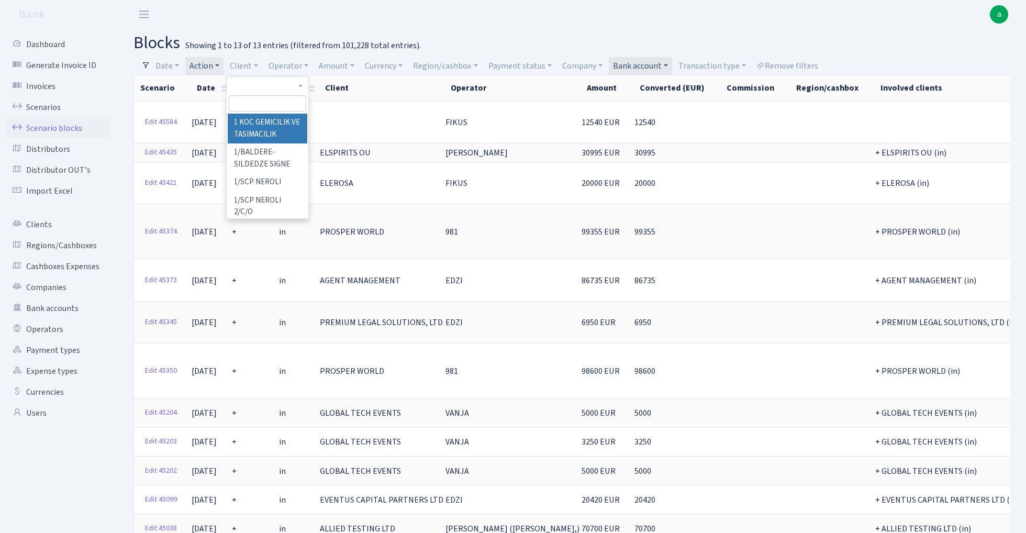
click at [252, 107] on input "search" at bounding box center [267, 103] width 77 height 16
paste input "Exceeded Expectations Ltd"
type input "Exceeded Expectat"
click at [449, 44] on h2 "blocks Showing 1 to 13 of 13 entries (filtered from 101,228 total entries)." at bounding box center [571, 43] width 877 height 20
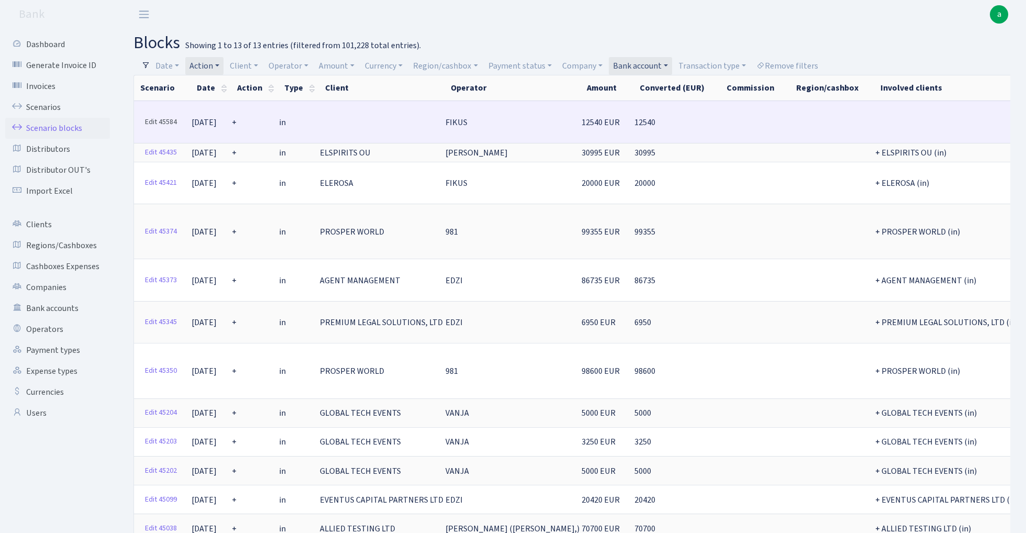
click at [162, 118] on link "Edit 45584" at bounding box center [160, 122] width 41 height 16
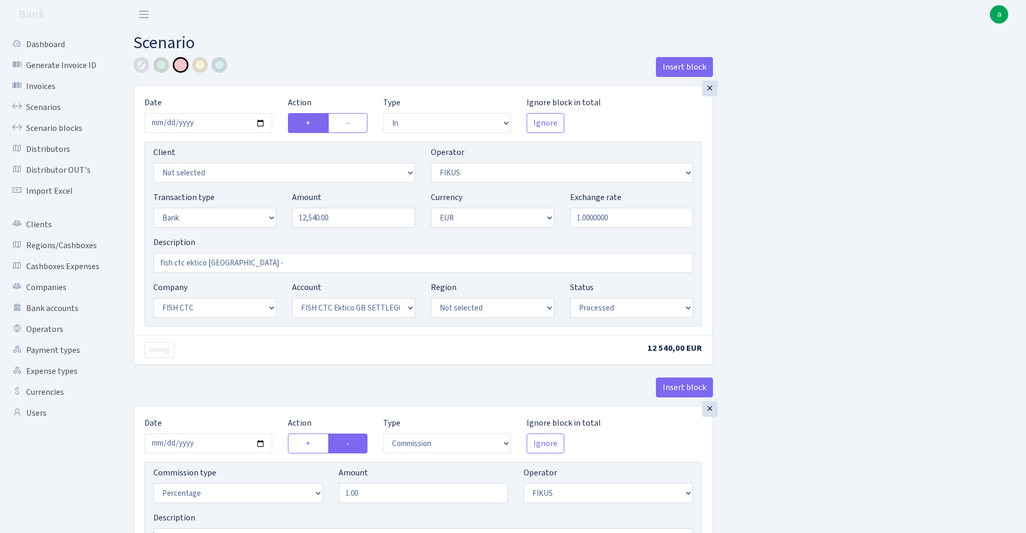
select select "in"
select select "388"
select select "2"
select select "1"
select select "24"
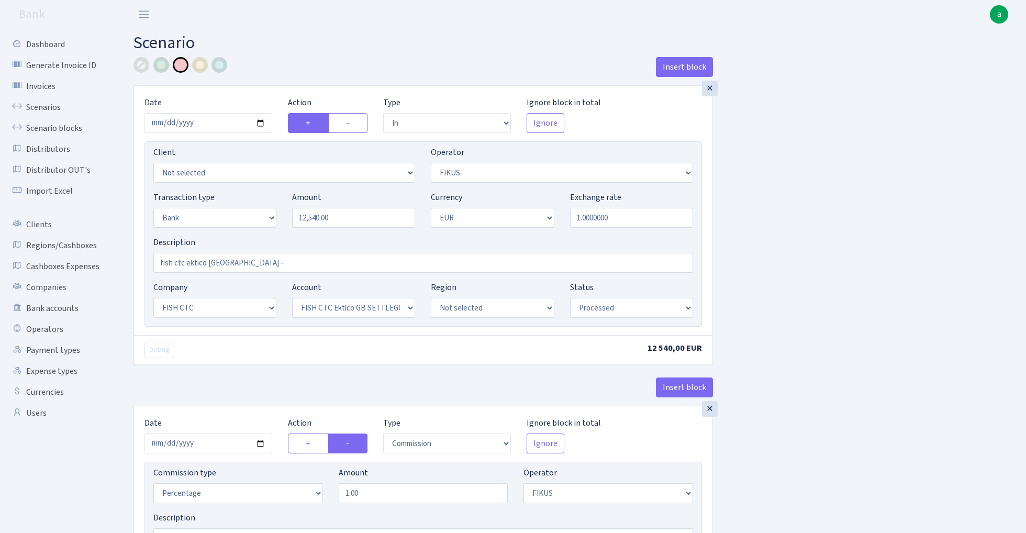
select select "71"
select select "processed"
select select "commission"
select select "388"
select select "processed"
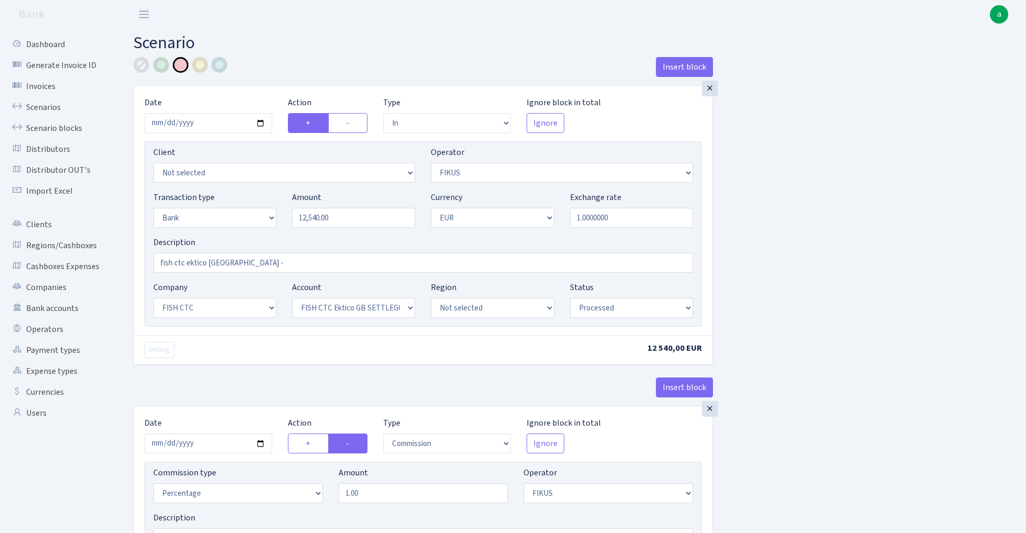
select select "commission"
select select "1"
select select "24"
select select "71"
select select "processed"
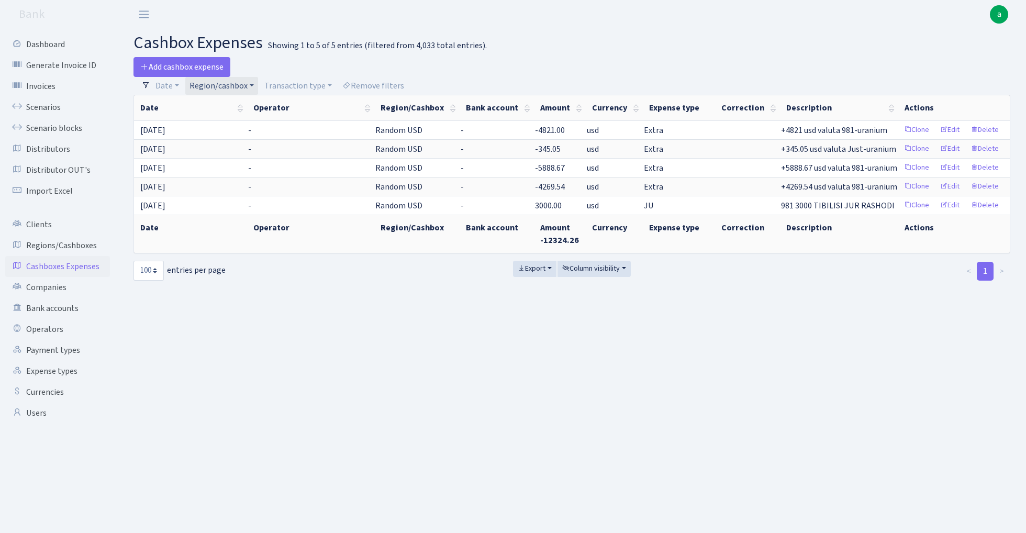
select select "100"
click at [49, 223] on link "Clients" at bounding box center [57, 224] width 105 height 21
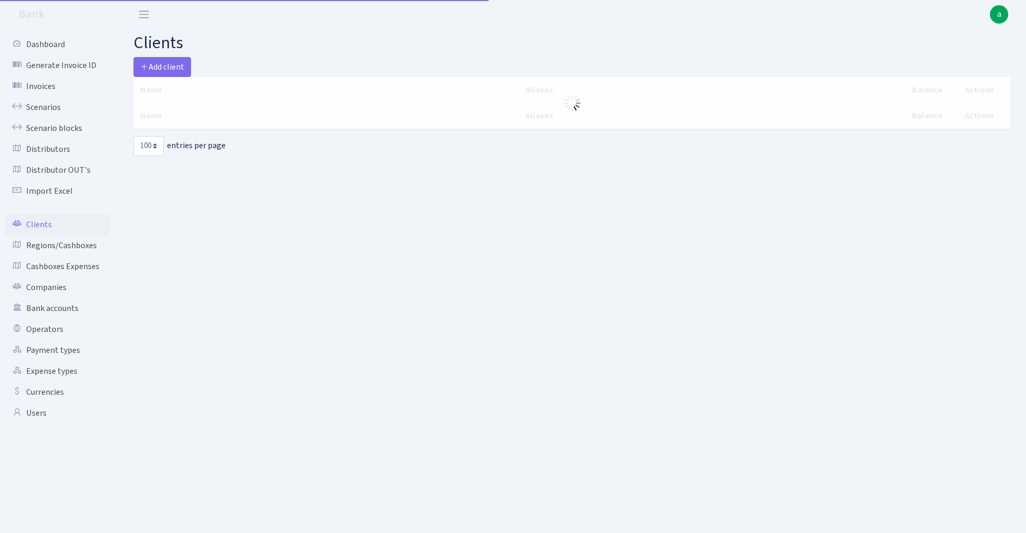
select select "100"
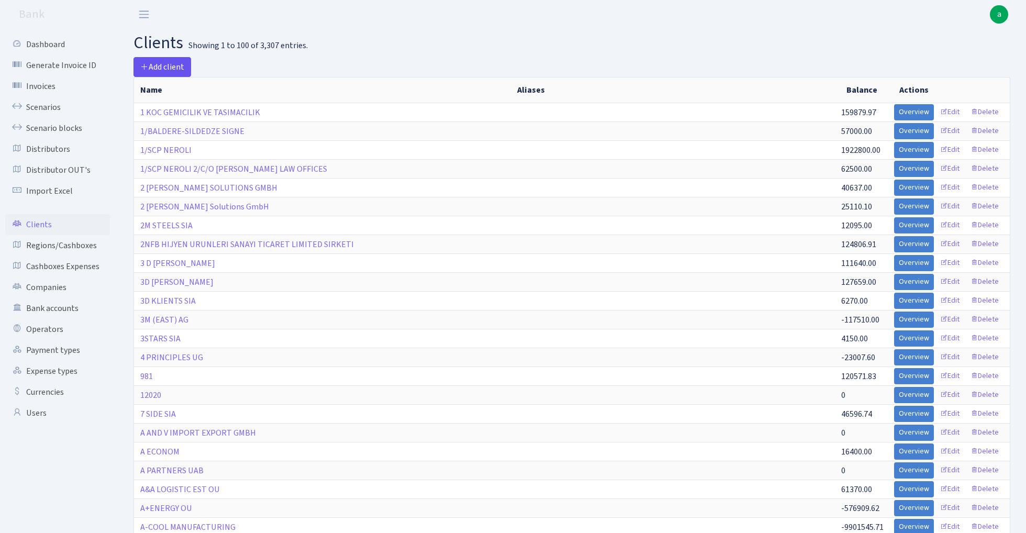
click at [171, 68] on span "Add client" at bounding box center [162, 67] width 44 height 12
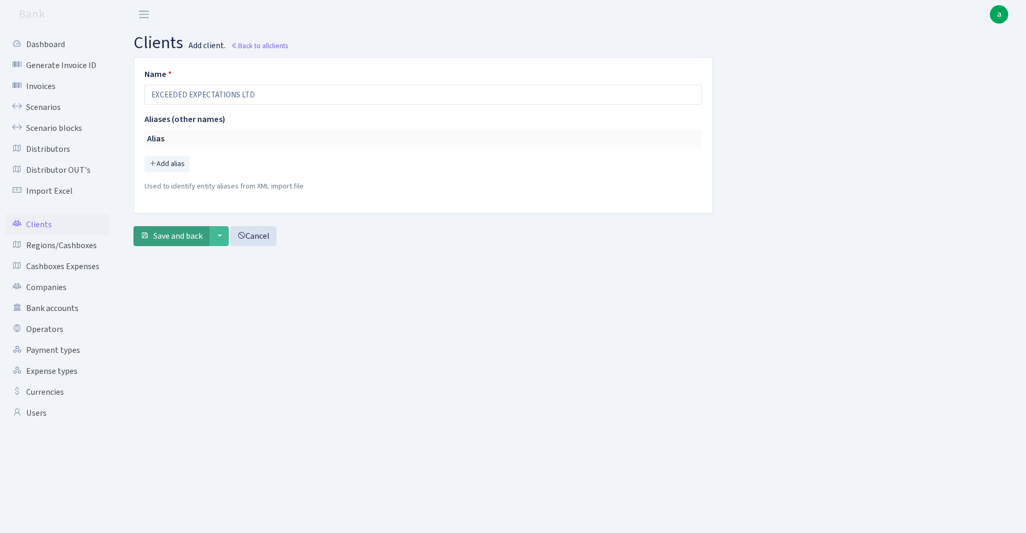
type input "EXCEEDED EXPECTATIONS LTD"
click at [170, 235] on span "Save and back" at bounding box center [177, 236] width 49 height 12
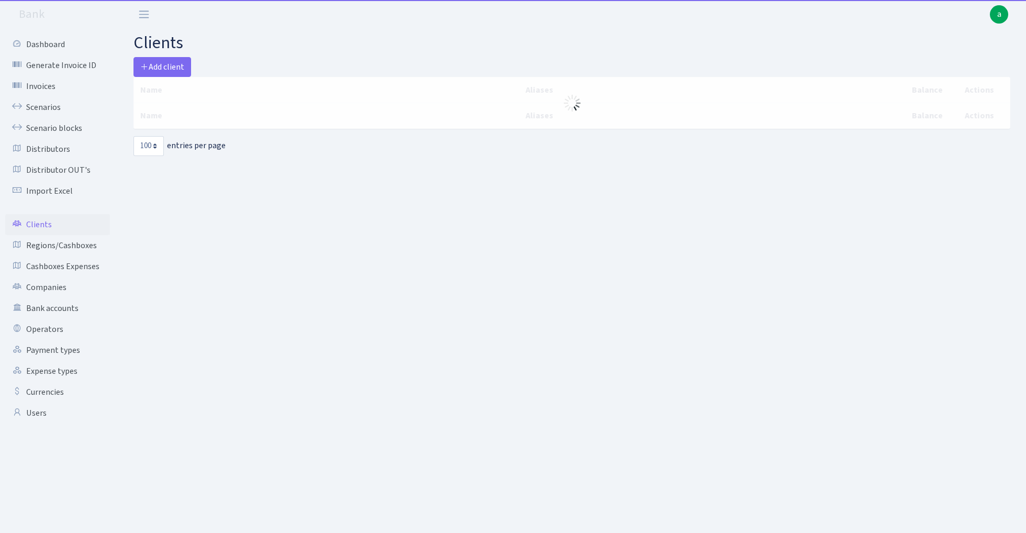
select select "100"
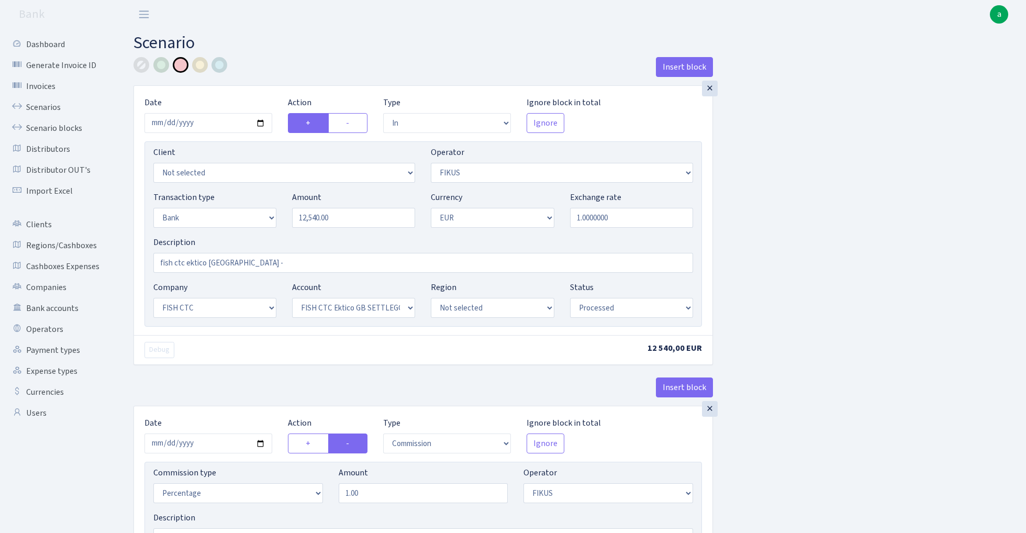
select select "in"
select select "388"
select select "2"
select select "1"
select select "24"
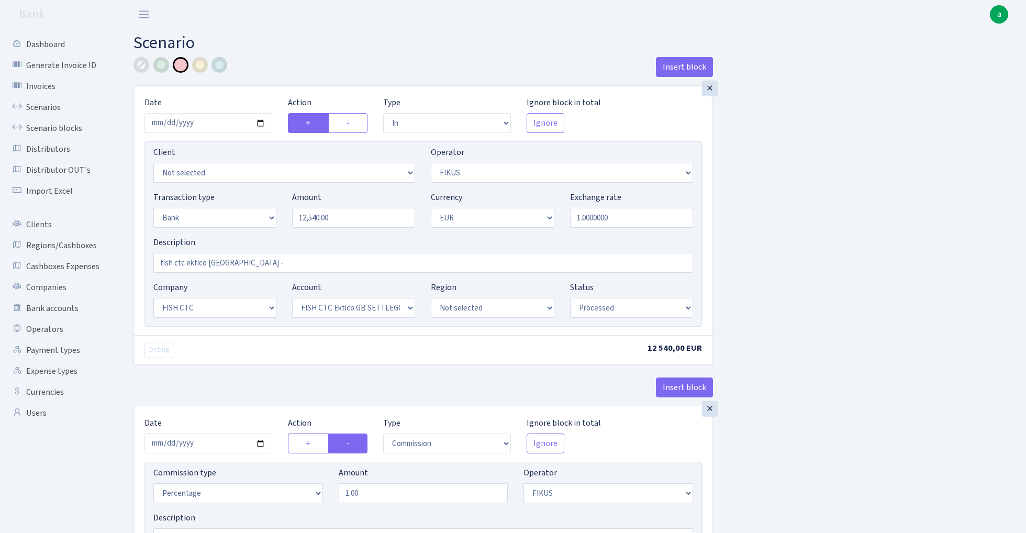
select select "71"
select select "processed"
select select "commission"
select select "388"
select select "processed"
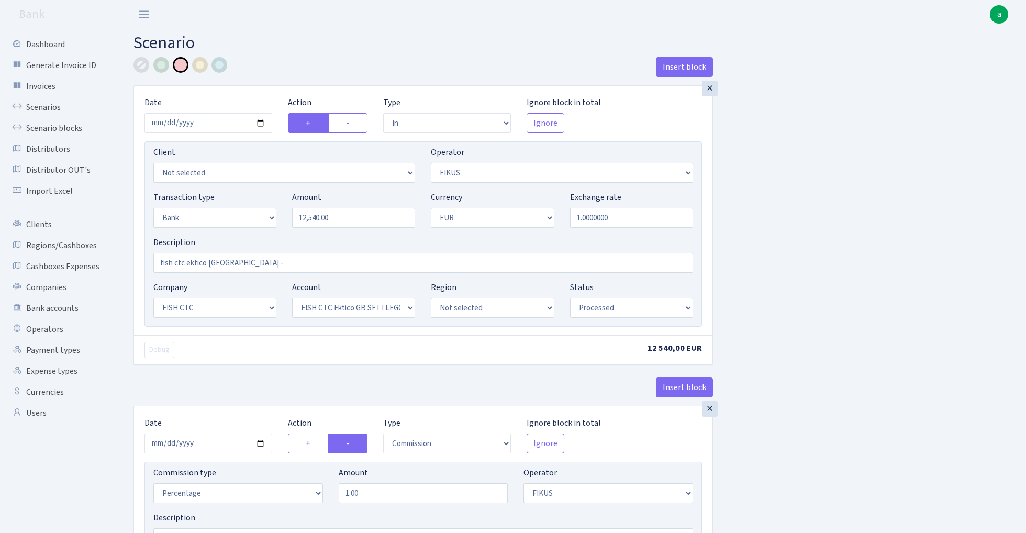
select select "commission"
select select "1"
select select "24"
select select "71"
select select "processed"
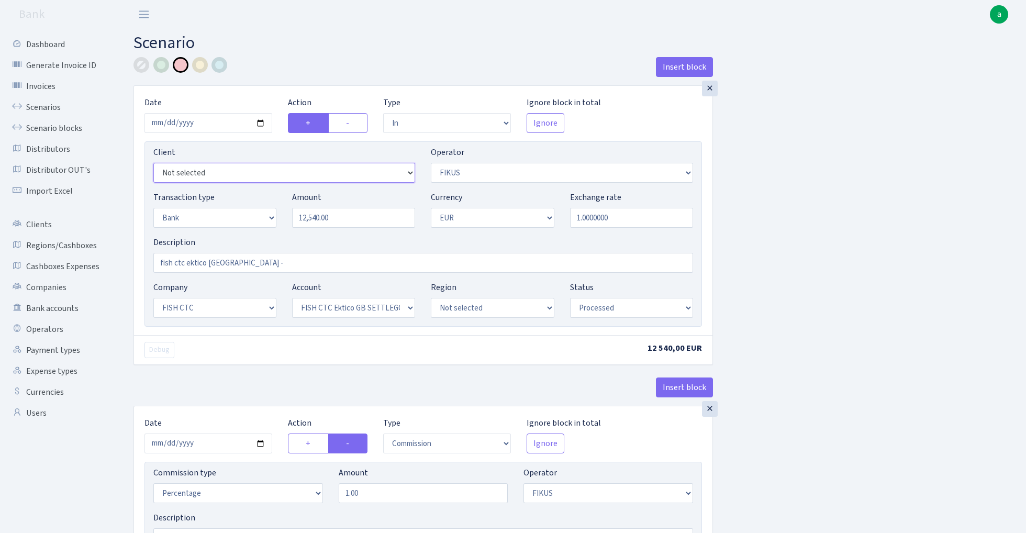
select select "3333"
click at [199, 68] on div at bounding box center [200, 65] width 16 height 16
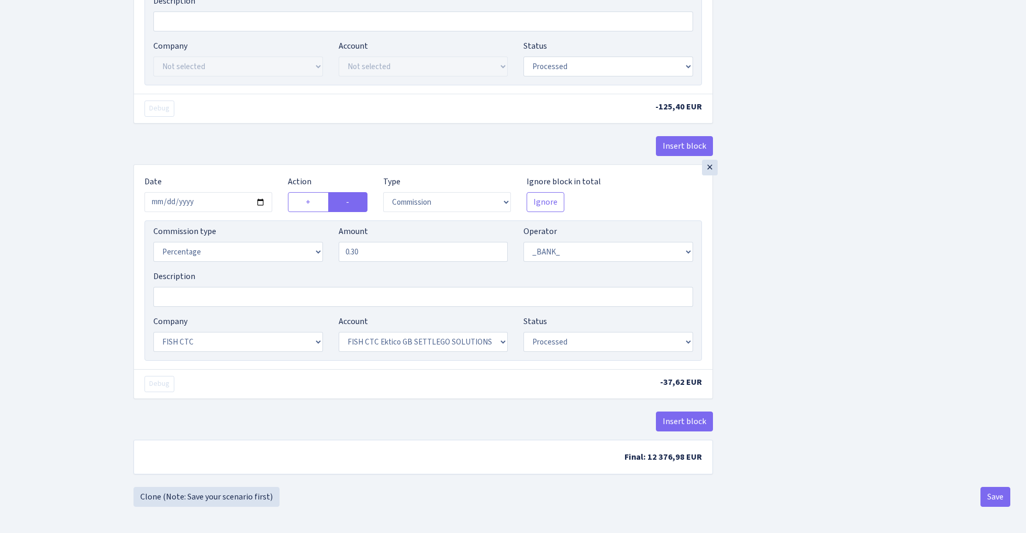
scroll to position [521, 0]
click at [991, 499] on button "Save" at bounding box center [995, 497] width 30 height 20
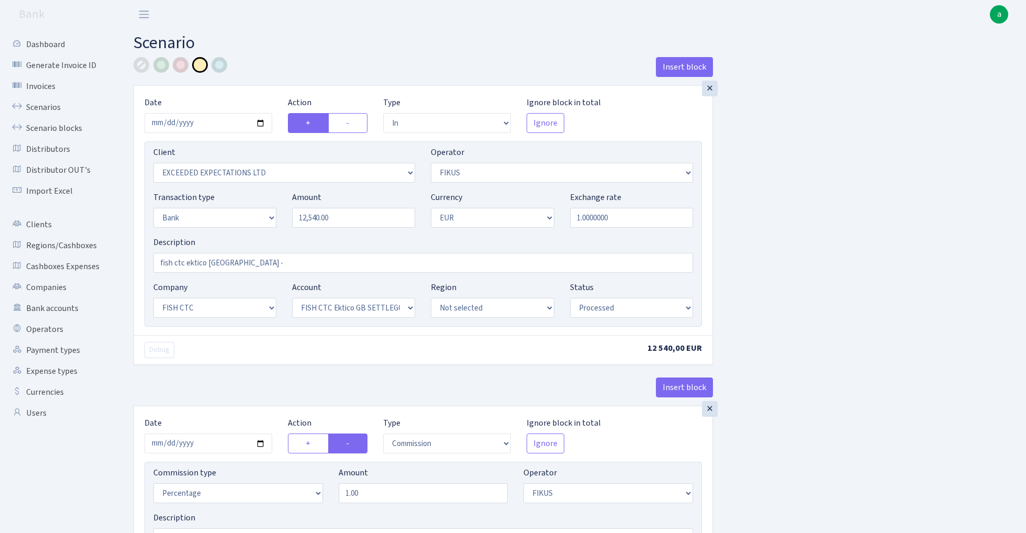
select select "in"
select select "3333"
select select "388"
select select "2"
select select "1"
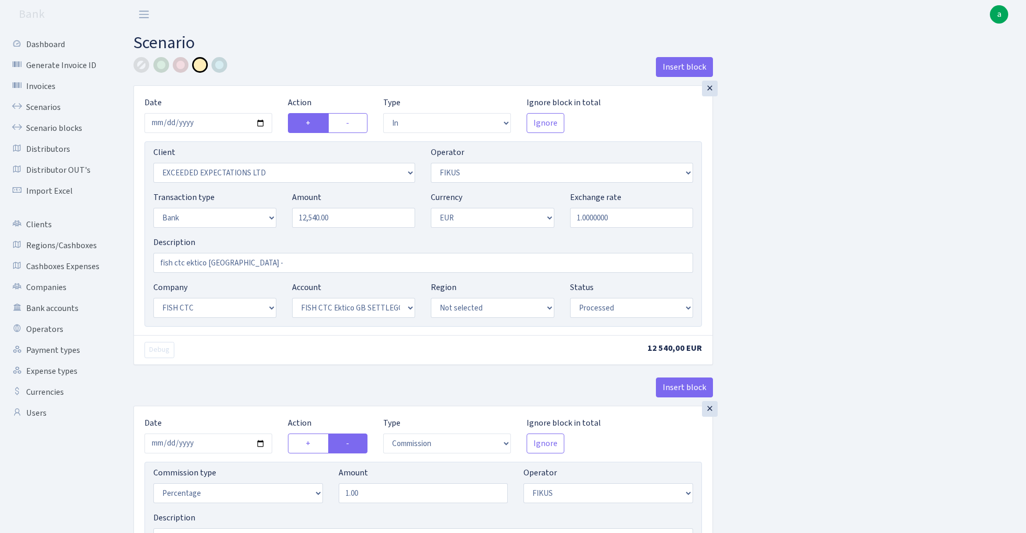
select select "24"
select select "71"
select select "processed"
select select "commission"
select select "388"
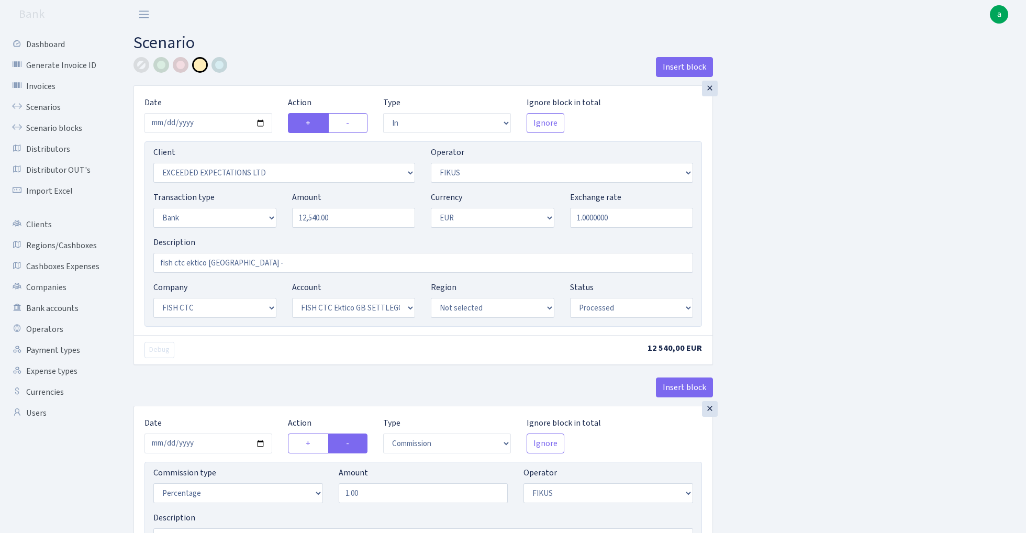
select select "processed"
select select "commission"
select select "1"
select select "24"
select select "71"
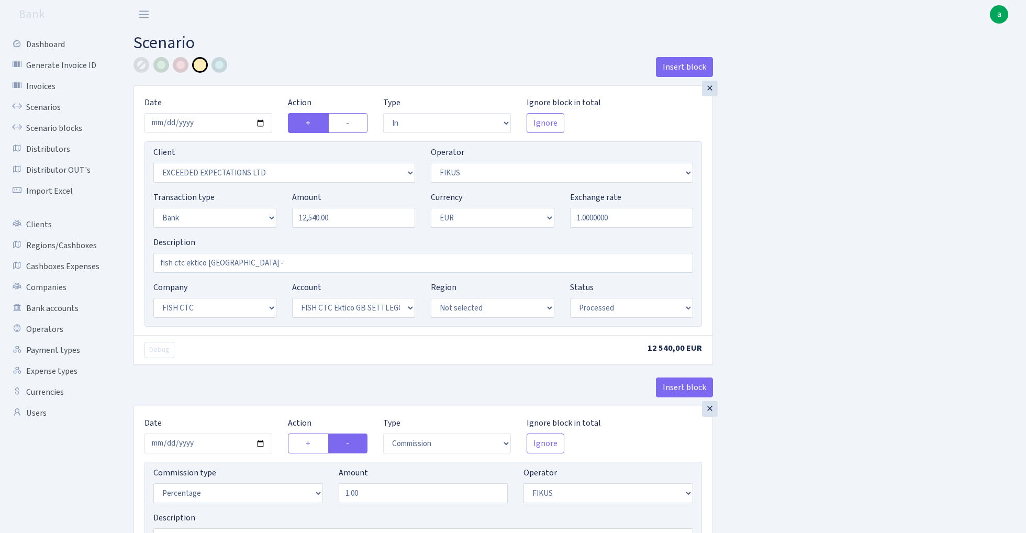
select select "processed"
click at [68, 126] on link "Scenario blocks" at bounding box center [57, 128] width 105 height 21
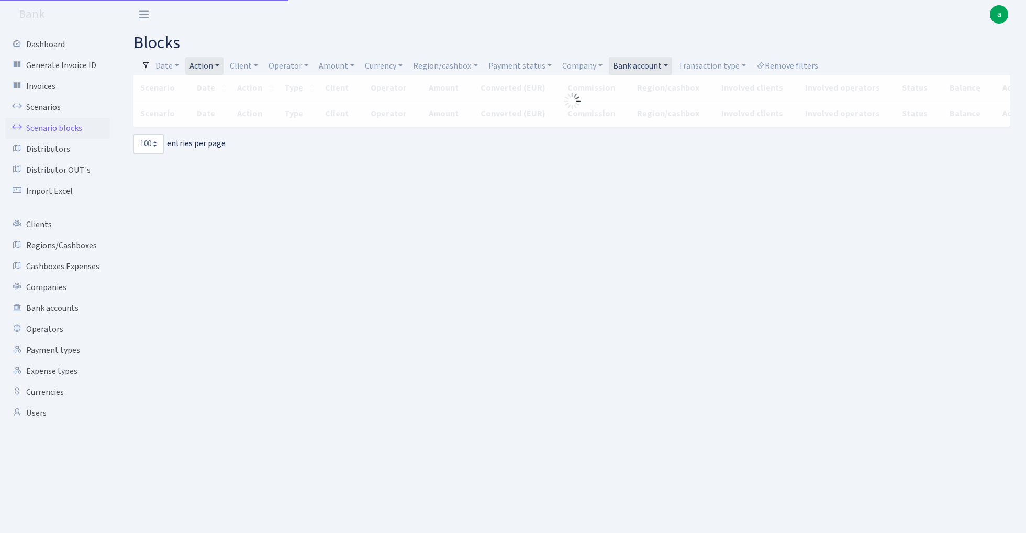
select select "100"
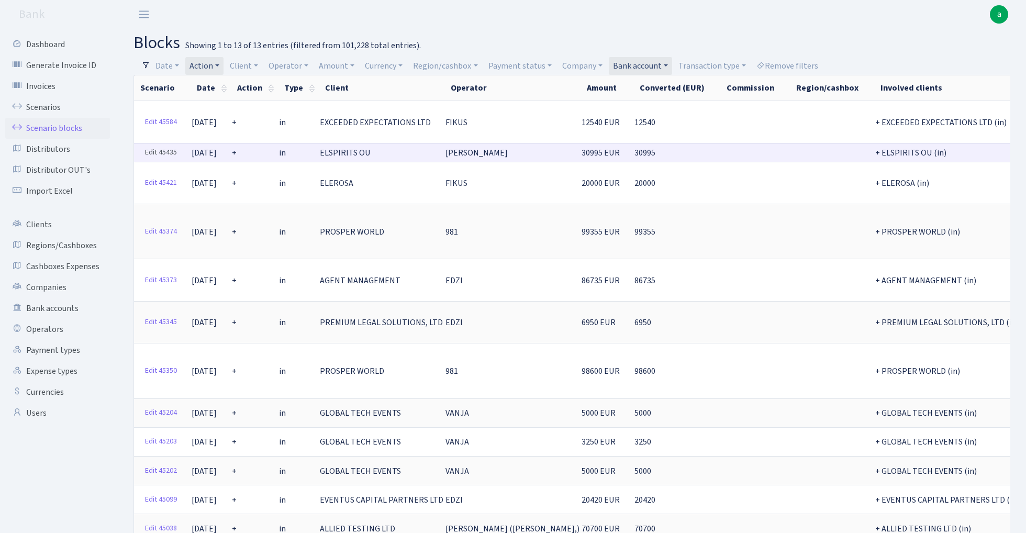
click at [164, 149] on link "Edit 45435" at bounding box center [160, 152] width 41 height 16
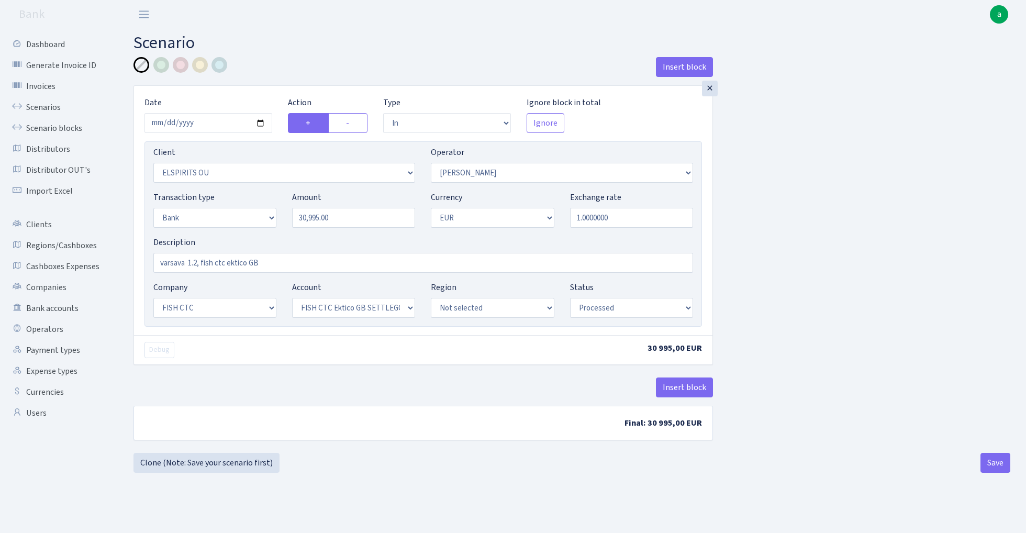
select select "in"
select select "1835"
select select "15"
select select "2"
select select "1"
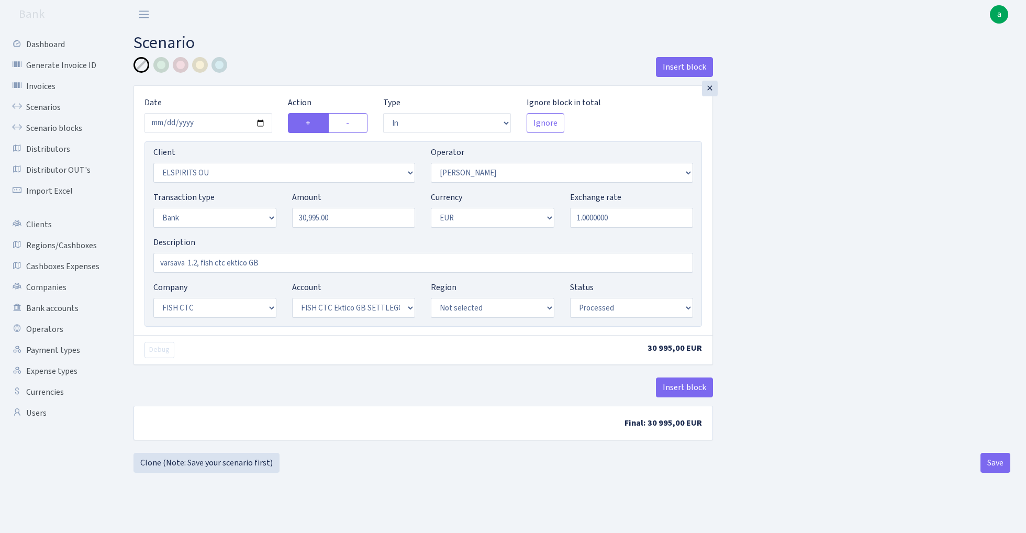
select select "24"
select select "71"
select select "processed"
click at [688, 390] on button "Insert block" at bounding box center [684, 387] width 57 height 20
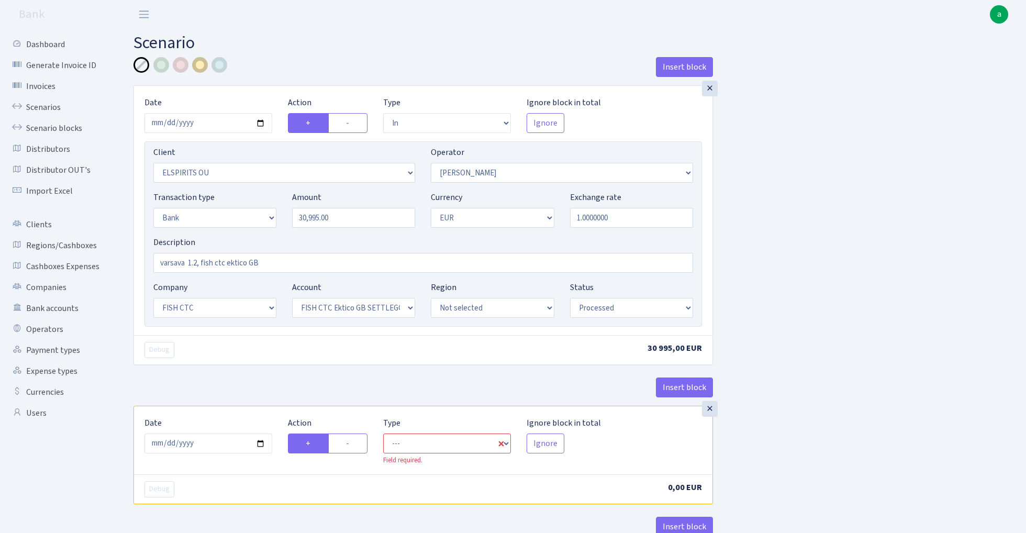
click at [201, 68] on div at bounding box center [200, 65] width 16 height 16
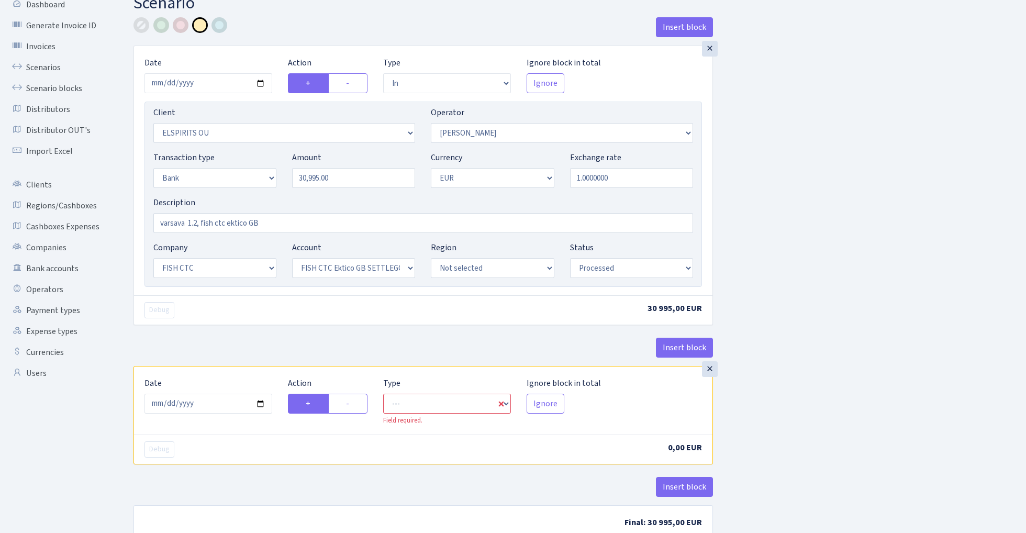
scroll to position [84, 0]
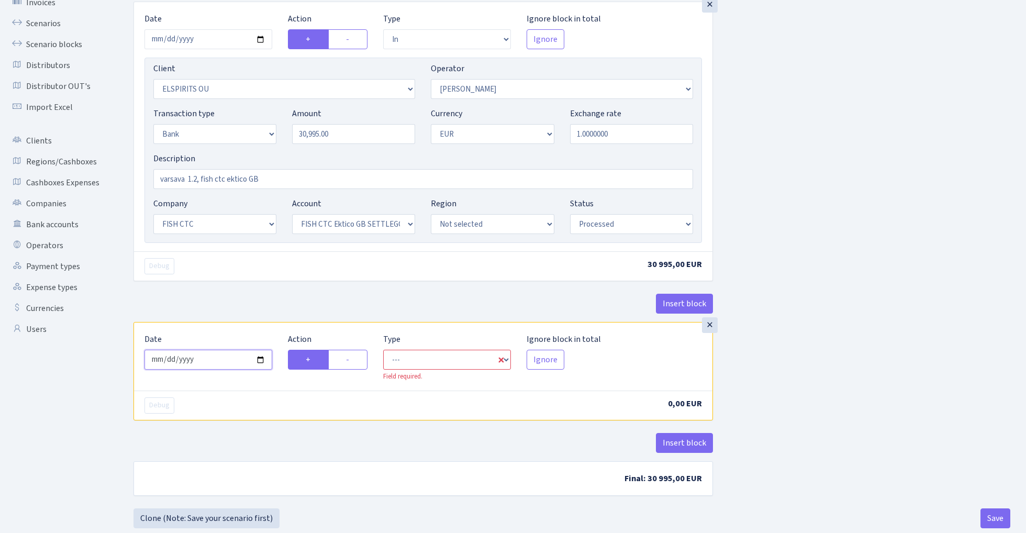
click at [209, 365] on input "2025-09-01" at bounding box center [208, 360] width 128 height 20
type input "2025-08-20"
click at [256, 317] on div "Insert block" at bounding box center [422, 308] width 579 height 28
click at [354, 363] on label "-" at bounding box center [347, 360] width 39 height 20
click at [353, 360] on input "-" at bounding box center [349, 356] width 7 height 7
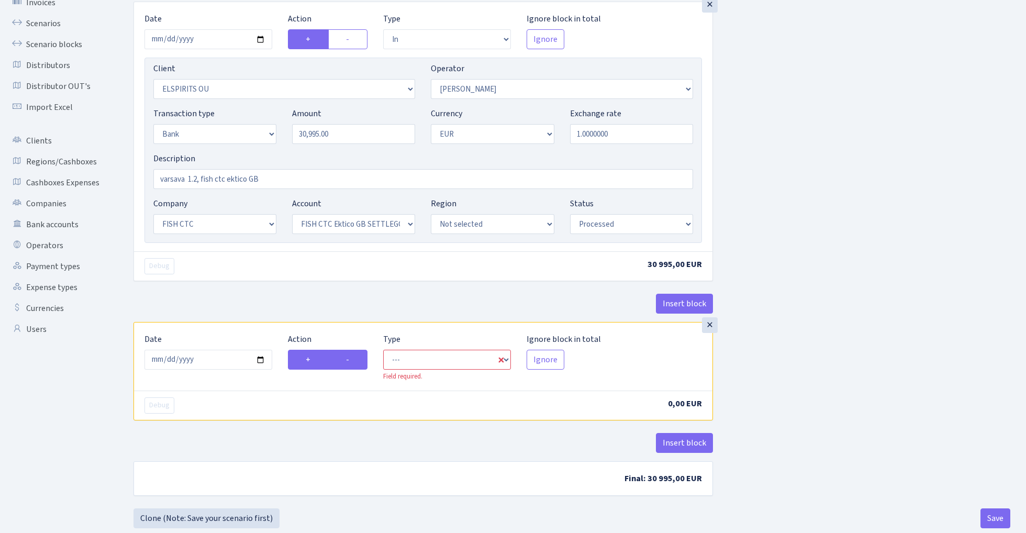
radio input "true"
radio input "false"
select select "commission"
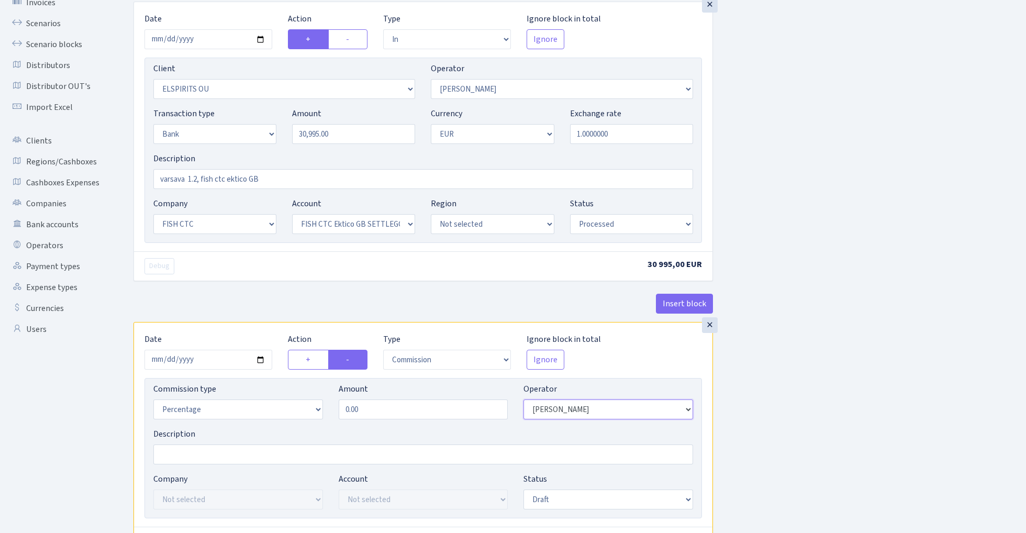
select select "1"
click at [398, 410] on input "0.00" at bounding box center [424, 409] width 170 height 20
type input "0.30"
click at [811, 425] on div "Insert block × Date 2025-08-20 Action + - Type --- In Out Commission Field requ…" at bounding box center [572, 306] width 892 height 667
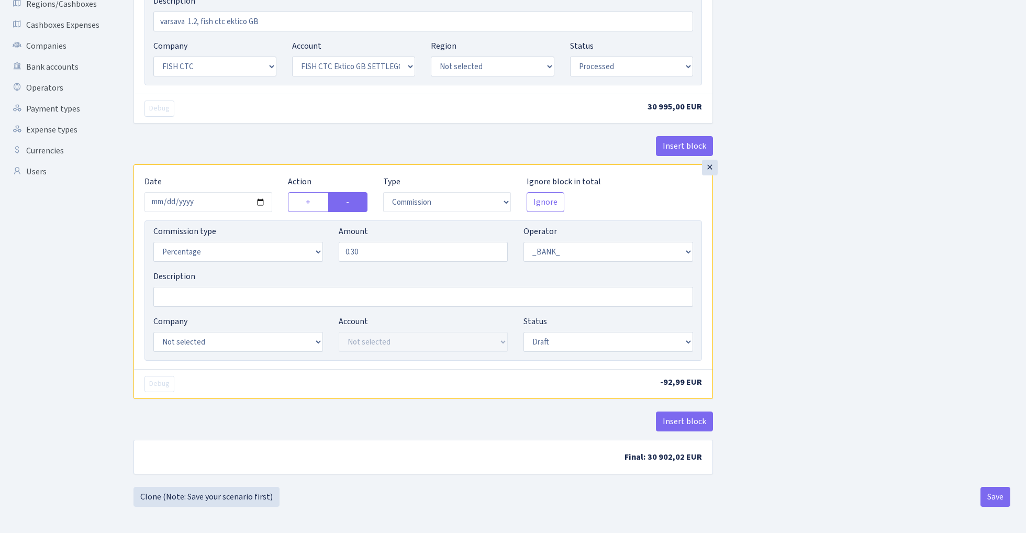
scroll to position [244, 0]
click at [248, 330] on div "Company Not selected ALFASTAR ATARA COMMERCE LTD CONTROL BASE CRYPTO TOMASS CRY…" at bounding box center [238, 333] width 170 height 37
select select "24"
select select "71"
select select "processed"
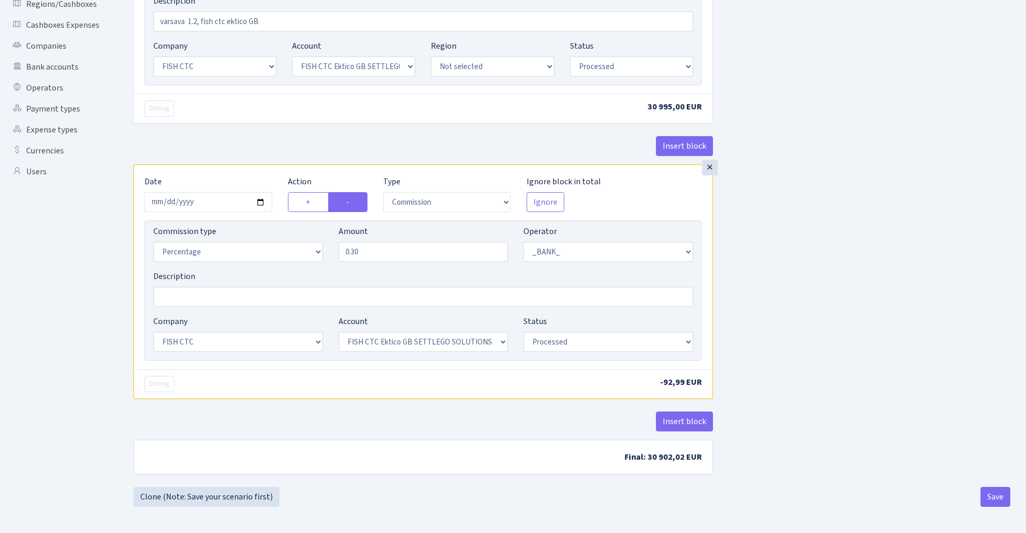
click at [742, 322] on div "Insert block × Date 2025-08-20 Action + - Type --- In Out Commission Field requ…" at bounding box center [572, 151] width 892 height 671
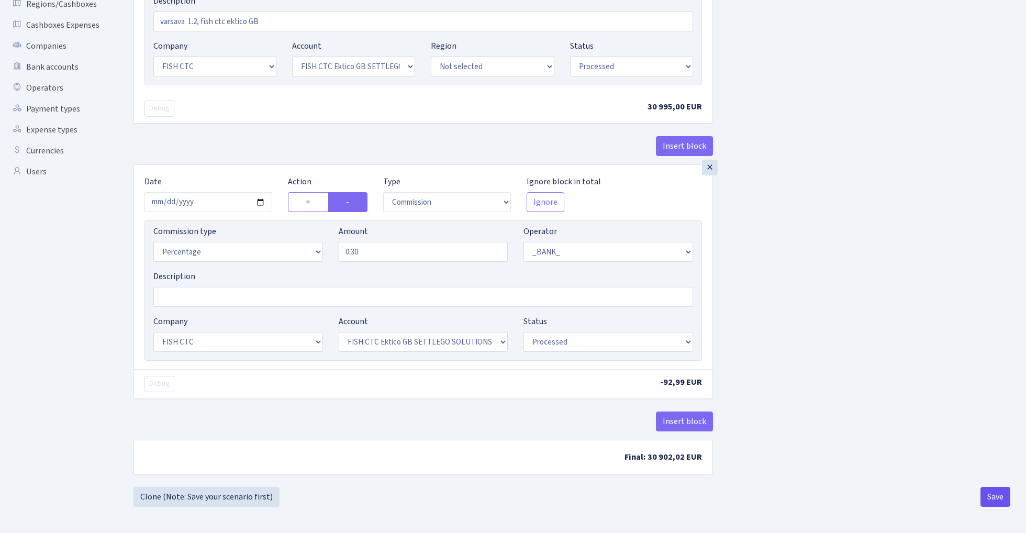
click at [993, 491] on button "Save" at bounding box center [995, 497] width 30 height 20
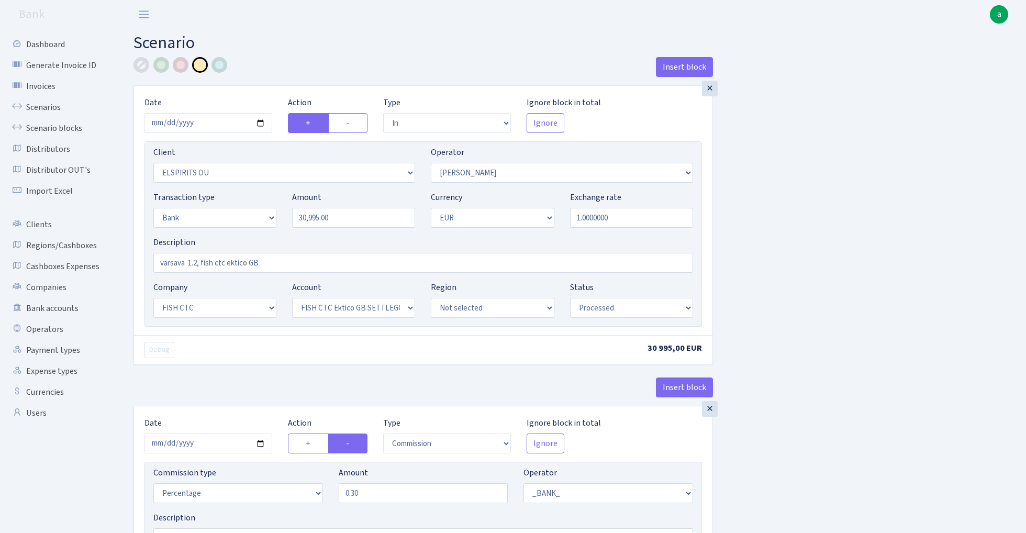
select select "in"
select select "1835"
select select "15"
select select "2"
select select "1"
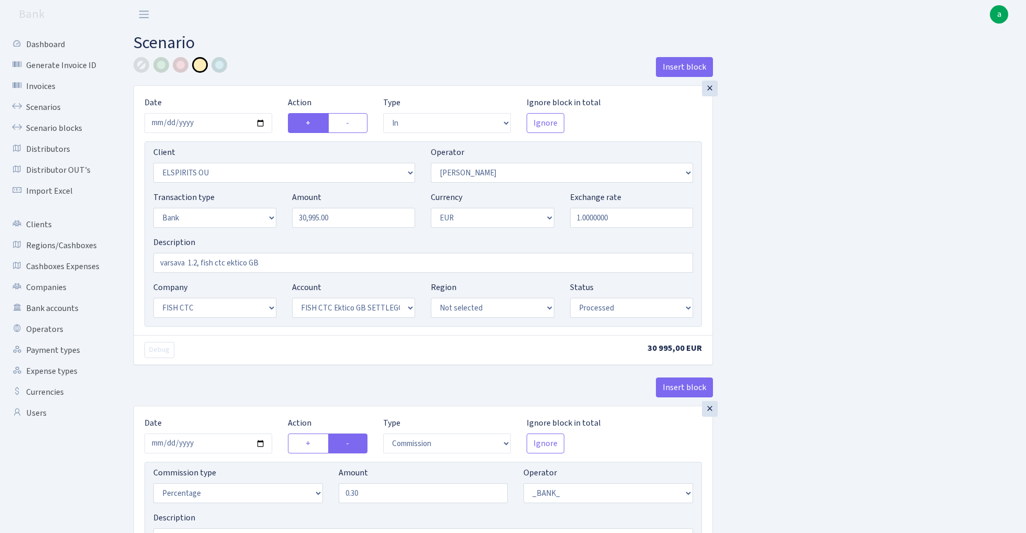
select select "24"
select select "71"
select select "processed"
select select "commission"
select select "1"
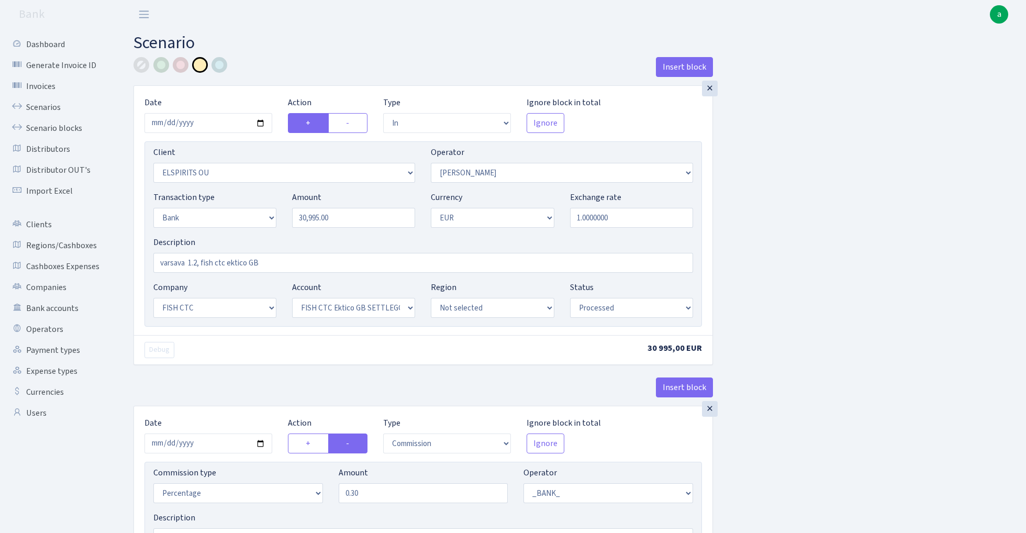
select select "24"
select select "71"
select select "processed"
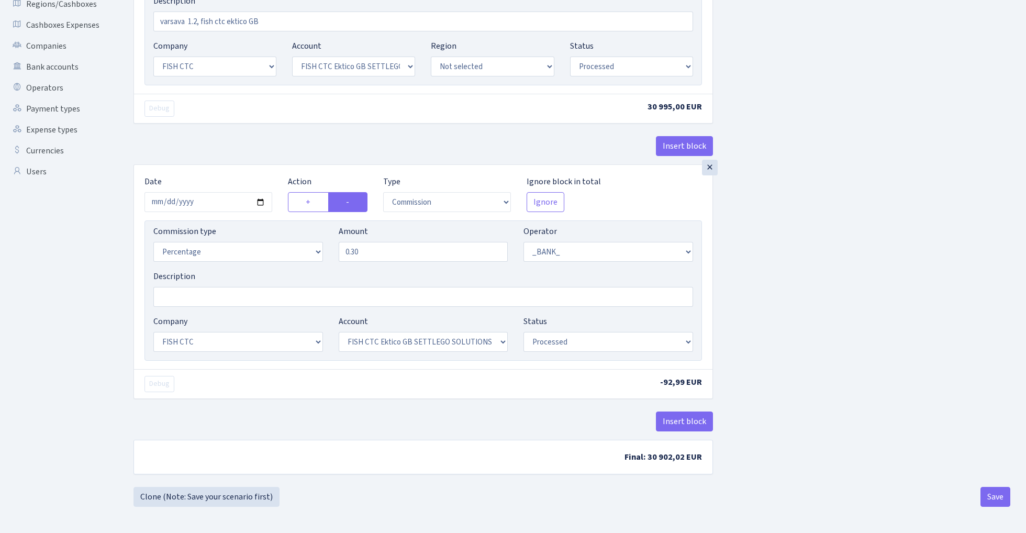
scroll to position [244, 0]
click at [1001, 487] on button "Save" at bounding box center [995, 497] width 30 height 20
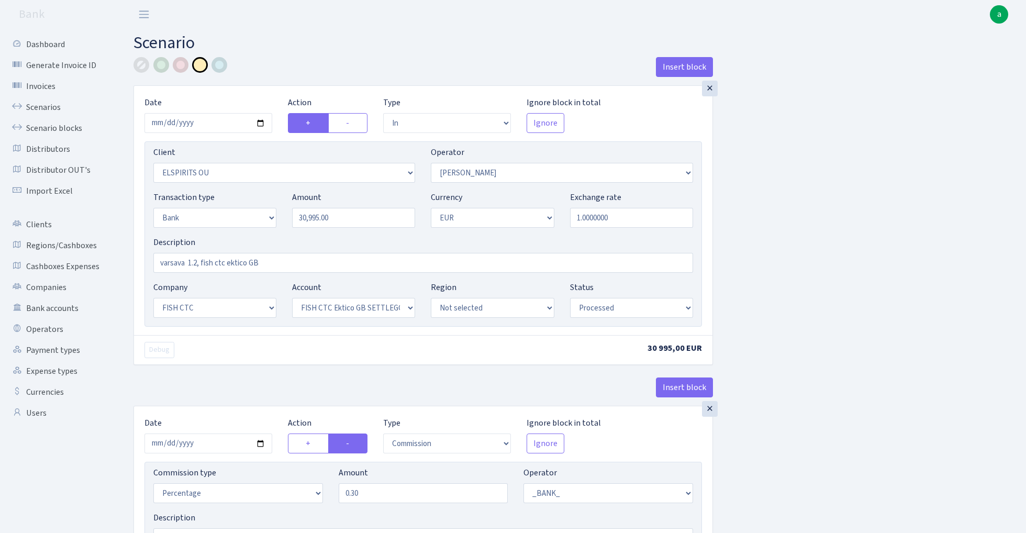
select select "in"
select select "1835"
select select "15"
select select "2"
select select "1"
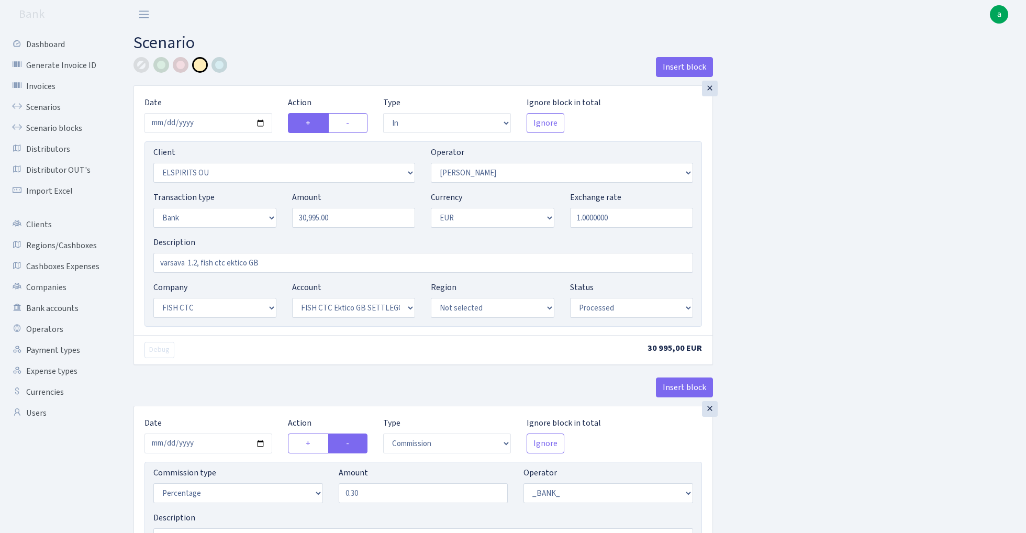
select select "24"
select select "71"
select select "processed"
select select "commission"
select select "1"
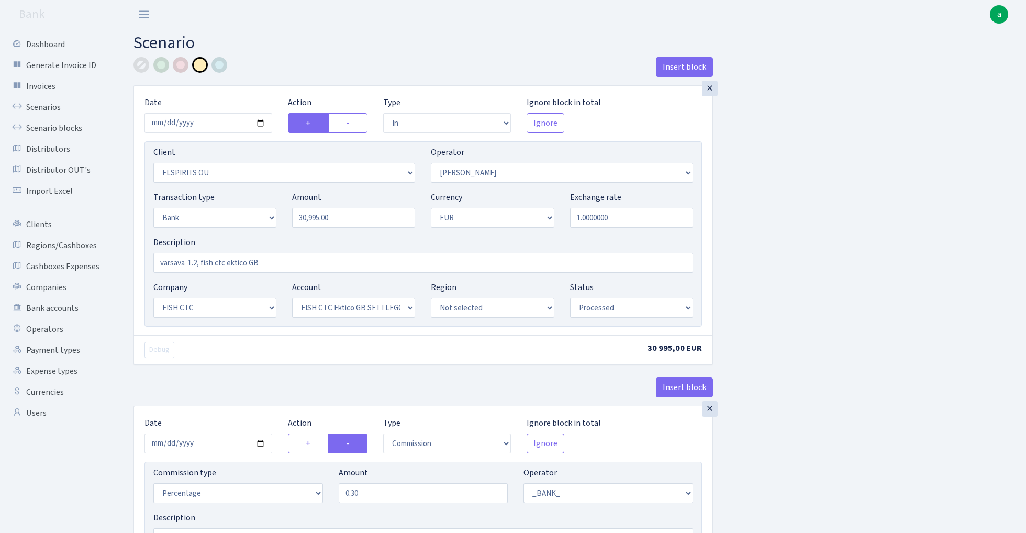
select select "24"
select select "71"
select select "processed"
click at [68, 126] on link "Scenario blocks" at bounding box center [57, 128] width 105 height 21
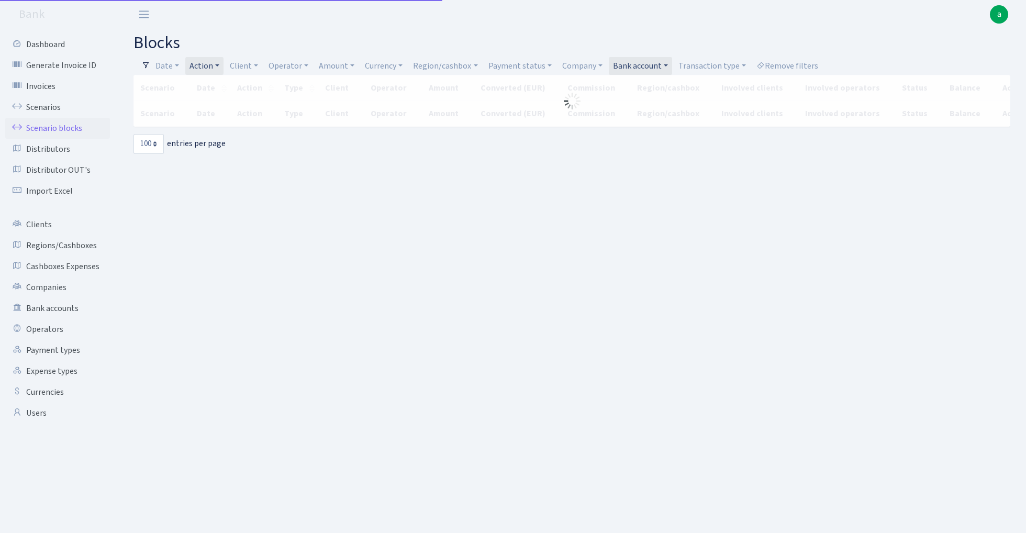
select select "100"
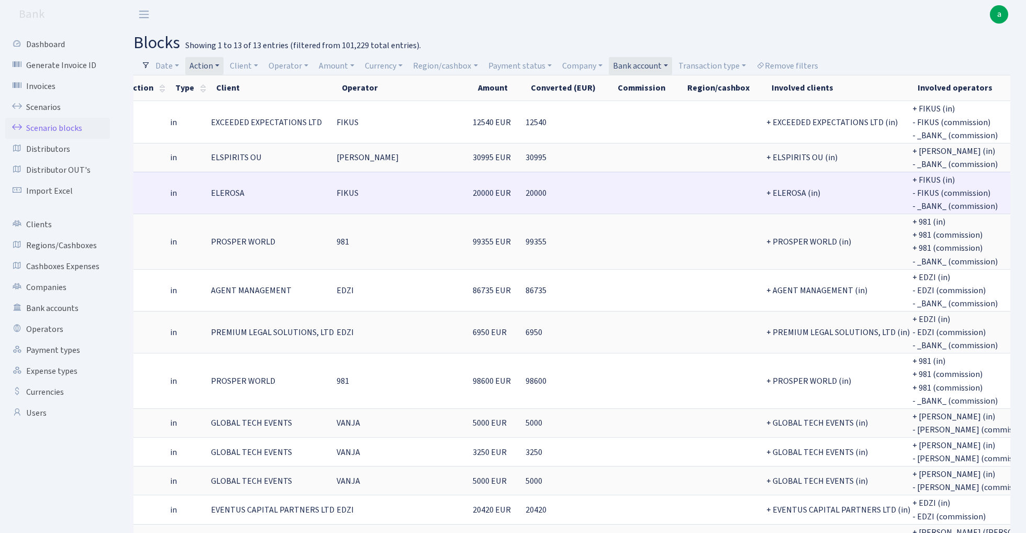
scroll to position [0, 124]
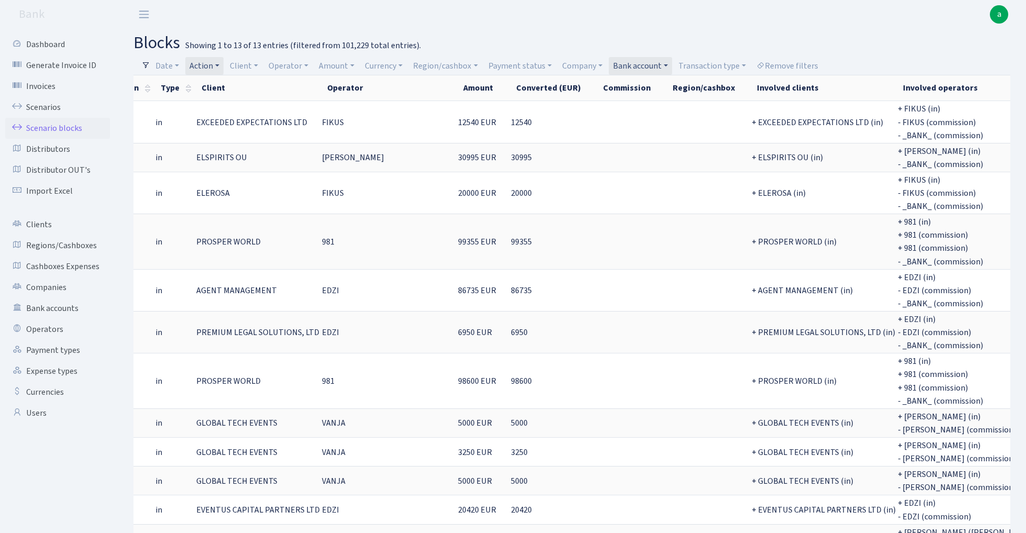
click at [214, 63] on link "Action" at bounding box center [204, 66] width 38 height 18
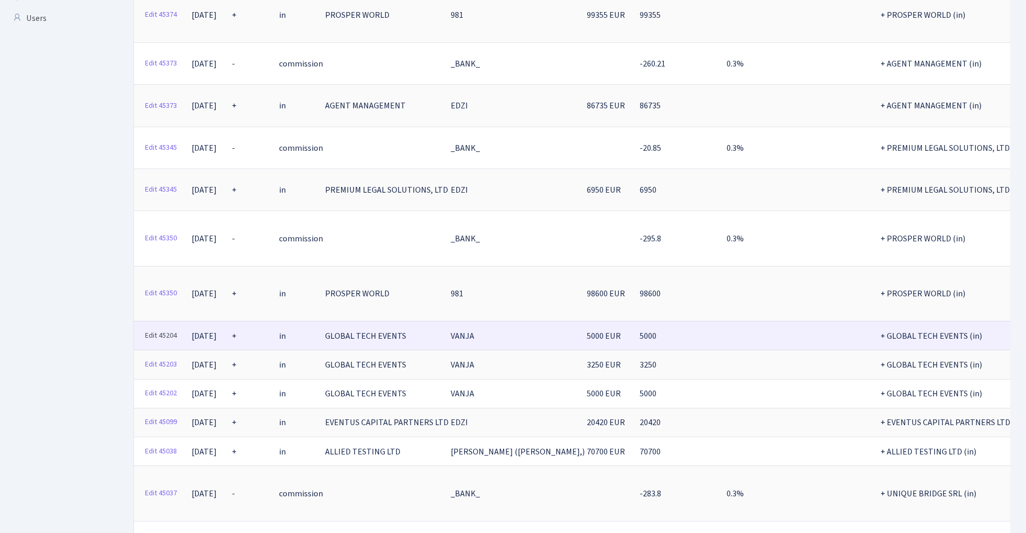
click at [153, 328] on link "Edit 45204" at bounding box center [160, 336] width 41 height 16
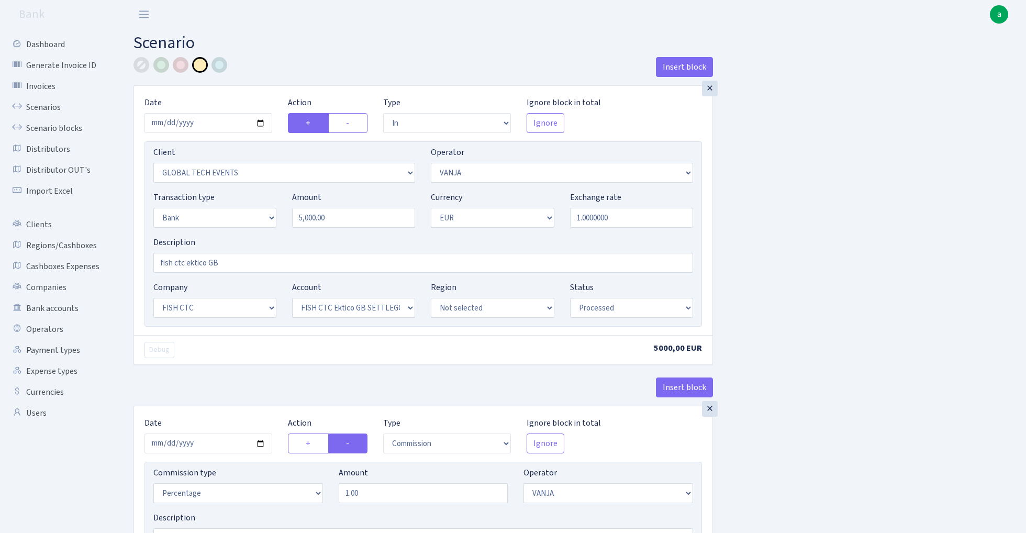
select select "in"
select select "3160"
select select "3"
select select "2"
select select "1"
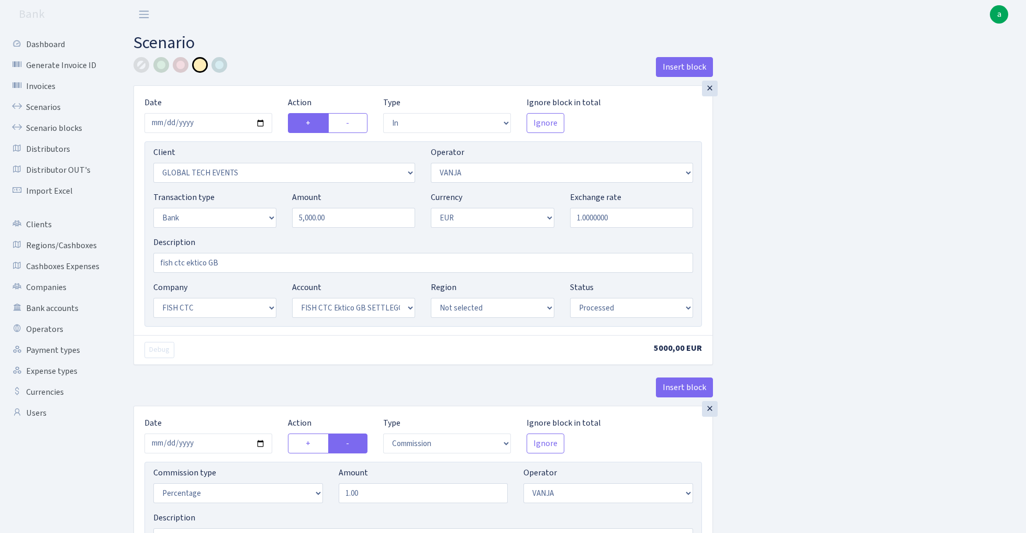
select select "24"
select select "71"
select select "processed"
select select "commission"
select select "3"
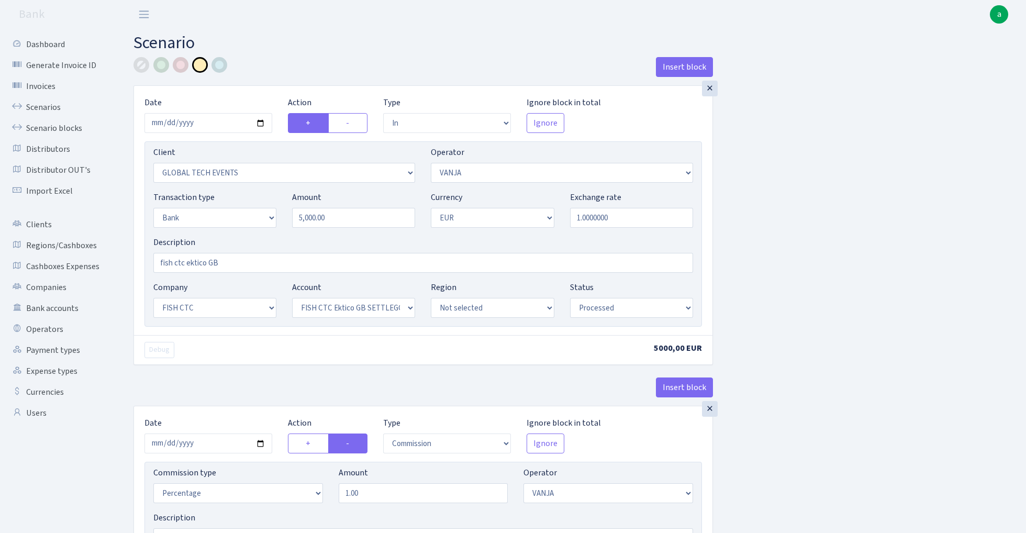
select select "processed"
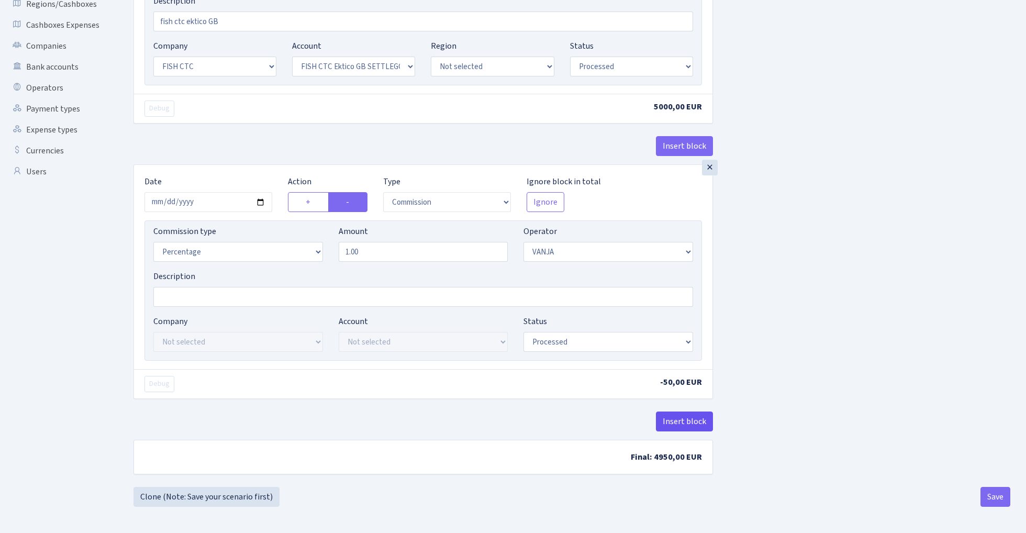
scroll to position [244, 0]
click at [677, 415] on button "Insert block" at bounding box center [684, 421] width 57 height 20
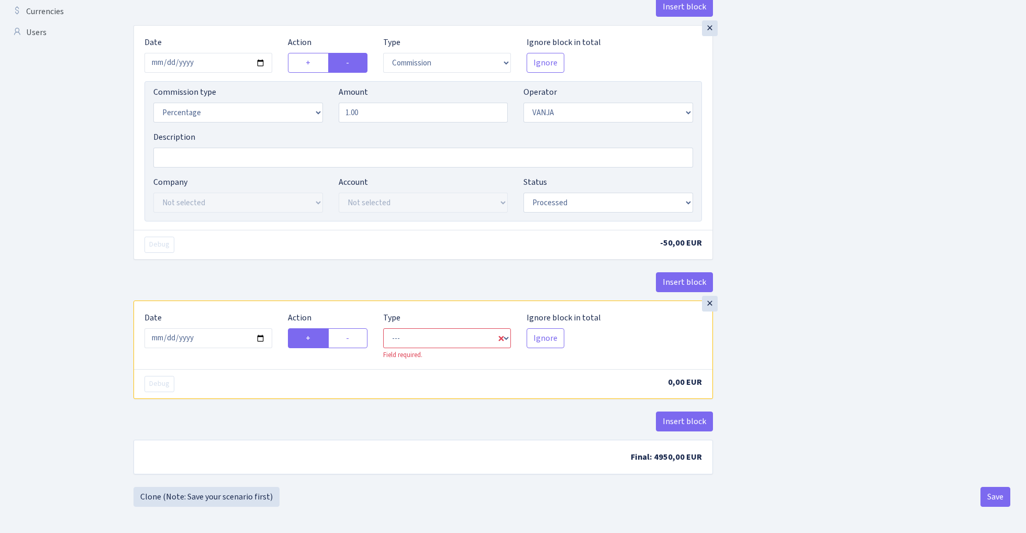
scroll to position [384, 0]
click at [209, 334] on input "2025-09-01" at bounding box center [208, 338] width 128 height 20
click at [302, 241] on div "Debug" at bounding box center [280, 245] width 286 height 16
click at [220, 341] on input "2025-09-11" at bounding box center [208, 338] width 128 height 20
type input "[DATE]"
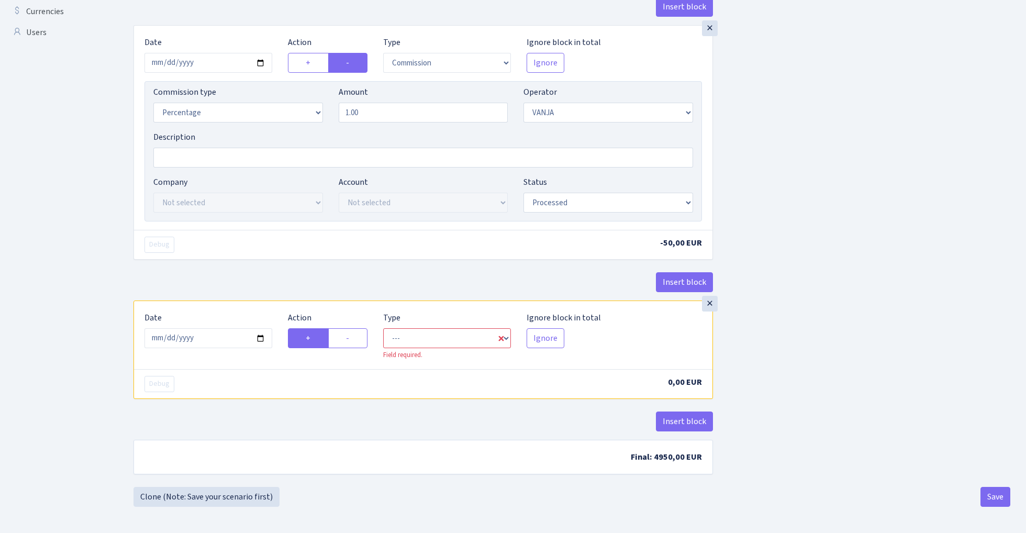
click at [230, 284] on div "Insert block" at bounding box center [422, 286] width 579 height 28
click at [356, 338] on label "-" at bounding box center [347, 338] width 39 height 20
click at [353, 338] on input "-" at bounding box center [349, 335] width 7 height 7
radio input "true"
radio input "false"
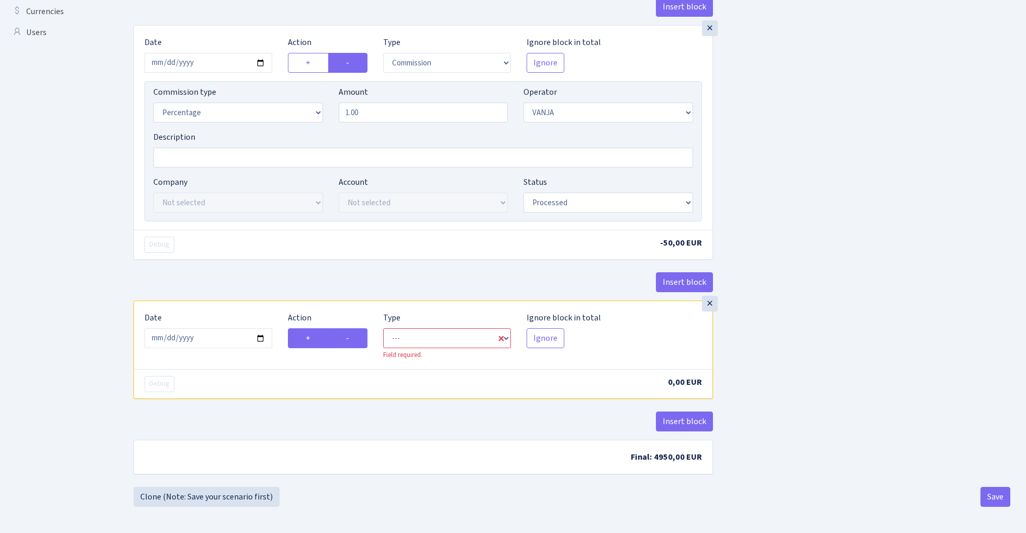
scroll to position [379, 0]
select select "commission"
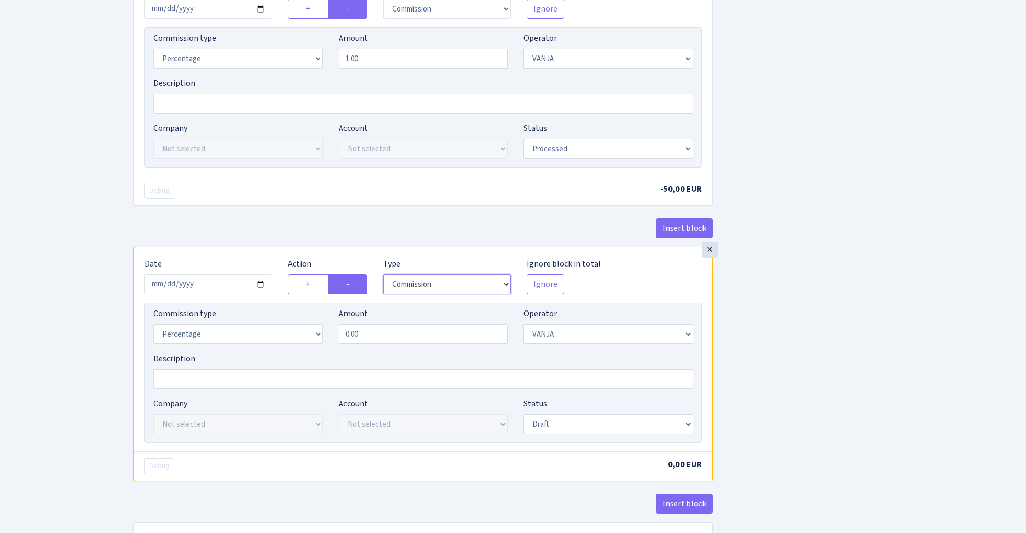
scroll to position [435, 0]
select select "1"
click at [376, 340] on input "0.00" at bounding box center [424, 333] width 170 height 20
type input "0.30"
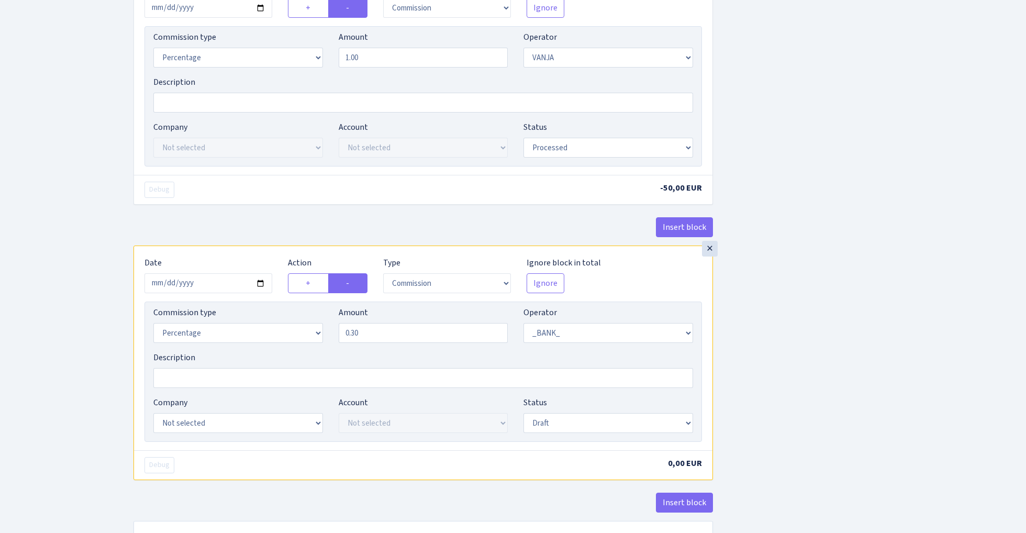
click at [739, 338] on div "Insert block × Date 2025-08-12 Action + - Type --- In Out Commission Field requ…" at bounding box center [572, 95] width 892 height 946
select select "24"
select select "71"
select select "processed"
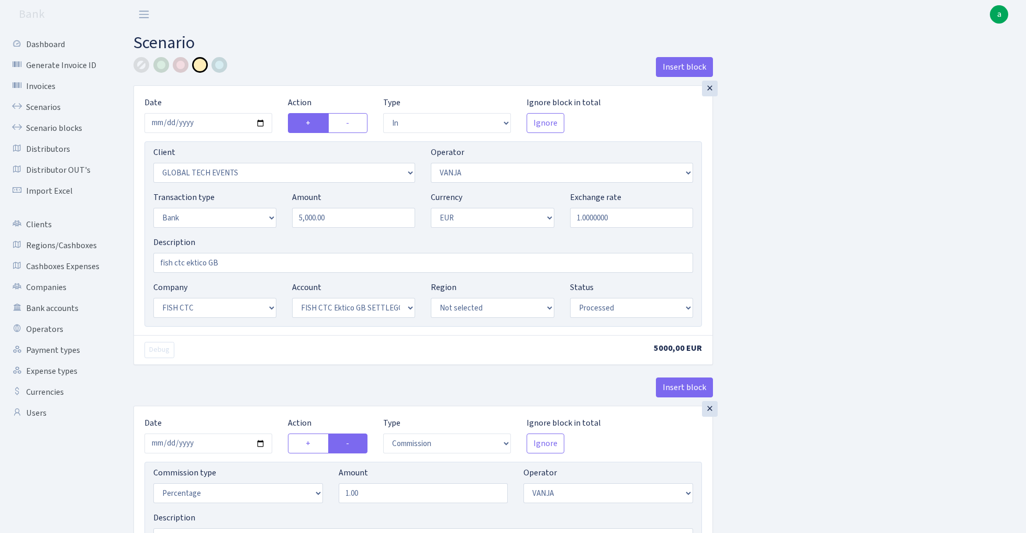
scroll to position [0, 0]
click at [204, 122] on input "2025-08-12" at bounding box center [208, 123] width 128 height 20
type input "[DATE]"
click at [333, 48] on h2 "Scenario" at bounding box center [571, 43] width 877 height 20
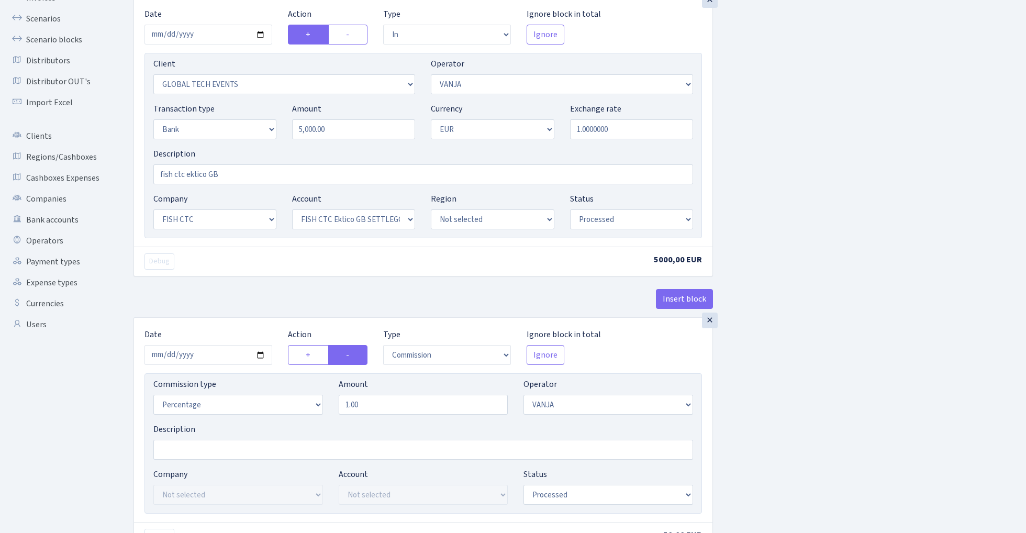
scroll to position [128, 0]
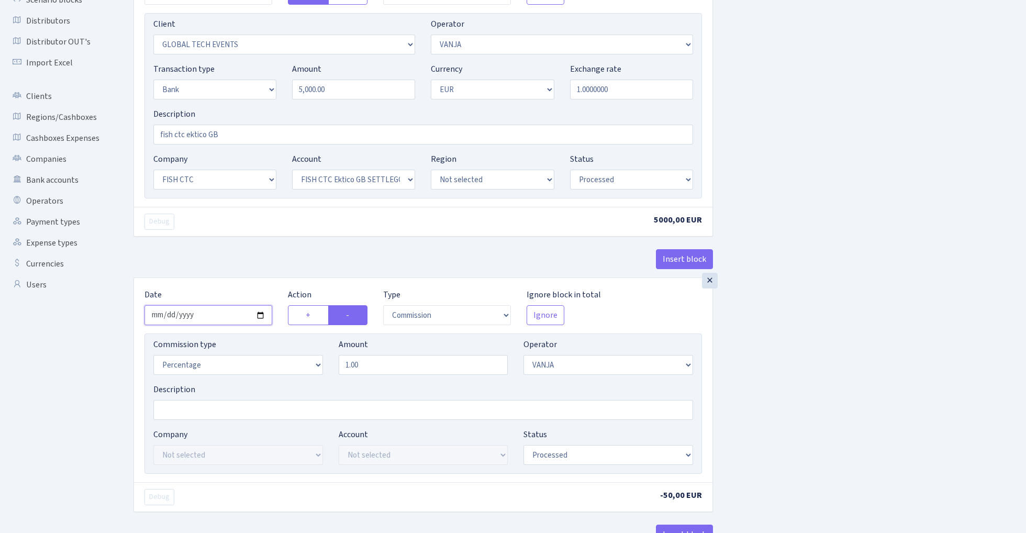
click at [211, 319] on input "2025-08-12" at bounding box center [208, 315] width 128 height 20
type input "[DATE]"
click at [245, 267] on div "Insert block" at bounding box center [422, 263] width 579 height 28
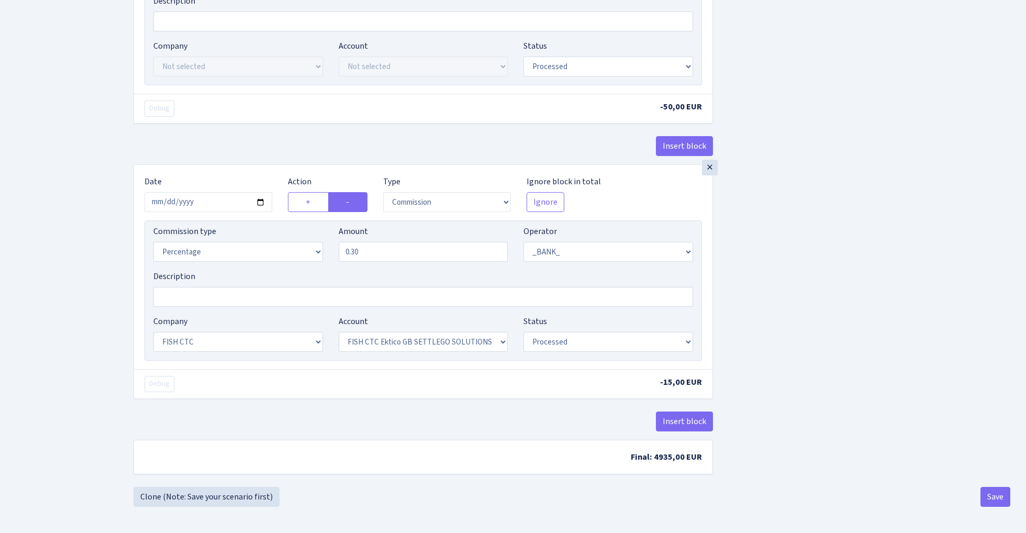
scroll to position [521, 0]
click at [994, 499] on button "Save" at bounding box center [995, 497] width 30 height 20
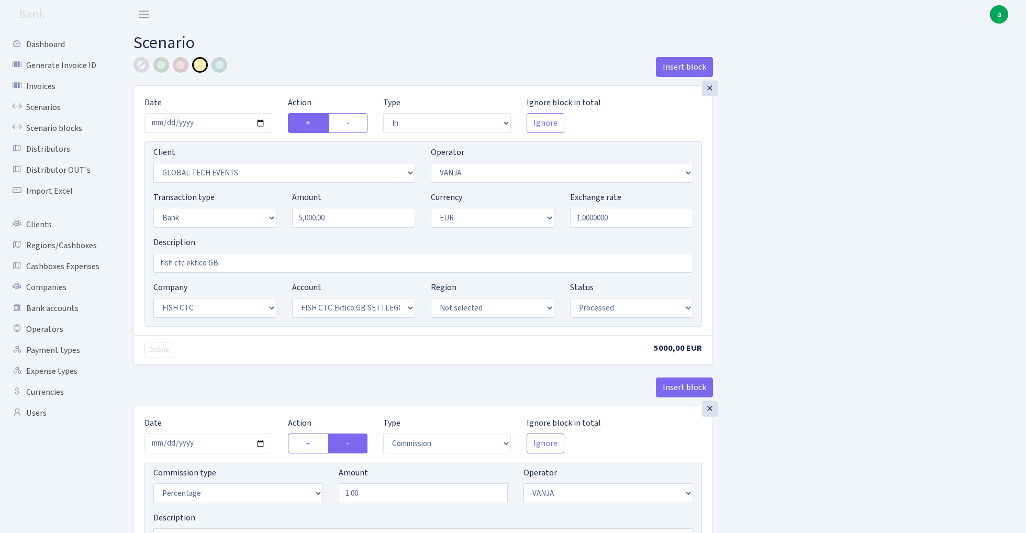
select select "in"
select select "3160"
select select "3"
select select "2"
select select "1"
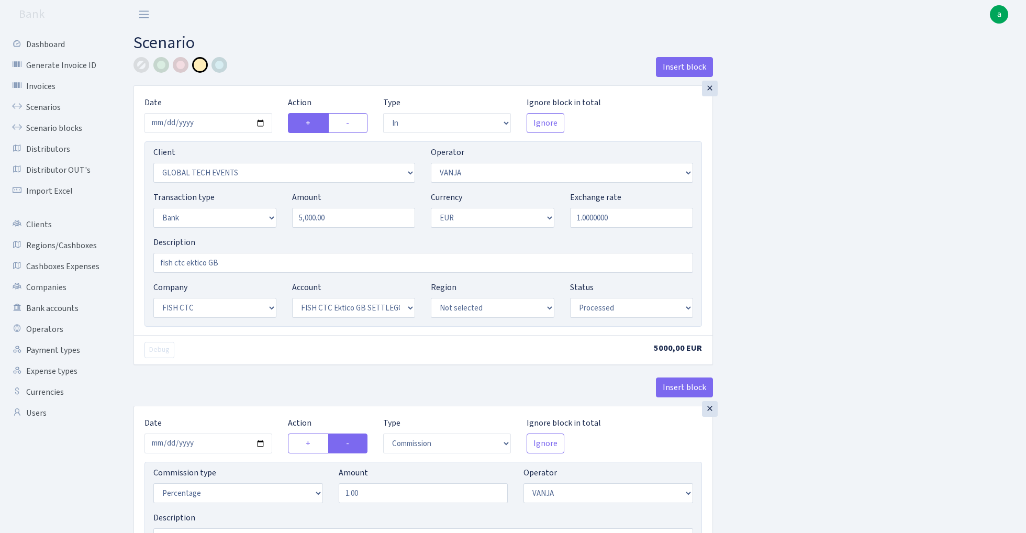
select select "24"
select select "71"
select select "processed"
select select "commission"
select select "3"
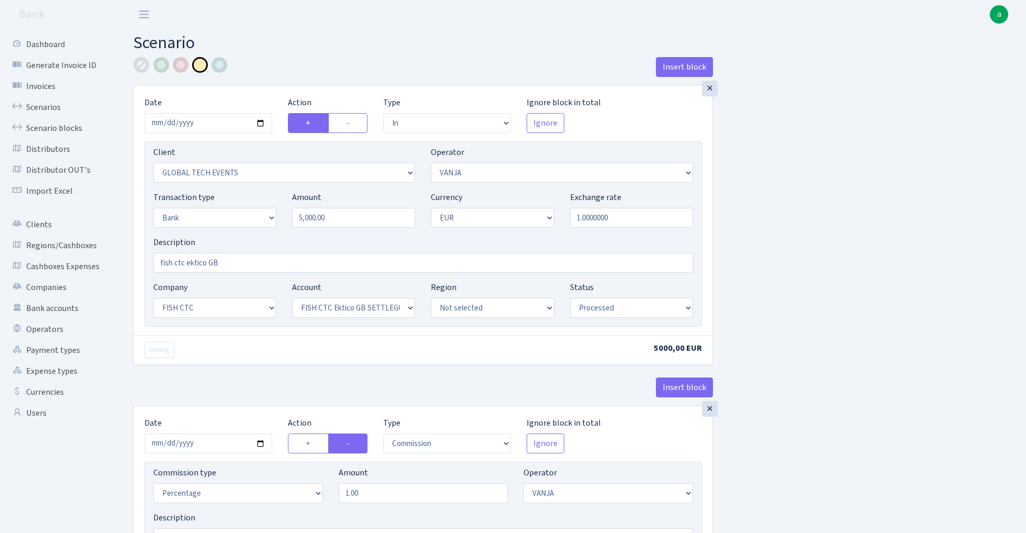
select select "processed"
select select "commission"
select select "1"
select select "24"
select select "71"
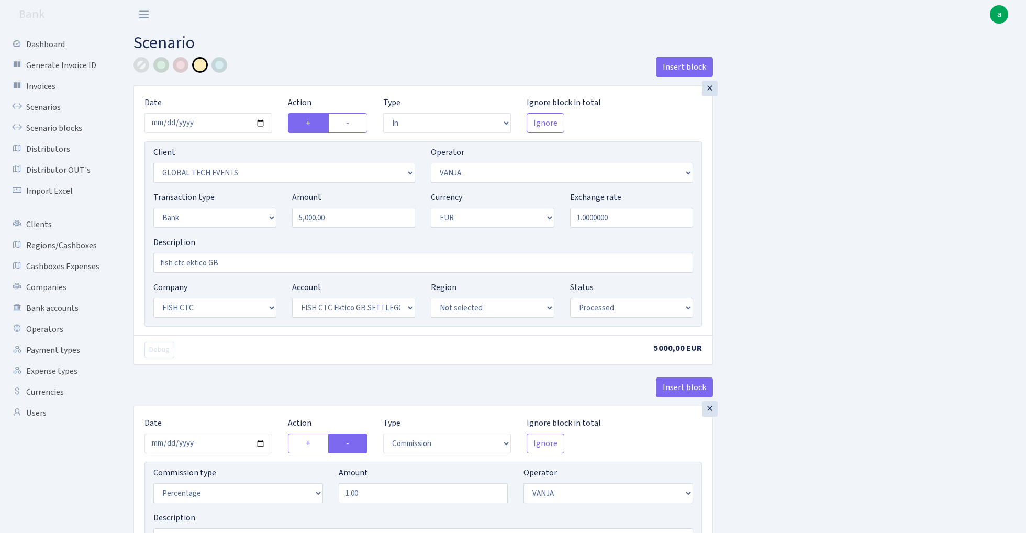
select select "processed"
